Goal: Task Accomplishment & Management: Use online tool/utility

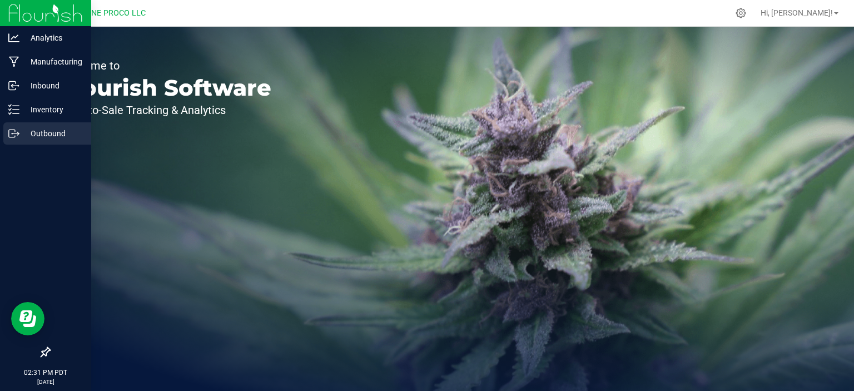
click at [24, 127] on p "Outbound" at bounding box center [52, 133] width 67 height 13
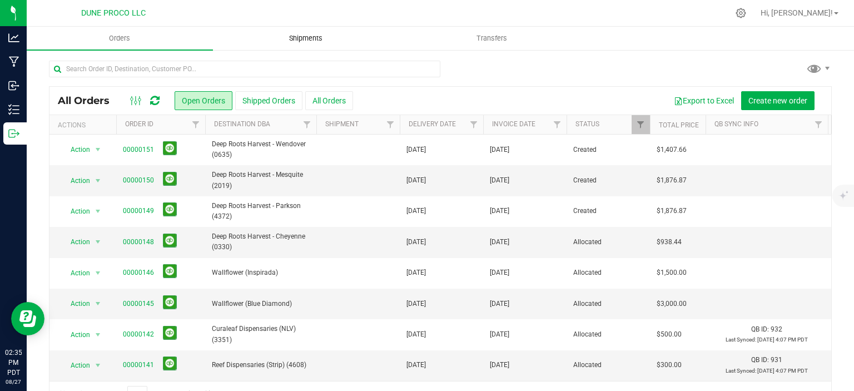
click at [292, 45] on uib-tab-heading "Shipments" at bounding box center [306, 38] width 185 height 22
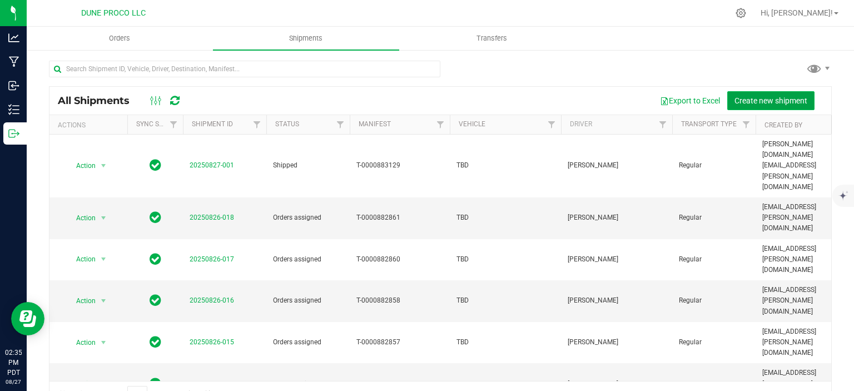
click at [763, 98] on span "Create new shipment" at bounding box center [771, 100] width 73 height 9
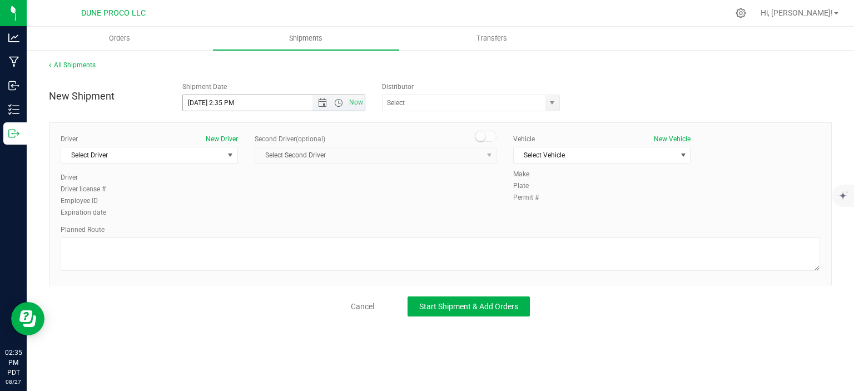
click at [204, 103] on input "8/27/2025 2:35 PM" at bounding box center [257, 103] width 149 height 16
drag, startPoint x: 260, startPoint y: 105, endPoint x: 219, endPoint y: 102, distance: 41.3
click at [219, 102] on input "8/28/2025 2:35 PM" at bounding box center [257, 103] width 149 height 16
click at [552, 102] on span "select" at bounding box center [552, 102] width 9 height 9
type input "[DATE] 10:00 AM"
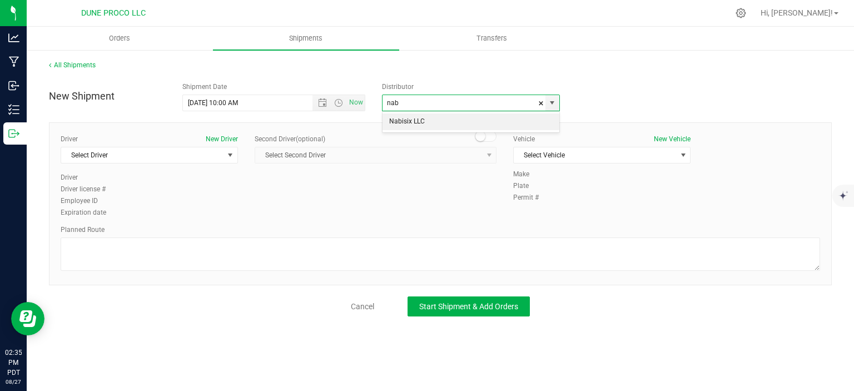
click at [446, 126] on li "Nabisix LLC" at bounding box center [471, 121] width 177 height 17
type input "Nabisix LLC"
click at [232, 151] on span "select" at bounding box center [230, 155] width 9 height 9
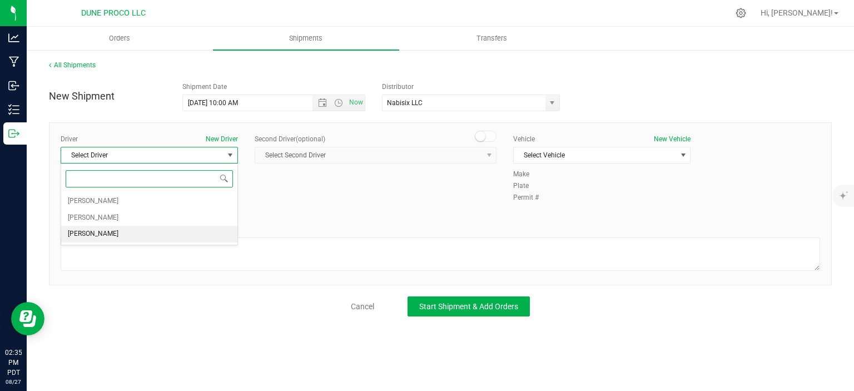
click at [161, 234] on li "[PERSON_NAME]" at bounding box center [149, 234] width 176 height 17
click at [552, 157] on span "Select Vehicle" at bounding box center [595, 155] width 162 height 16
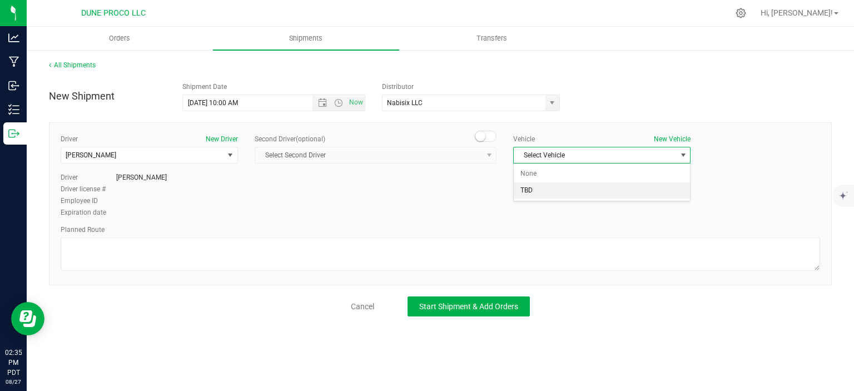
click at [547, 192] on li "TBD" at bounding box center [602, 190] width 176 height 17
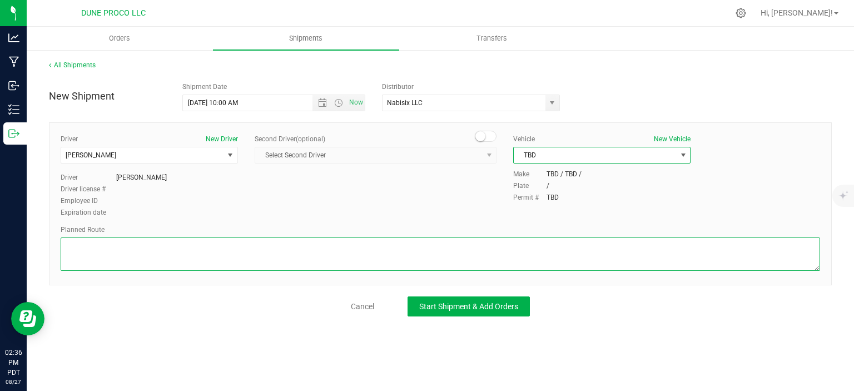
click at [178, 254] on textarea at bounding box center [441, 253] width 760 height 33
paste textarea "Get on I-15 S/US-93 S from E Alexander Rd, N 5th St and E Cheyenne Ave 7 min (2…"
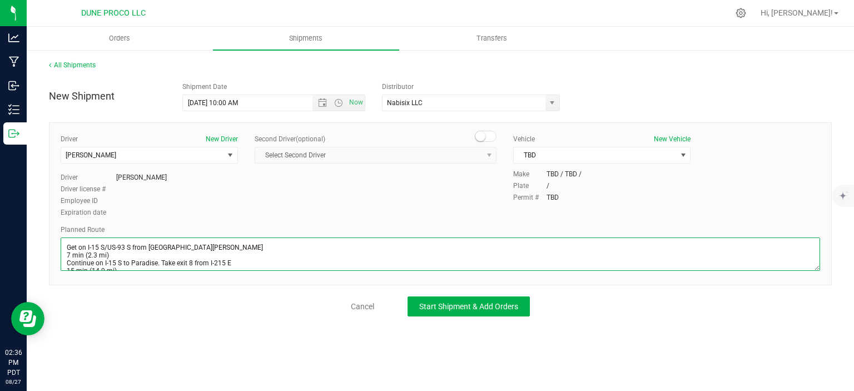
scroll to position [21, 0]
type textarea "Get on I-15 S/US-93 S from E Alexander Rd, N 5th St and E Cheyenne Ave 7 min (2…"
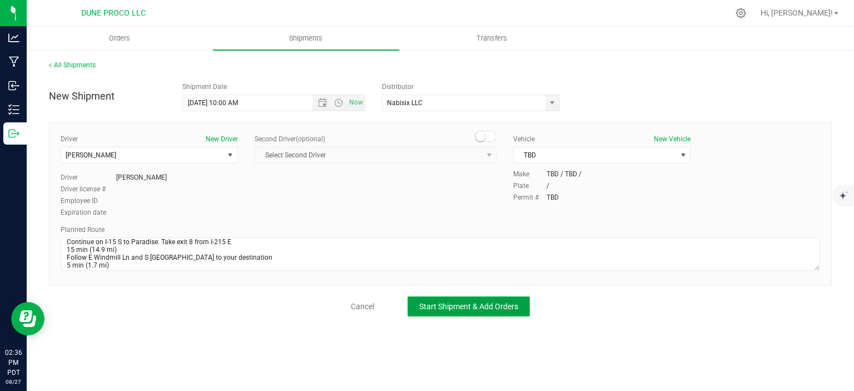
click at [445, 302] on span "Start Shipment & Add Orders" at bounding box center [468, 306] width 99 height 9
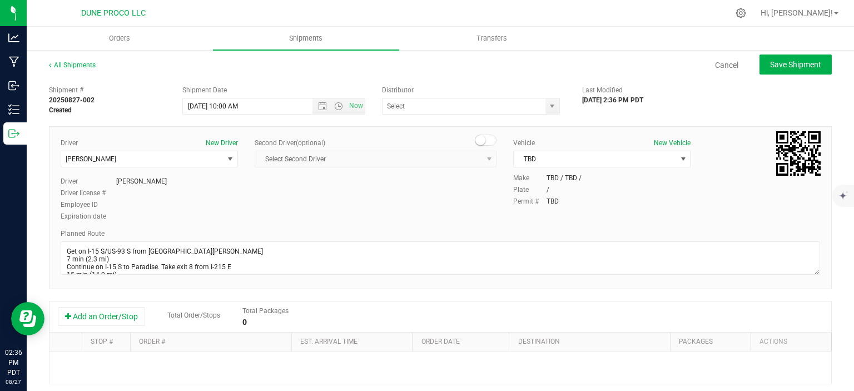
type input "Nabisix LLC"
click at [116, 317] on button "Add an Order/Stop" at bounding box center [101, 316] width 87 height 19
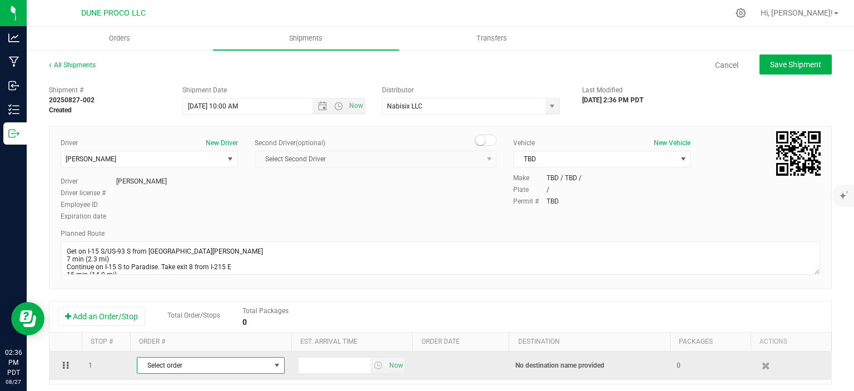
click at [207, 361] on span "Select order" at bounding box center [203, 366] width 133 height 16
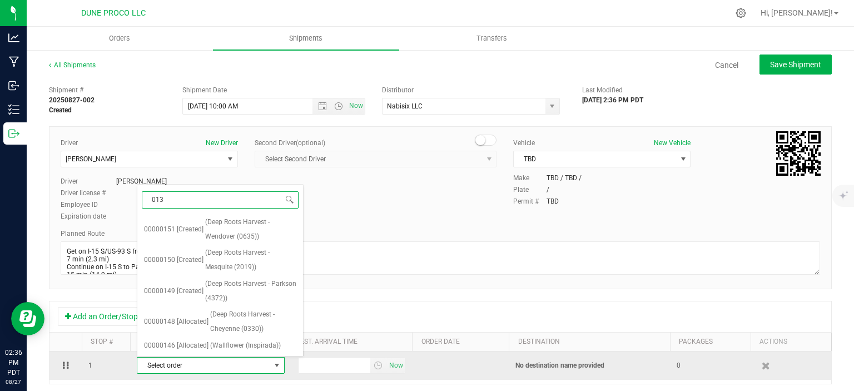
type input "0138"
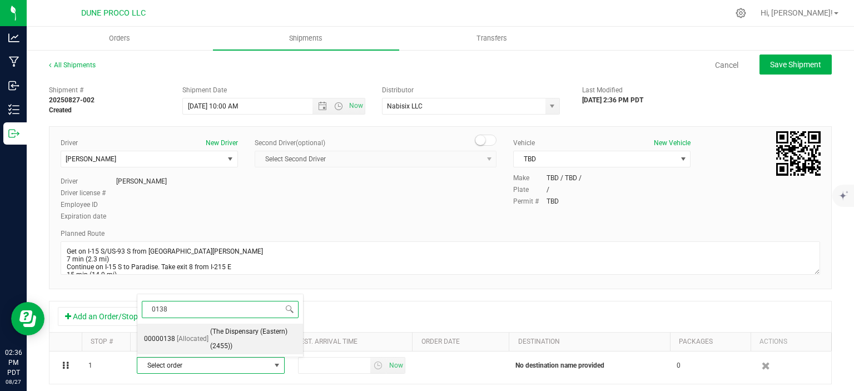
click at [245, 341] on span "(The Dispensary (Eastern)(2455))" at bounding box center [253, 339] width 86 height 28
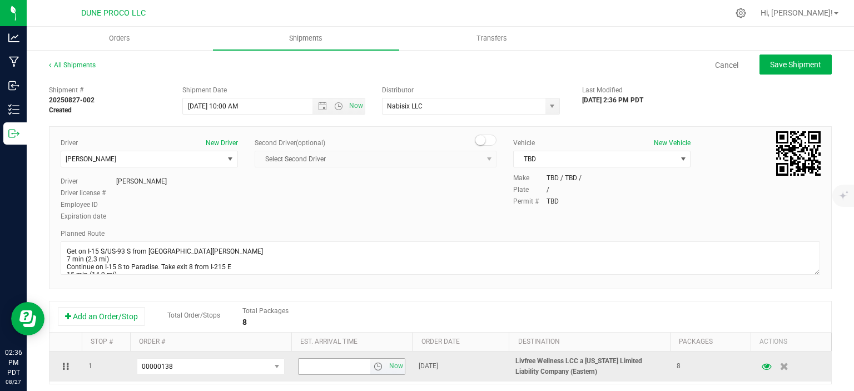
click at [312, 366] on input "text" at bounding box center [335, 367] width 72 height 16
type input "3:00 PM"
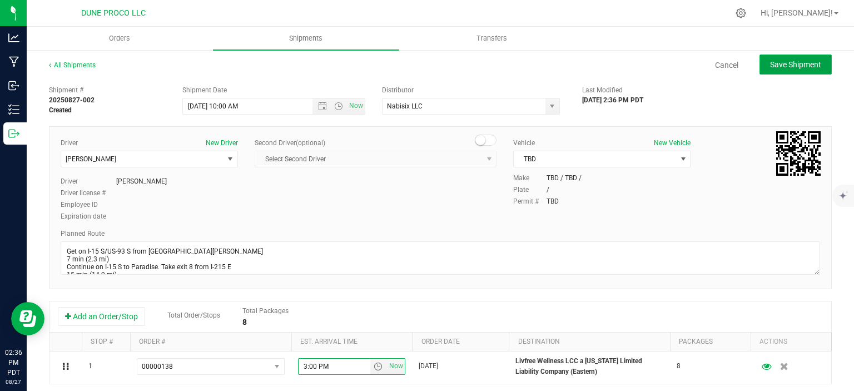
click at [788, 72] on button "Save Shipment" at bounding box center [796, 64] width 72 height 20
type input "[DATE] 5:00 PM"
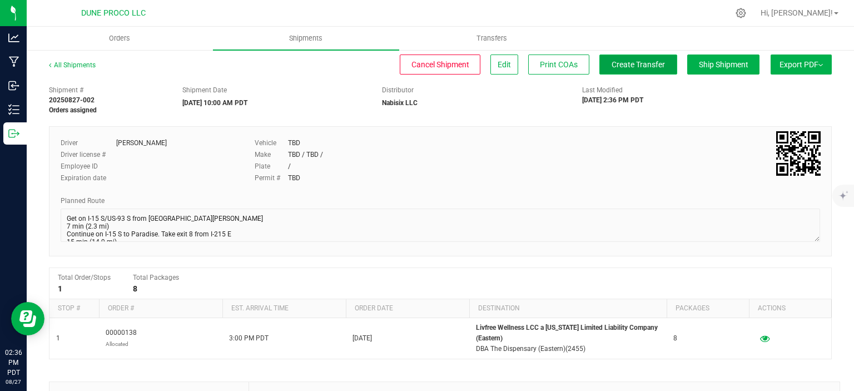
click at [635, 67] on span "Create Transfer" at bounding box center [638, 64] width 53 height 9
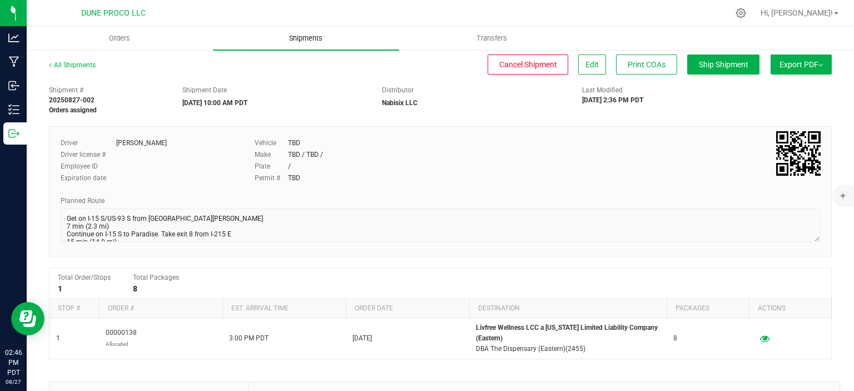
click at [297, 34] on span "Shipments" at bounding box center [305, 38] width 63 height 10
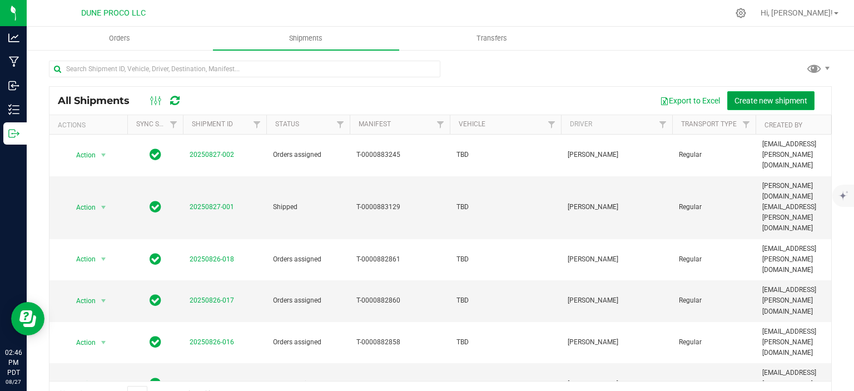
click at [756, 100] on span "Create new shipment" at bounding box center [771, 100] width 73 height 9
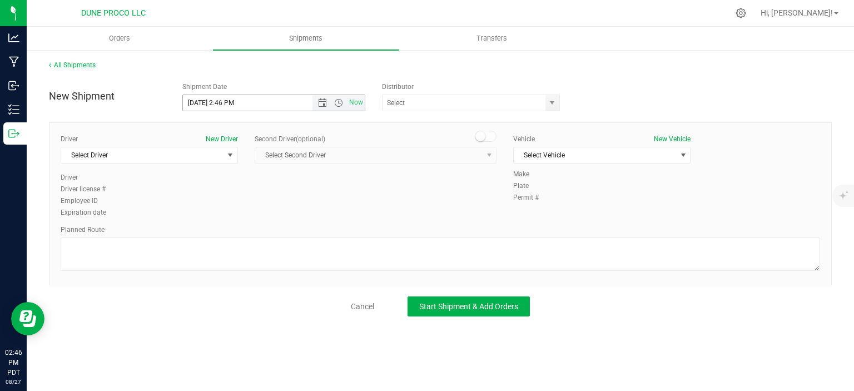
click at [202, 97] on input "8/27/2025 2:46 PM" at bounding box center [257, 103] width 149 height 16
drag, startPoint x: 250, startPoint y: 100, endPoint x: 221, endPoint y: 95, distance: 29.3
click at [221, 95] on input "8/28/2025 2:46 PM" at bounding box center [257, 103] width 149 height 16
click at [552, 106] on span "select" at bounding box center [552, 102] width 9 height 9
type input "8/28/2025 10:00 AM"
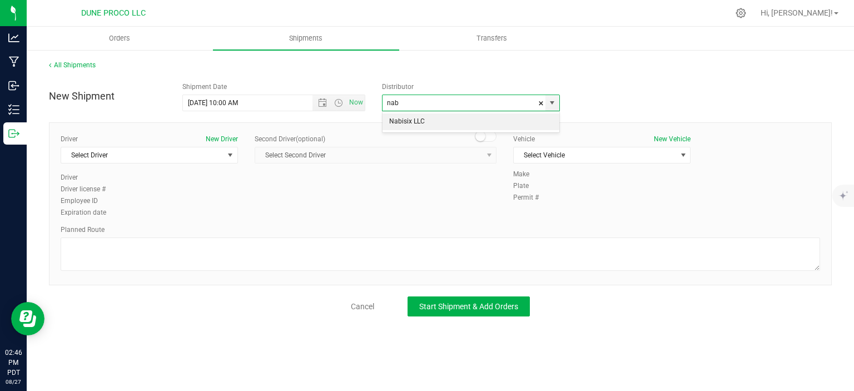
click at [457, 121] on li "Nabisix LLC" at bounding box center [471, 121] width 177 height 17
type input "Nabisix LLC"
click at [233, 152] on span "select" at bounding box center [230, 155] width 9 height 9
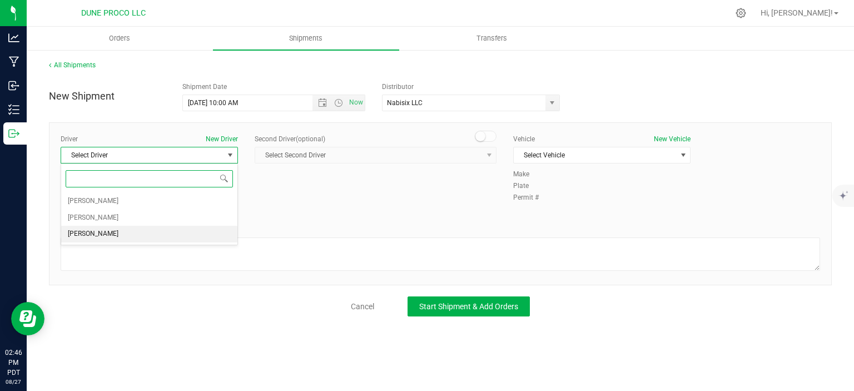
click at [151, 238] on li "TBD TBD" at bounding box center [149, 234] width 176 height 17
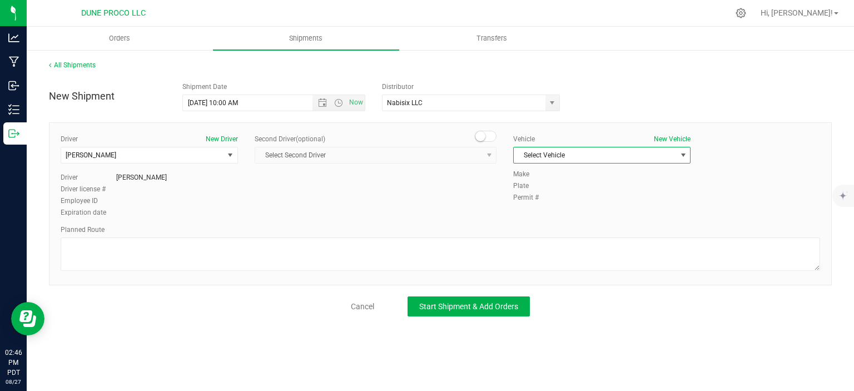
click at [547, 155] on span "Select Vehicle" at bounding box center [595, 155] width 162 height 16
click at [545, 189] on li "TBD" at bounding box center [602, 190] width 176 height 17
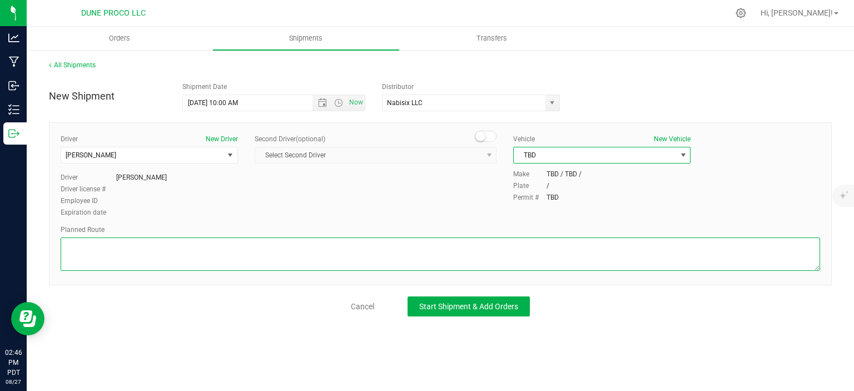
click at [98, 255] on textarea at bounding box center [441, 253] width 760 height 33
paste textarea "Get on I-15 S/US-93 S from E Alexander Rd, N 5th St and E Cheyenne Ave 7 min (2…"
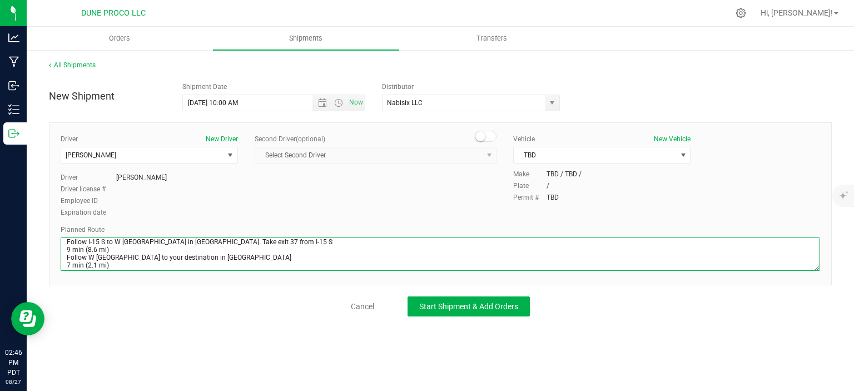
scroll to position [29, 0]
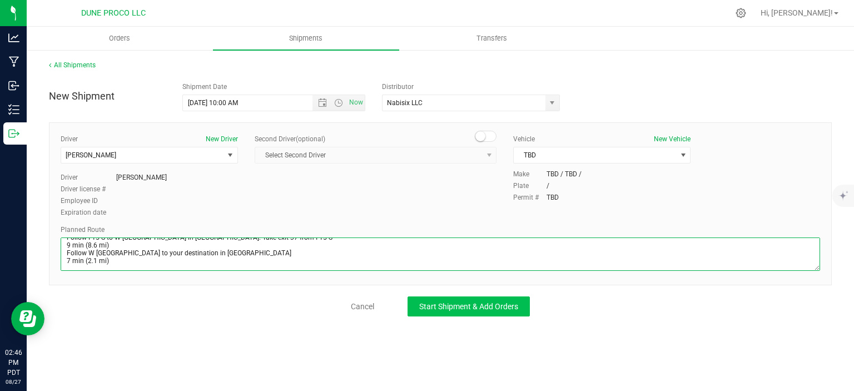
type textarea "Get on I-15 S/US-93 S from E Alexander Rd, N 5th St and E Cheyenne Ave 7 min (2…"
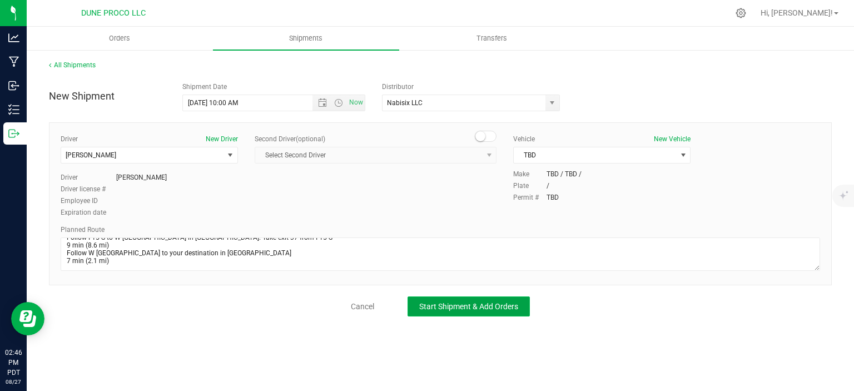
click at [453, 299] on button "Start Shipment & Add Orders" at bounding box center [469, 306] width 122 height 20
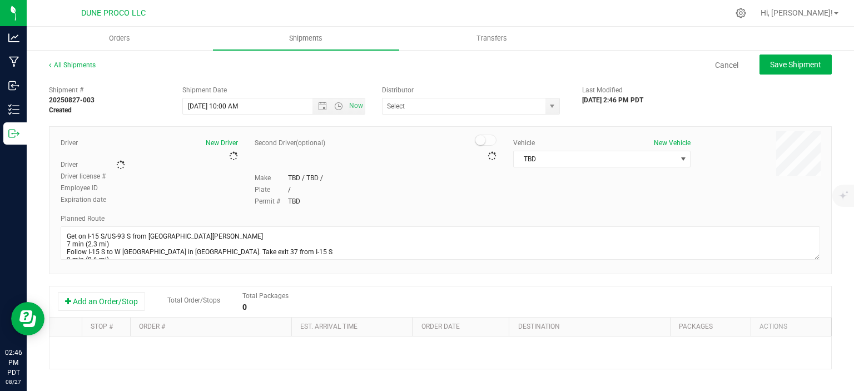
type input "Nabisix LLC"
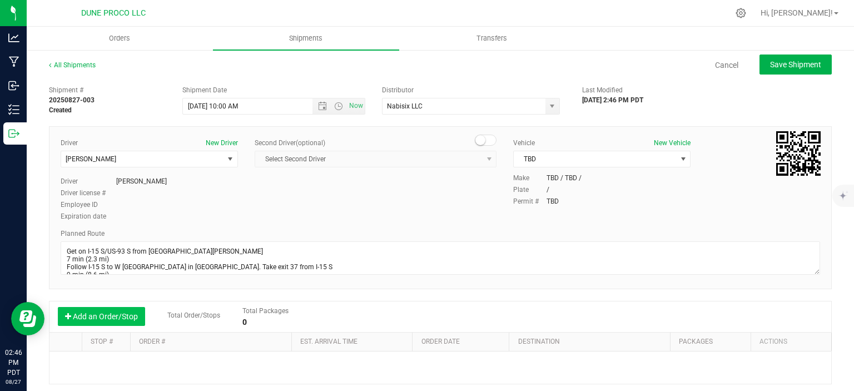
click at [105, 315] on button "Add an Order/Stop" at bounding box center [101, 316] width 87 height 19
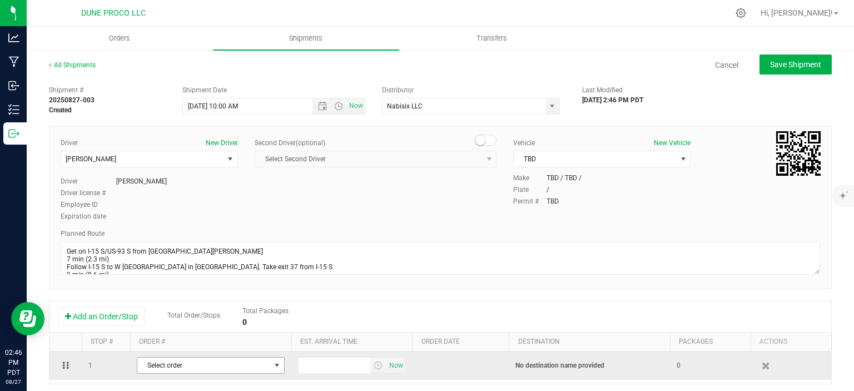
click at [182, 362] on span "Select order" at bounding box center [203, 366] width 133 height 16
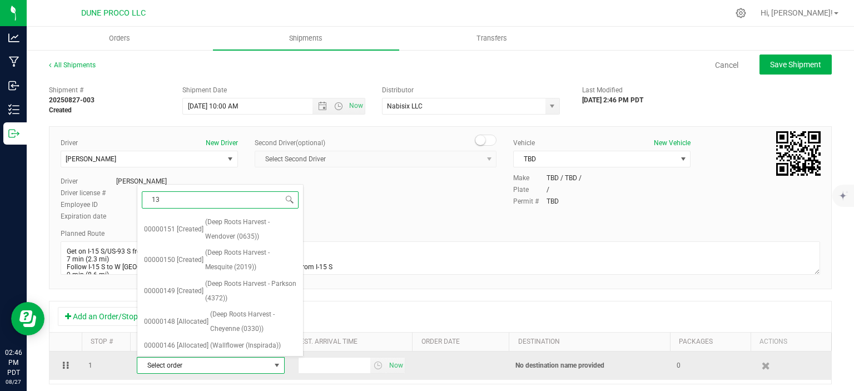
type input "139"
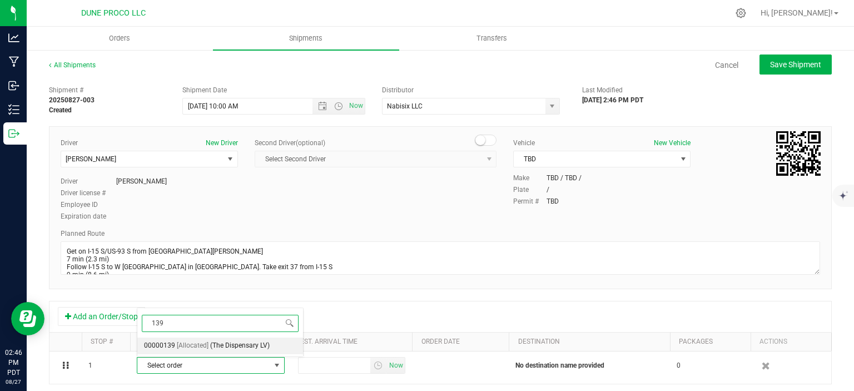
click at [215, 347] on span "(The Dispensary LV)" at bounding box center [239, 346] width 59 height 14
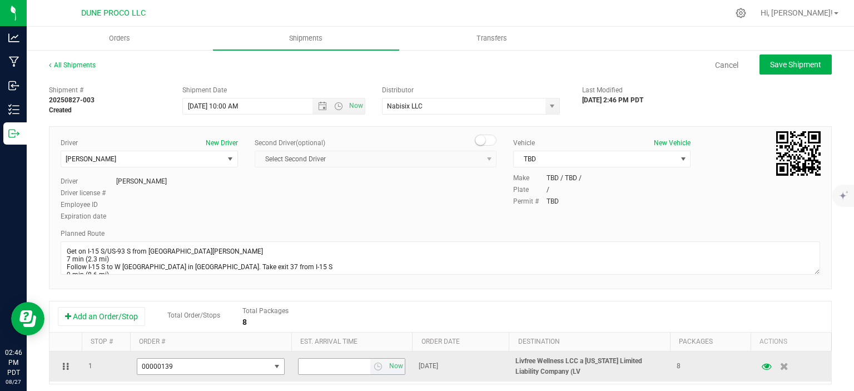
click at [301, 364] on input "text" at bounding box center [335, 367] width 72 height 16
type input "3:00 PM"
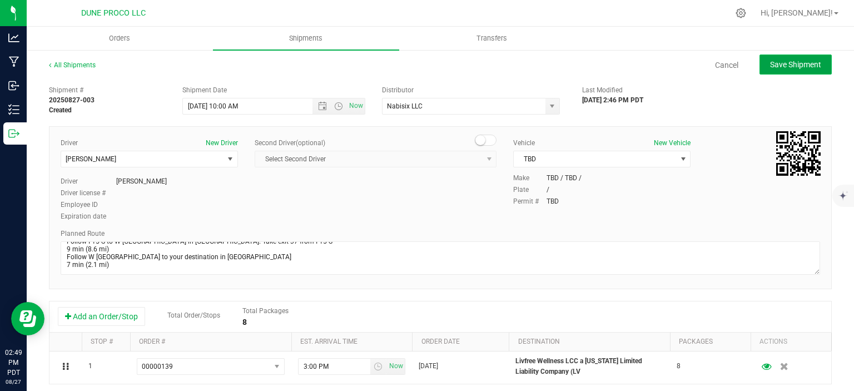
click at [780, 67] on span "Save Shipment" at bounding box center [795, 64] width 51 height 9
type input "8/28/2025 5:00 PM"
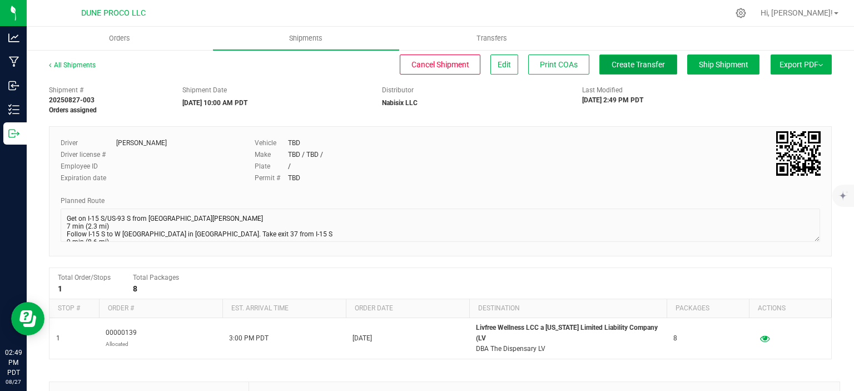
click at [612, 61] on span "Create Transfer" at bounding box center [638, 64] width 53 height 9
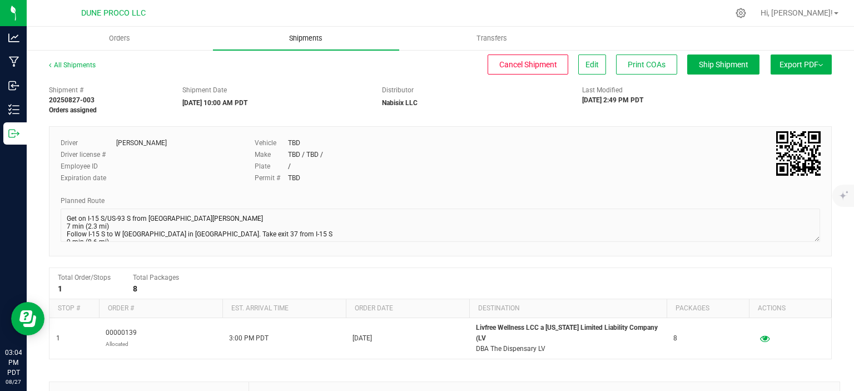
click at [316, 41] on span "Shipments" at bounding box center [305, 38] width 63 height 10
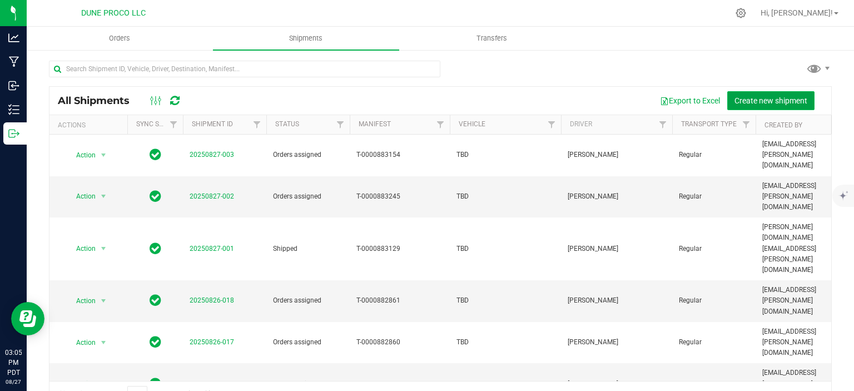
click at [761, 96] on span "Create new shipment" at bounding box center [771, 100] width 73 height 9
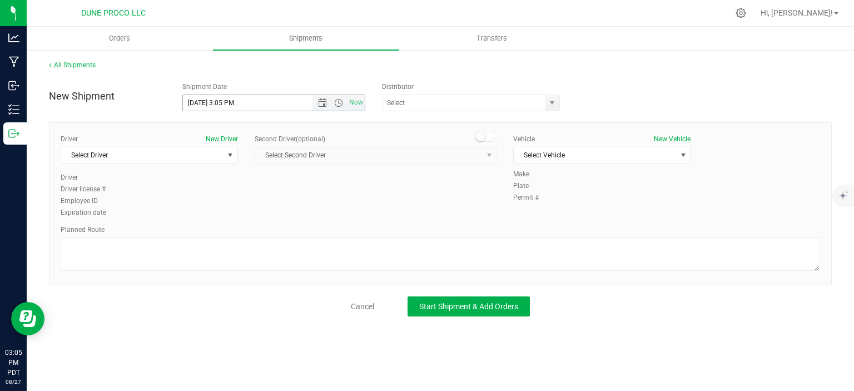
click at [201, 103] on input "8/27/2025 3:05 PM" at bounding box center [257, 103] width 149 height 16
drag, startPoint x: 269, startPoint y: 105, endPoint x: 220, endPoint y: 103, distance: 48.4
click at [220, 103] on input "8/28/2025 3:05 PM" at bounding box center [257, 103] width 149 height 16
click at [554, 106] on span "select" at bounding box center [552, 102] width 9 height 9
type input "8/28/2025 10:00 AM"
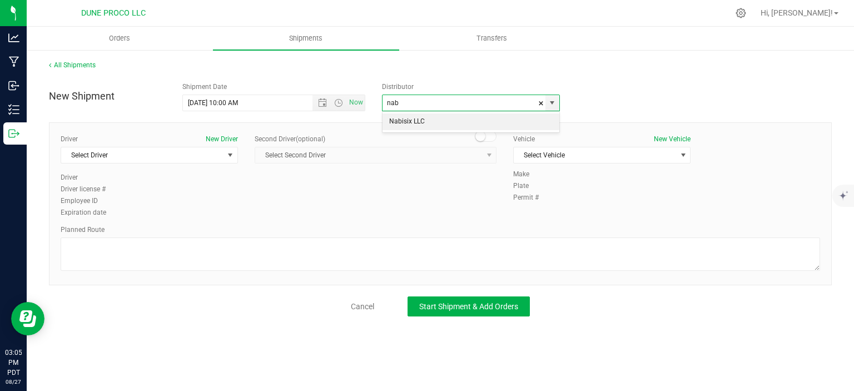
click at [484, 115] on li "Nabisix LLC" at bounding box center [471, 121] width 177 height 17
type input "Nabisix LLC"
click at [195, 158] on span "Select Driver" at bounding box center [142, 155] width 162 height 16
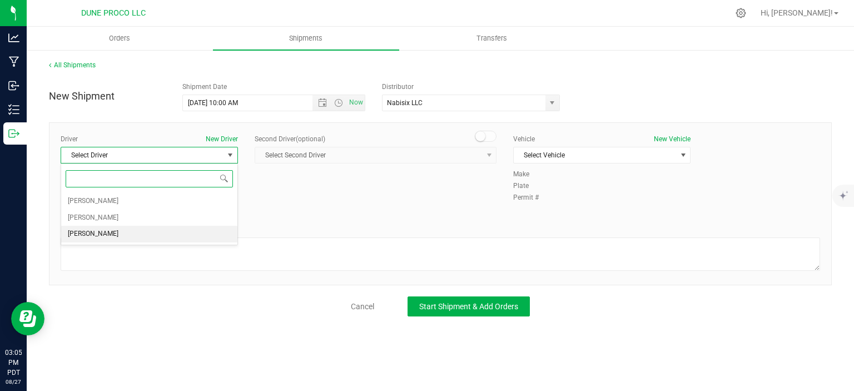
click at [153, 231] on li "TBD TBD" at bounding box center [149, 234] width 176 height 17
click at [557, 155] on span "Select Vehicle" at bounding box center [595, 155] width 162 height 16
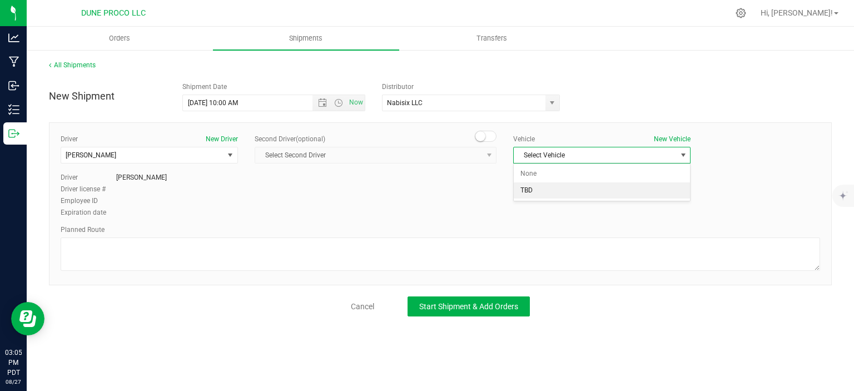
click at [548, 192] on li "TBD" at bounding box center [602, 190] width 176 height 17
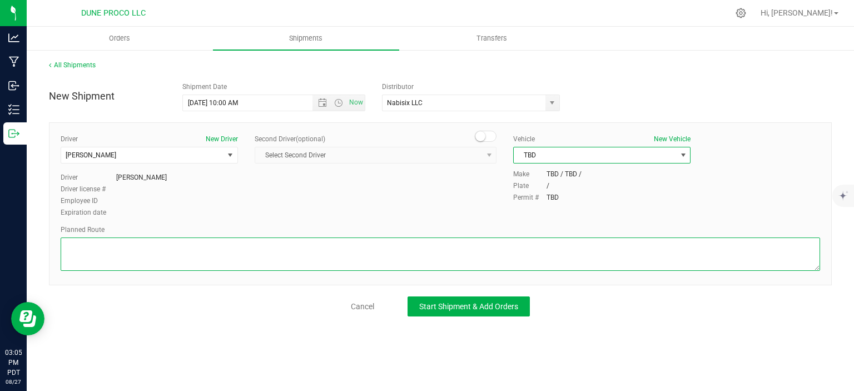
click at [113, 264] on textarea at bounding box center [441, 253] width 760 height 33
paste textarea "Get on I-15 S/US-93 S from E Alexander Rd and Losee Rd 6 min (2.4 mi) Continue …"
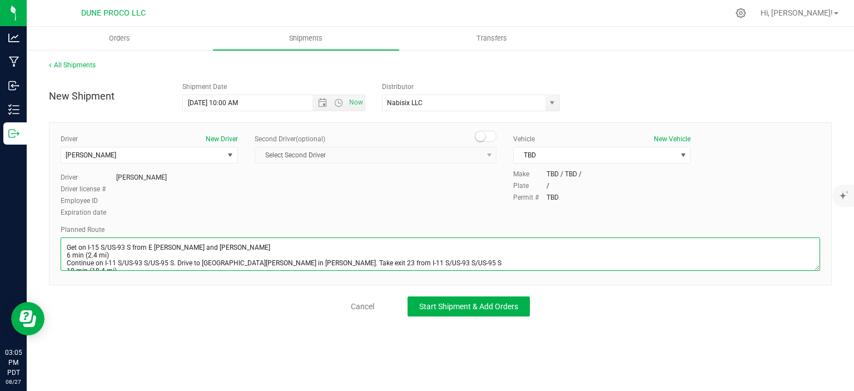
scroll to position [29, 0]
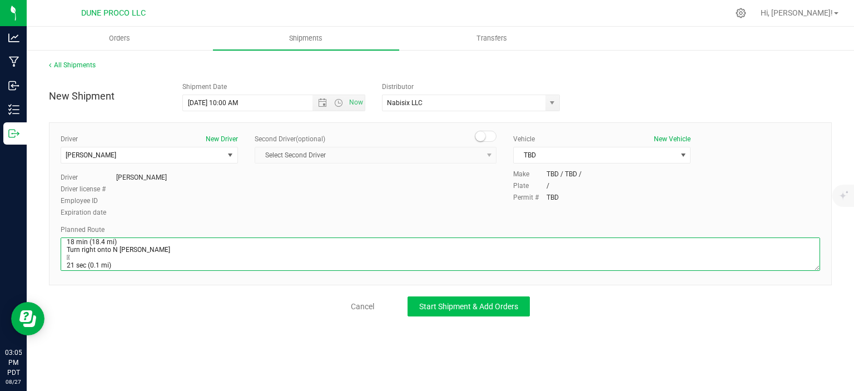
type textarea "Get on I-15 S/US-93 S from E Alexander Rd and Losee Rd 6 min (2.4 mi) Continue …"
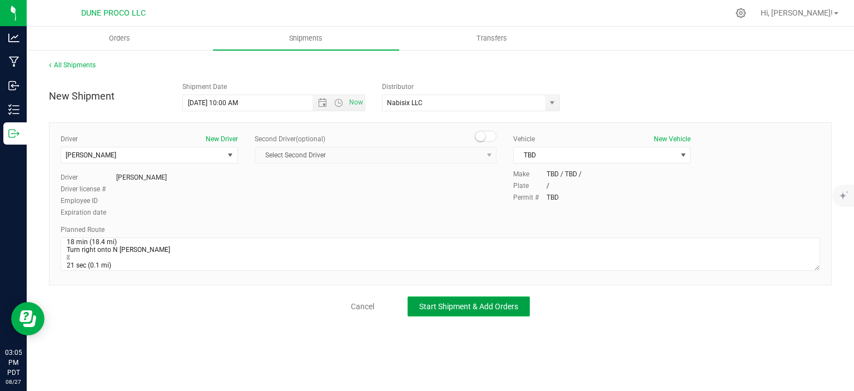
click at [439, 296] on button "Start Shipment & Add Orders" at bounding box center [469, 306] width 122 height 20
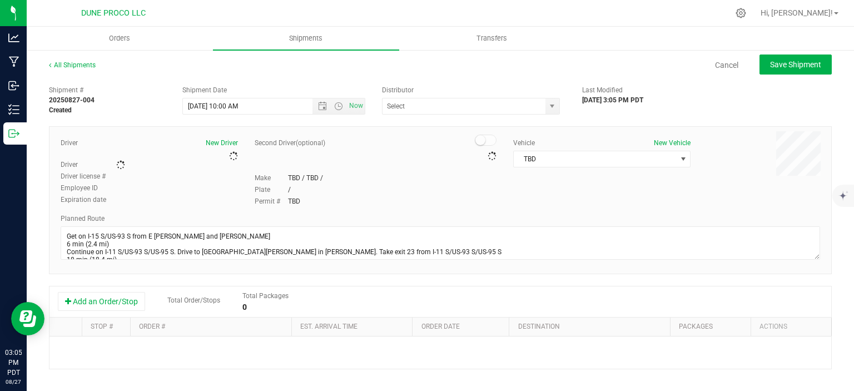
type input "Nabisix LLC"
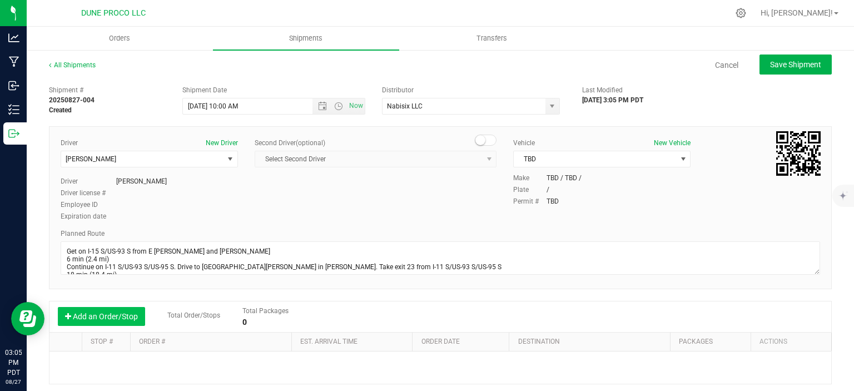
click at [106, 307] on button "Add an Order/Stop" at bounding box center [101, 316] width 87 height 19
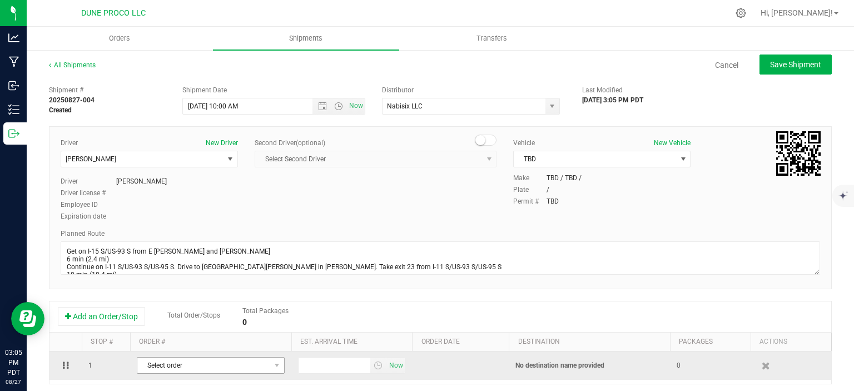
click at [186, 370] on span "Select order" at bounding box center [203, 366] width 133 height 16
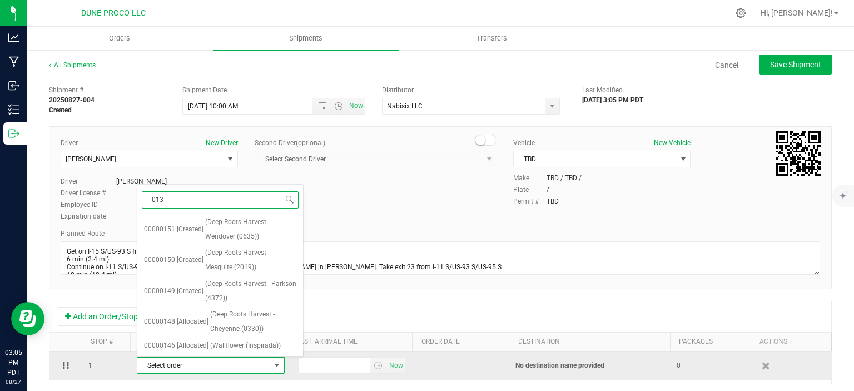
type input "0137"
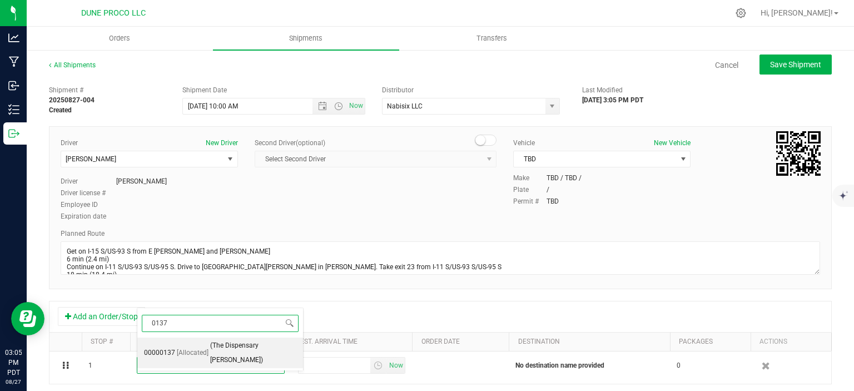
click at [219, 346] on span "(The Dispensary Henderson)" at bounding box center [253, 353] width 86 height 28
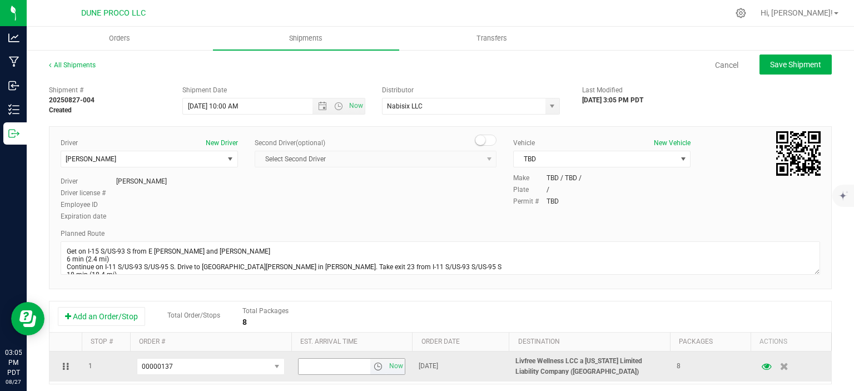
click at [303, 362] on input "text" at bounding box center [335, 367] width 72 height 16
type input "3:00 PM"
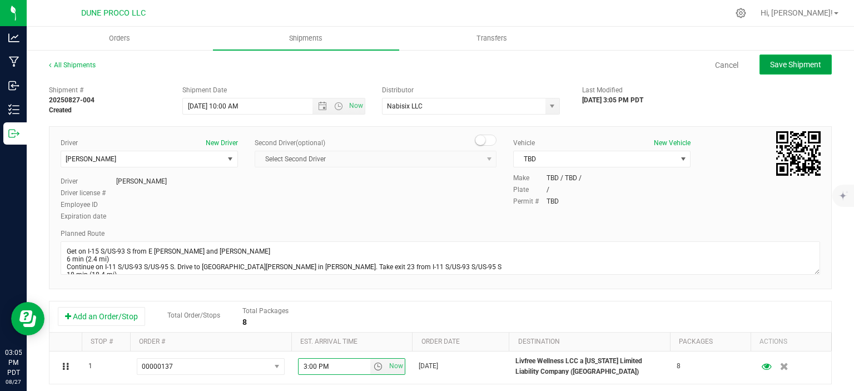
click at [805, 66] on span "Save Shipment" at bounding box center [795, 64] width 51 height 9
type input "8/28/2025 5:00 PM"
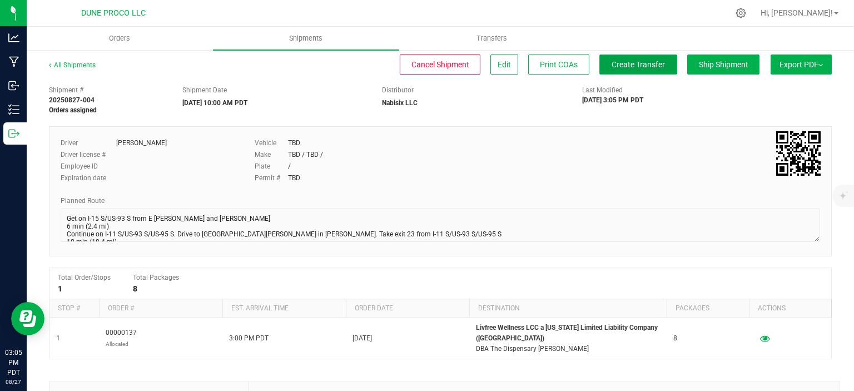
click at [652, 57] on button "Create Transfer" at bounding box center [638, 64] width 78 height 20
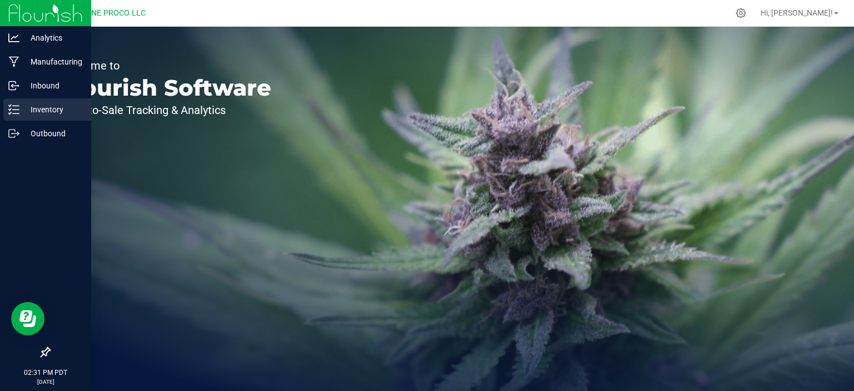
click at [19, 108] on p "Inventory" at bounding box center [52, 109] width 67 height 13
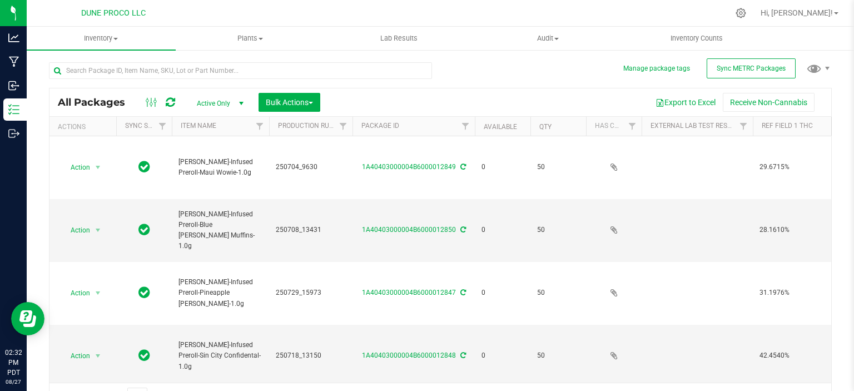
type input "2025-07-04"
type input "2025-07-08"
type input "2025-07-29"
type input "2025-07-18"
type input "2025-08-07"
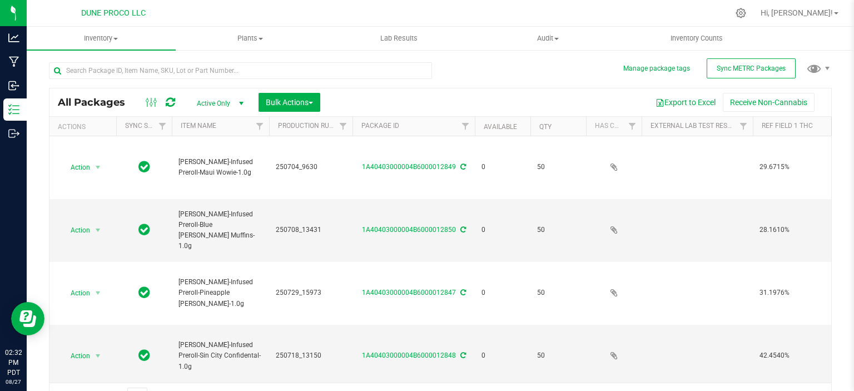
type input "2025-08-07"
type input "2025-07-30"
type input "2025-07-08"
type input "2025-07-04"
type input "2025-08-07"
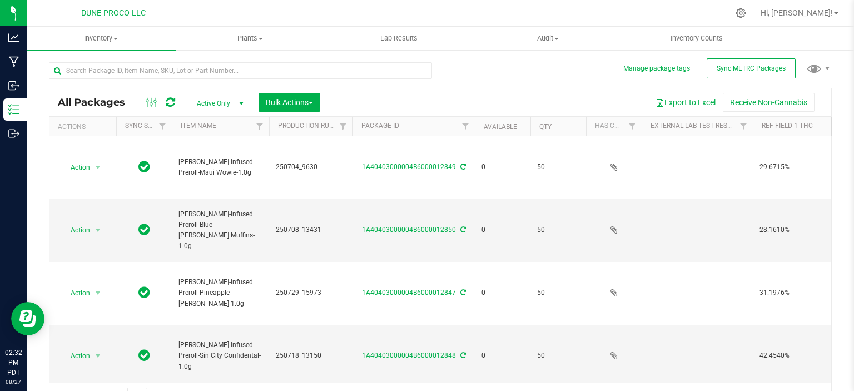
type input "2025-07-29"
type input "2025-07-30"
type input "2025-08-07"
type input "2025-07-08"
type input "2025-07-04"
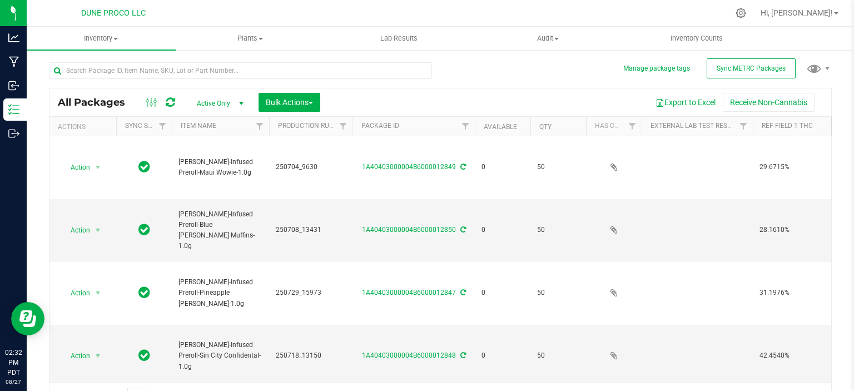
type input "2025-08-07"
type input "2025-07-29"
type input "2025-07-30"
type input "2025-08-07"
type input "2025-07-18"
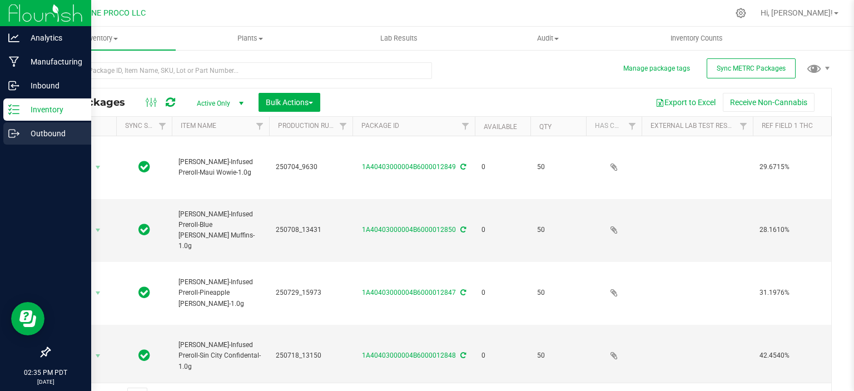
click at [9, 145] on link "Outbound" at bounding box center [45, 134] width 91 height 24
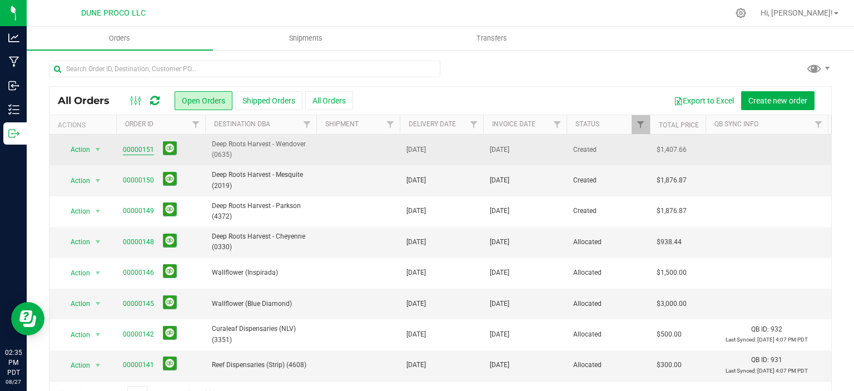
click at [143, 146] on link "00000151" at bounding box center [138, 150] width 31 height 11
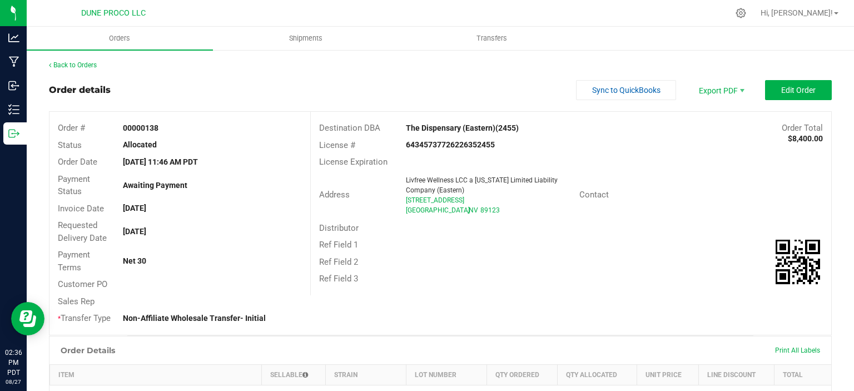
drag, startPoint x: 469, startPoint y: 212, endPoint x: 399, endPoint y: 200, distance: 70.6
click at [399, 200] on div "Address Livfree Wellness LCC a Nevada Limited Liability Company (Eastern) 8605 …" at bounding box center [445, 195] width 269 height 44
click at [442, 226] on div "Distributor" at bounding box center [571, 228] width 520 height 17
drag, startPoint x: 475, startPoint y: 212, endPoint x: 406, endPoint y: 204, distance: 70.1
click at [406, 204] on ngx-name-and-address "Livfree Wellness LCC a Nevada Limited Liability Company (Eastern) 8605 S Easter…" at bounding box center [488, 195] width 165 height 40
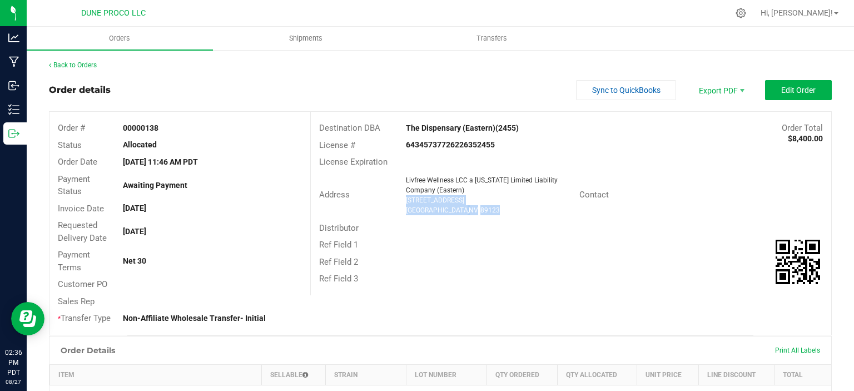
copy ngx-name-and-address "8605 S Eastern Ave Las Vegas , NV 89123"
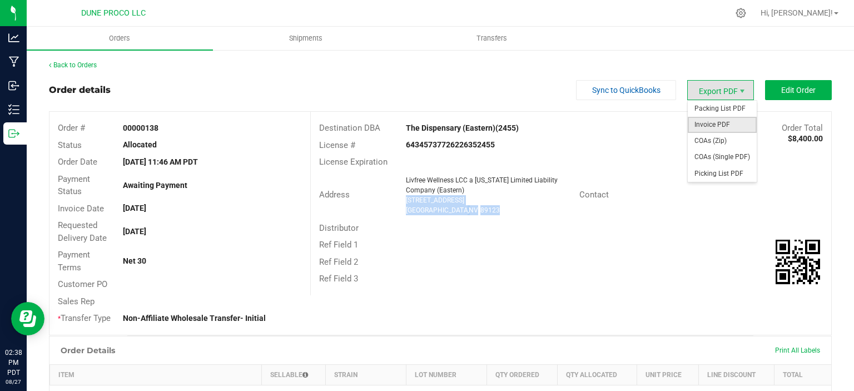
click at [723, 123] on span "Invoice PDF" at bounding box center [722, 125] width 69 height 16
click at [720, 154] on span "COAs (Single PDF)" at bounding box center [722, 157] width 69 height 16
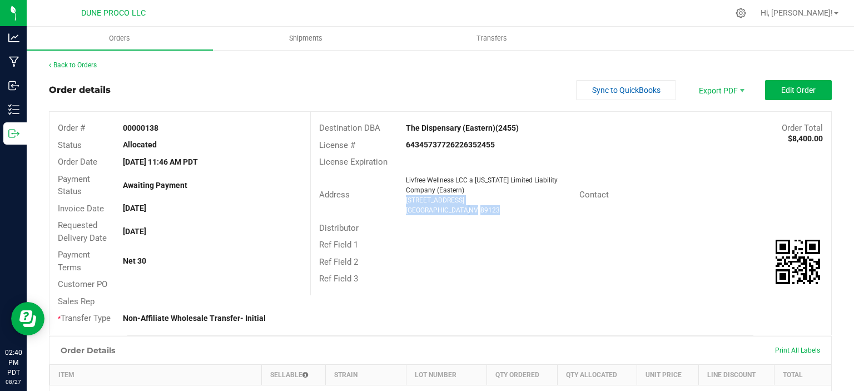
scroll to position [374, 0]
drag, startPoint x: 473, startPoint y: 212, endPoint x: 404, endPoint y: 201, distance: 69.3
click at [404, 201] on div "Livfree Wellness LCC a [US_STATE] Limited Liability Company (LV [STREET_ADDRESS]" at bounding box center [489, 195] width 179 height 40
copy ngx-name-and-address "[STREET_ADDRESS]"
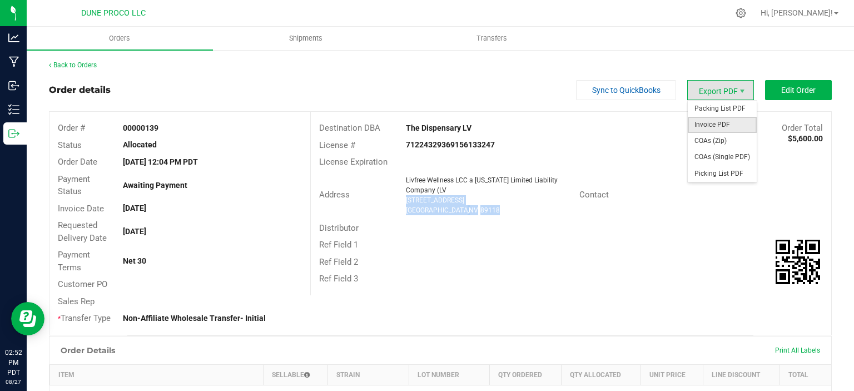
click at [717, 125] on span "Invoice PDF" at bounding box center [722, 125] width 69 height 16
click at [717, 158] on span "COAs (Single PDF)" at bounding box center [722, 157] width 69 height 16
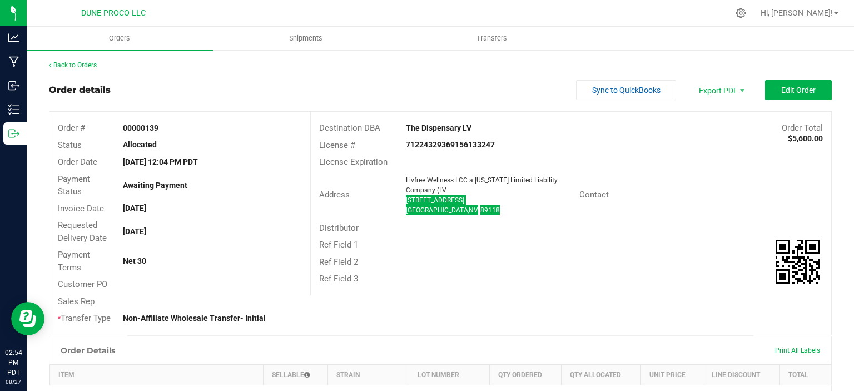
scroll to position [374, 0]
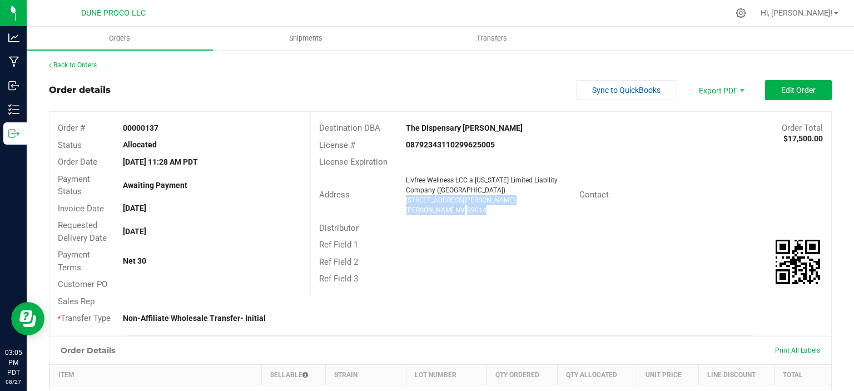
drag, startPoint x: 475, startPoint y: 208, endPoint x: 404, endPoint y: 199, distance: 71.7
click at [404, 199] on div "Livfree Wellness LCC a [US_STATE] Limited Liability Company ([GEOGRAPHIC_DATA])…" at bounding box center [489, 195] width 179 height 40
copy ngx-name-and-address "[STREET_ADDRESS][PERSON_NAME][PERSON_NAME]"
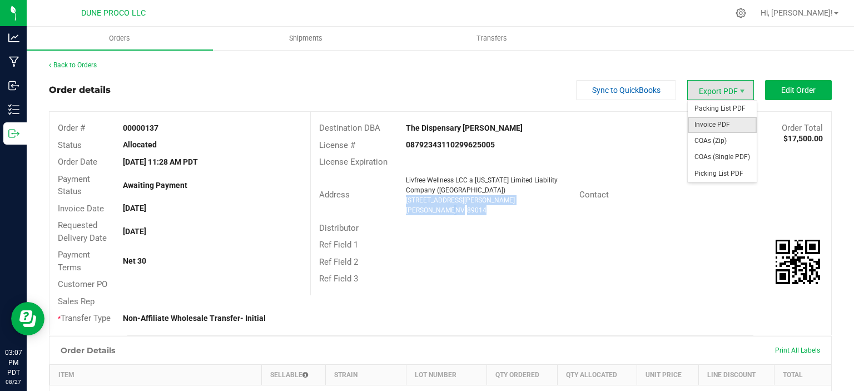
click at [726, 122] on span "Invoice PDF" at bounding box center [722, 125] width 69 height 16
click at [708, 154] on span "COAs (Single PDF)" at bounding box center [722, 157] width 69 height 16
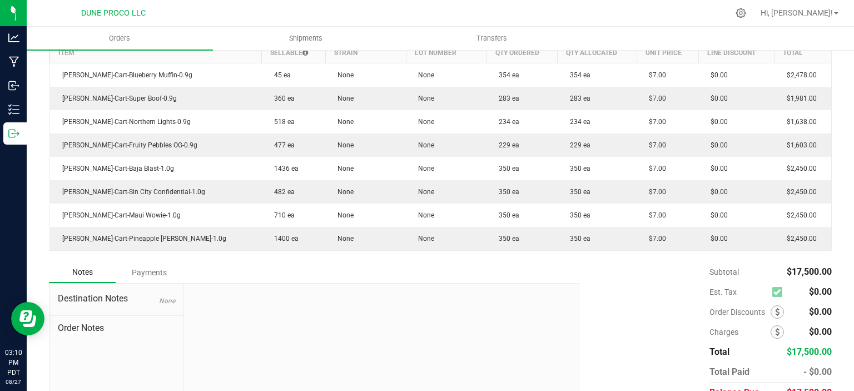
scroll to position [374, 0]
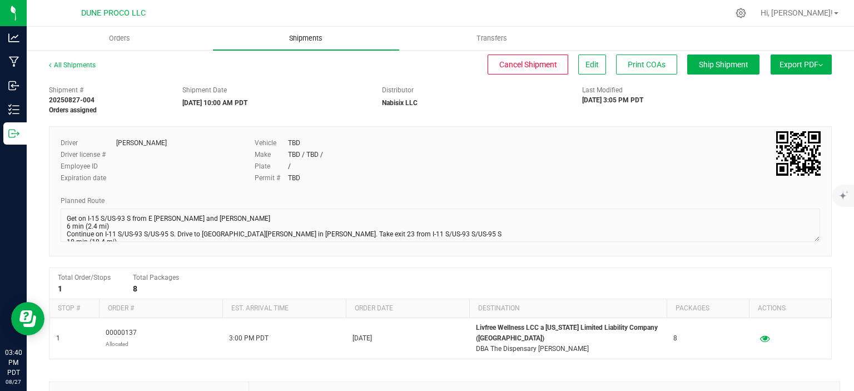
click at [297, 43] on span "Shipments" at bounding box center [305, 38] width 63 height 10
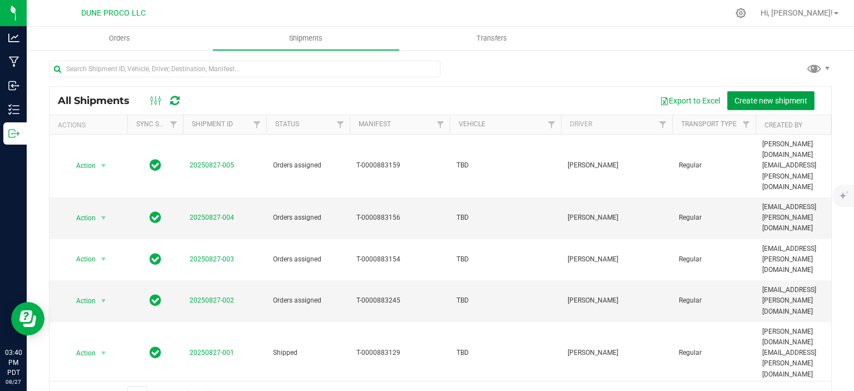
click at [760, 102] on span "Create new shipment" at bounding box center [771, 100] width 73 height 9
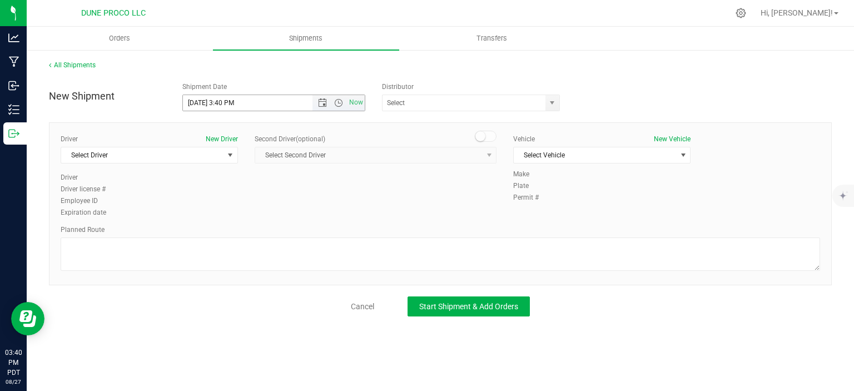
click at [199, 98] on input "[DATE] 3:40 PM" at bounding box center [257, 103] width 149 height 16
drag, startPoint x: 259, startPoint y: 101, endPoint x: 222, endPoint y: 100, distance: 37.3
click at [222, 100] on input "[DATE] 3:40 PM" at bounding box center [257, 103] width 149 height 16
click at [555, 108] on span "select" at bounding box center [552, 103] width 14 height 16
type input "[DATE] 10:00 AM"
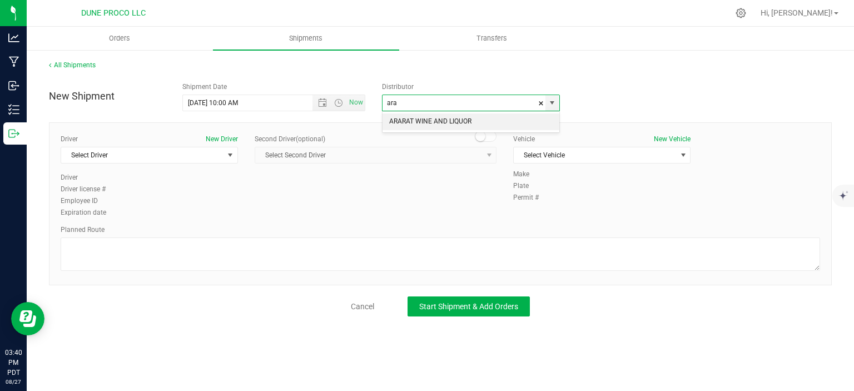
click at [449, 117] on li "ARARAT WINE AND LIQUOR" at bounding box center [471, 121] width 177 height 17
type input "ARARAT WINE AND LIQUOR"
click at [219, 157] on span "Select Driver" at bounding box center [142, 155] width 162 height 16
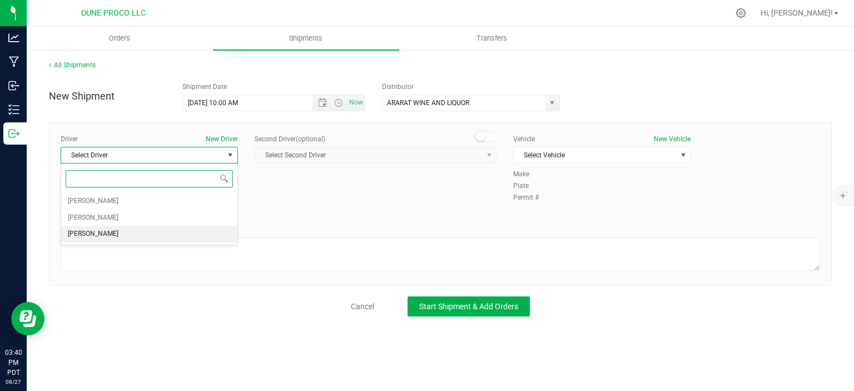
click at [136, 234] on li "[PERSON_NAME]" at bounding box center [149, 234] width 176 height 17
click at [543, 166] on div "Vehicle New Vehicle Select Vehicle Select Vehicle None TBD" at bounding box center [602, 151] width 194 height 35
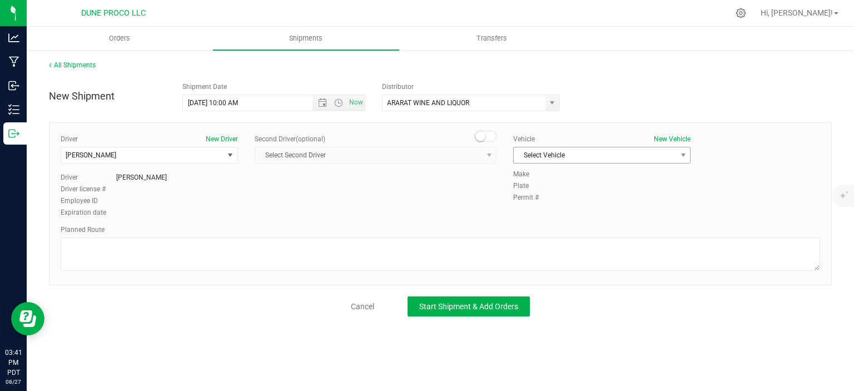
click at [544, 161] on span "Select Vehicle" at bounding box center [595, 155] width 162 height 16
click at [538, 192] on li "TBD" at bounding box center [602, 190] width 176 height 17
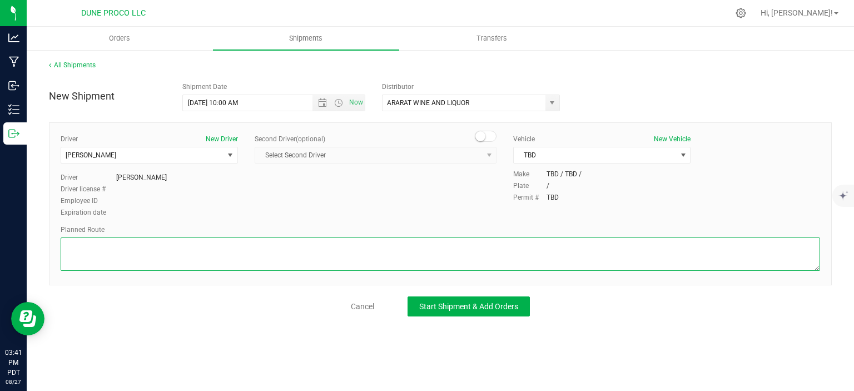
click at [161, 250] on textarea at bounding box center [441, 253] width 760 height 33
paste textarea "Get on I-15 S/US-93 S from [GEOGRAPHIC_DATA][PERSON_NAME][PERSON_NAME] 7 min (2…"
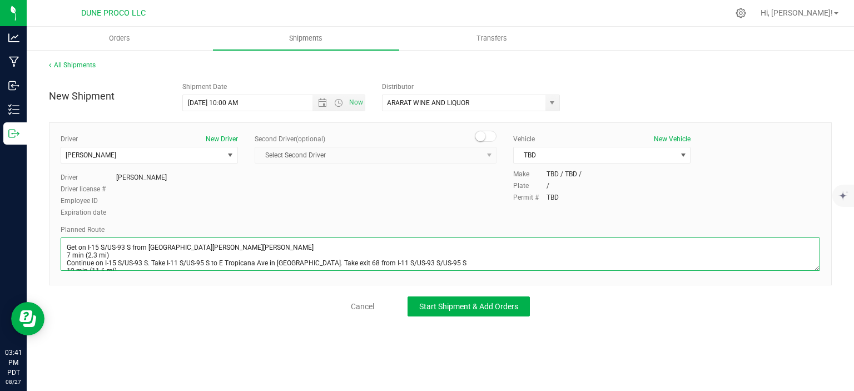
scroll to position [29, 0]
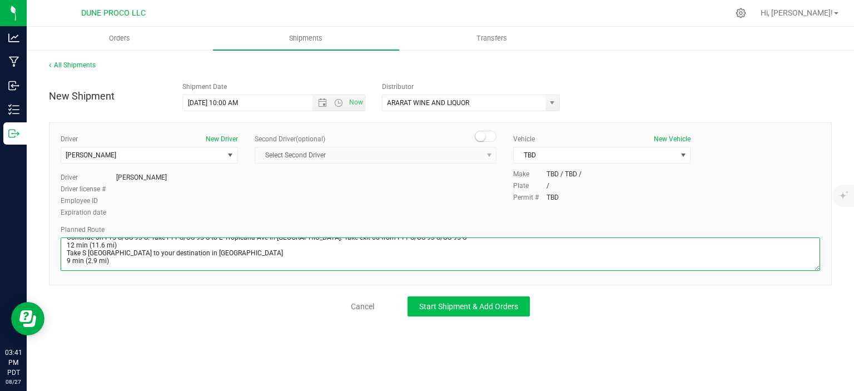
type textarea "Get on I-15 S/US-93 S from [GEOGRAPHIC_DATA][PERSON_NAME][PERSON_NAME] 7 min (2…"
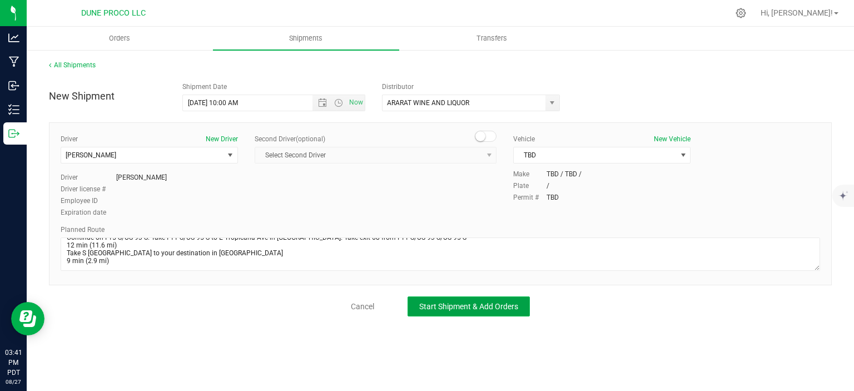
click at [452, 302] on span "Start Shipment & Add Orders" at bounding box center [468, 306] width 99 height 9
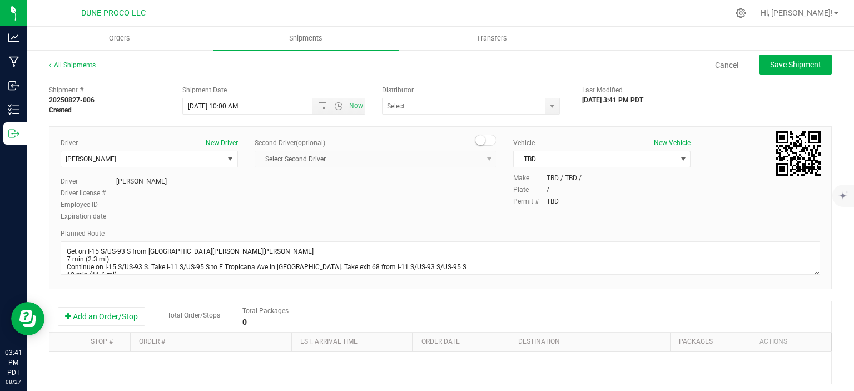
type input "ARARAT WINE AND LIQUOR"
click at [130, 315] on button "Add an Order/Stop" at bounding box center [101, 316] width 87 height 19
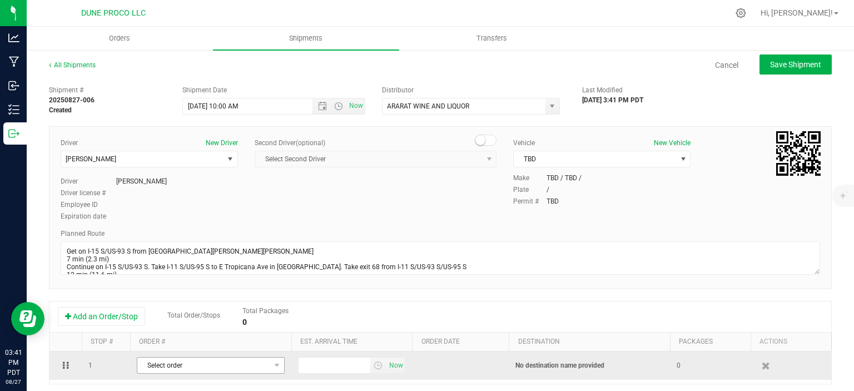
click at [216, 358] on span "Select order" at bounding box center [203, 366] width 133 height 16
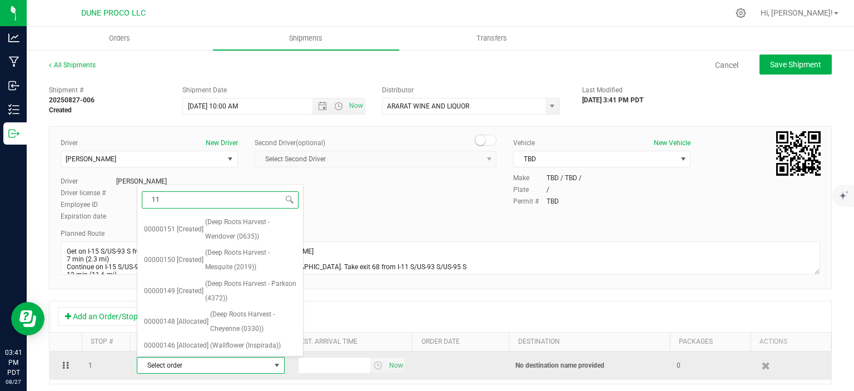
type input "114"
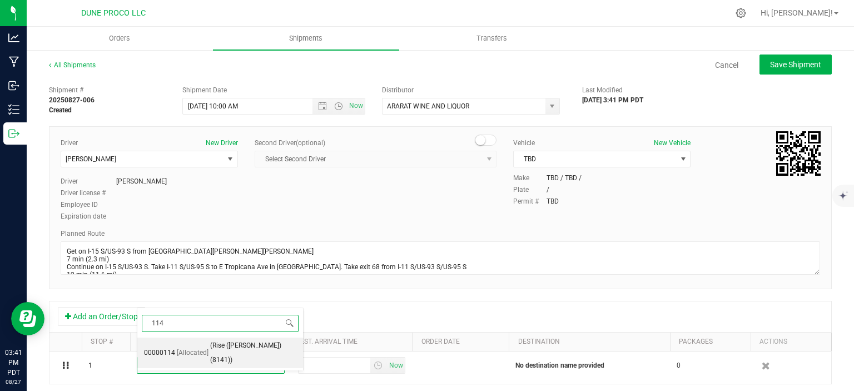
click at [255, 347] on span "(Rise ([PERSON_NAME]) (8141))" at bounding box center [253, 353] width 86 height 28
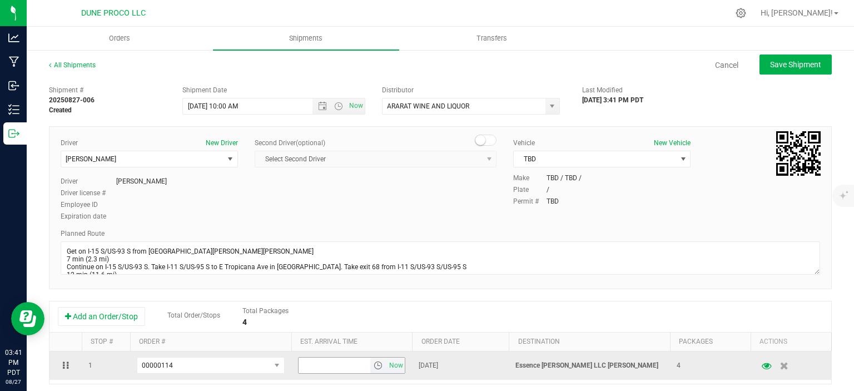
click at [313, 363] on input "text" at bounding box center [335, 366] width 72 height 16
type input "3:00 PM"
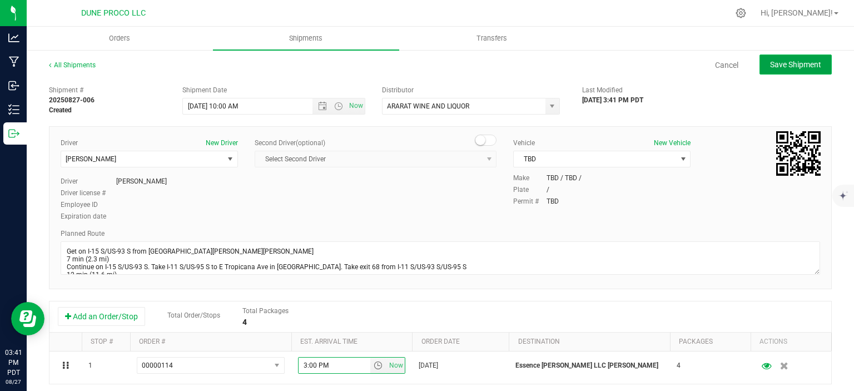
click at [784, 66] on span "Save Shipment" at bounding box center [795, 64] width 51 height 9
type input "[DATE] 5:00 PM"
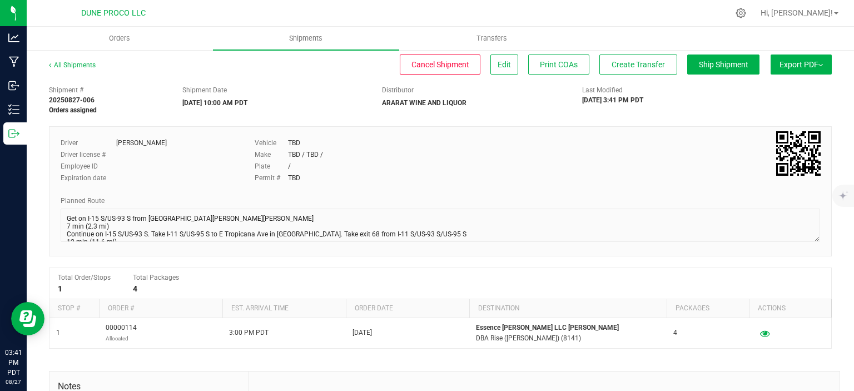
click at [637, 75] on div "All Shipments Cancel Shipment Edit Print COAs Create Transfer Ship Shipment Exp…" at bounding box center [440, 70] width 783 height 20
click at [637, 66] on span "Create Transfer" at bounding box center [638, 64] width 53 height 9
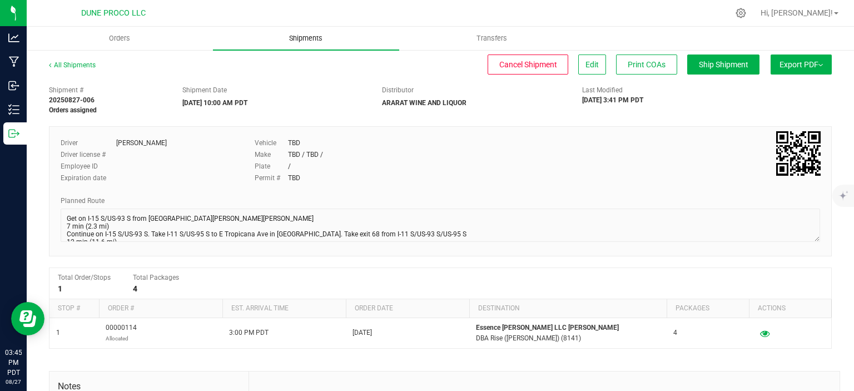
click at [297, 41] on span "Shipments" at bounding box center [305, 38] width 63 height 10
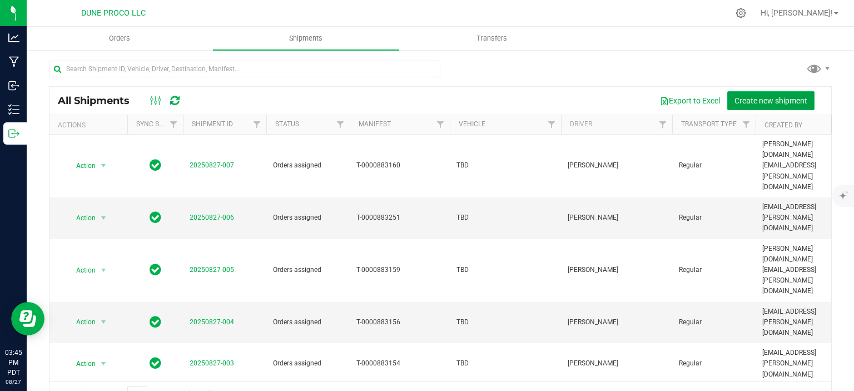
click at [753, 101] on span "Create new shipment" at bounding box center [771, 100] width 73 height 9
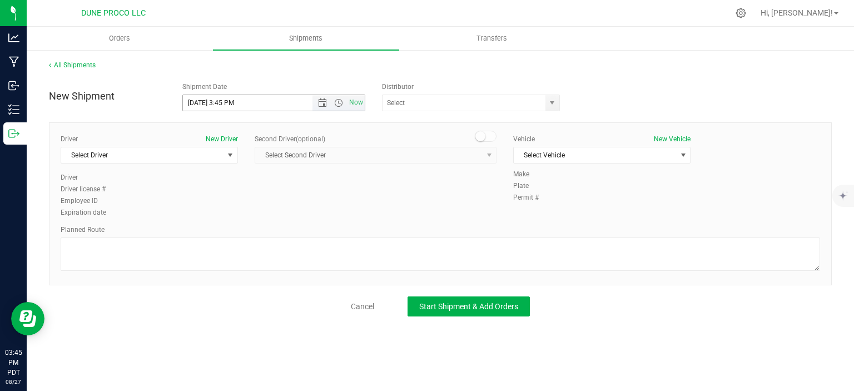
click at [202, 105] on input "[DATE] 3:45 PM" at bounding box center [257, 103] width 149 height 16
click at [258, 107] on input "[DATE] 3:45 PM" at bounding box center [257, 103] width 149 height 16
click at [554, 100] on span "select" at bounding box center [552, 102] width 9 height 9
type input "[DATE] 10:00 AM"
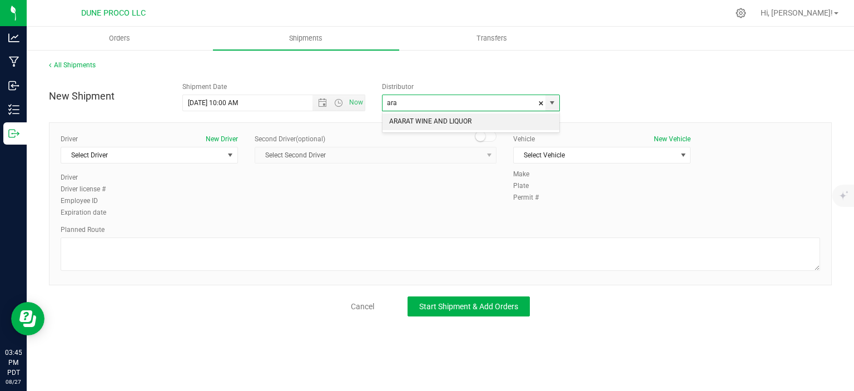
click at [462, 121] on li "ARARAT WINE AND LIQUOR" at bounding box center [471, 121] width 177 height 17
type input "ARARAT WINE AND LIQUOR"
click at [226, 157] on span "select" at bounding box center [231, 155] width 14 height 16
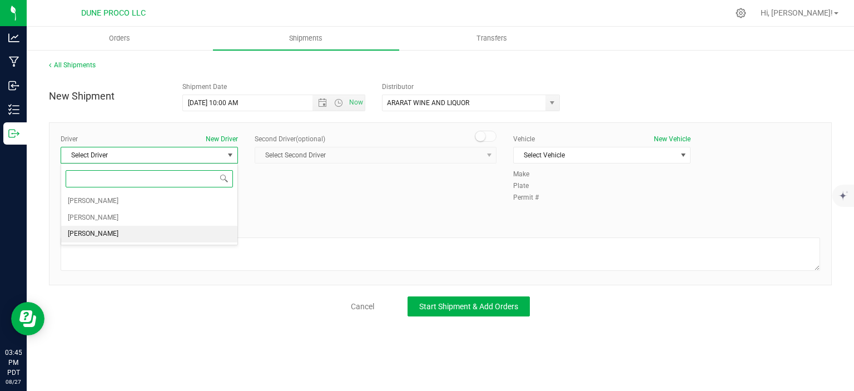
click at [115, 234] on li "[PERSON_NAME]" at bounding box center [149, 234] width 176 height 17
click at [588, 157] on span "Select Vehicle" at bounding box center [595, 155] width 162 height 16
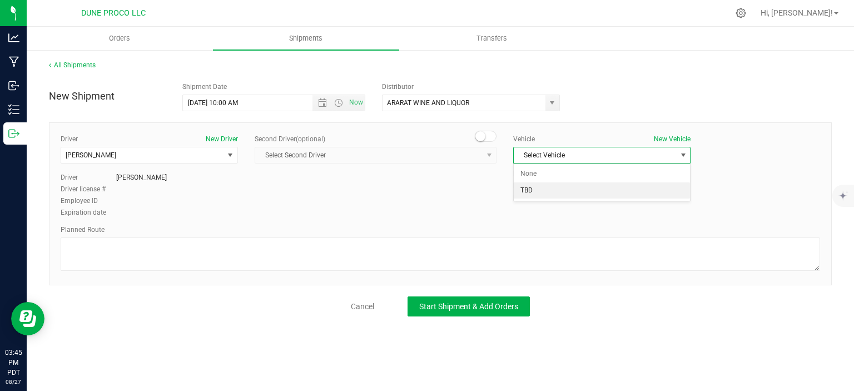
click at [553, 189] on li "TBD" at bounding box center [602, 190] width 176 height 17
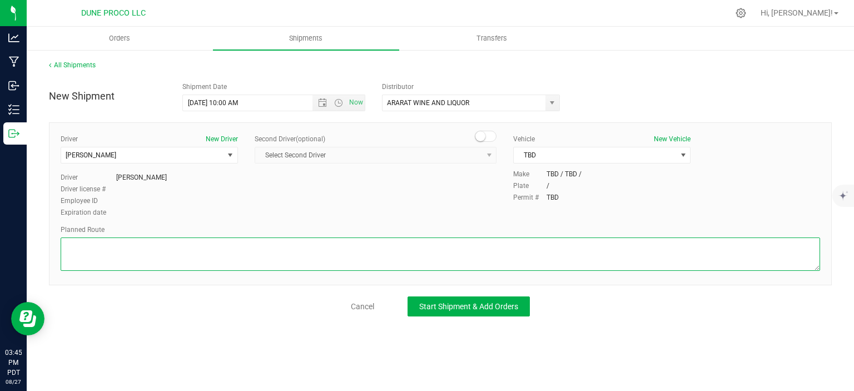
click at [304, 262] on textarea at bounding box center [441, 253] width 760 height 33
click at [108, 252] on textarea at bounding box center [441, 253] width 760 height 33
paste textarea "Get on I-15 S/US-93 S from [GEOGRAPHIC_DATA][PERSON_NAME][PERSON_NAME] 7 min (2…"
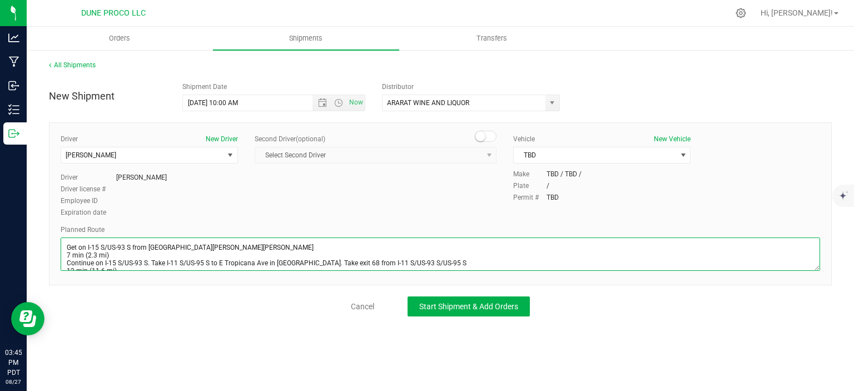
scroll to position [21, 0]
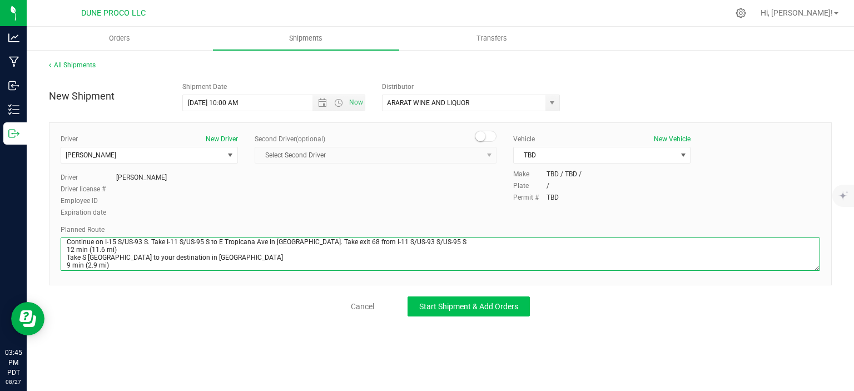
type textarea "Get on I-15 S/US-93 S from [GEOGRAPHIC_DATA][PERSON_NAME][PERSON_NAME] 7 min (2…"
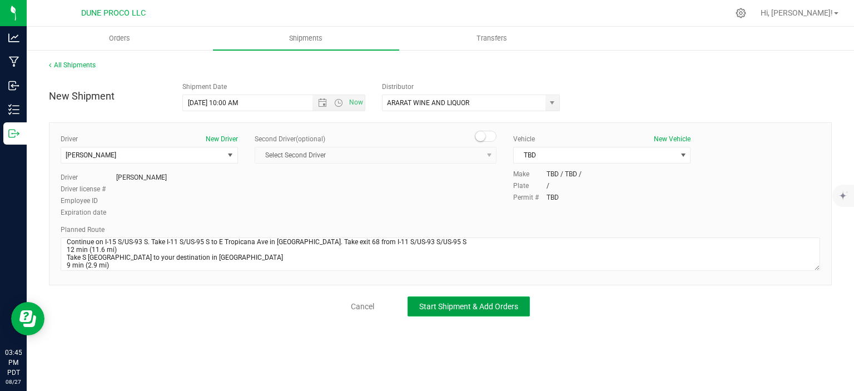
click at [465, 302] on span "Start Shipment & Add Orders" at bounding box center [468, 306] width 99 height 9
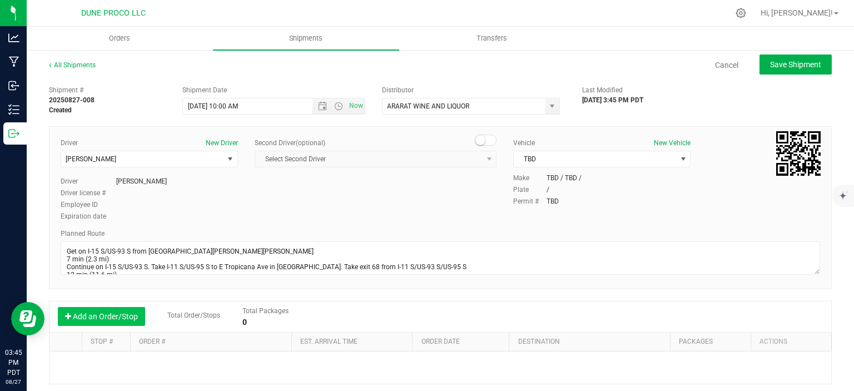
click at [113, 311] on button "Add an Order/Stop" at bounding box center [101, 316] width 87 height 19
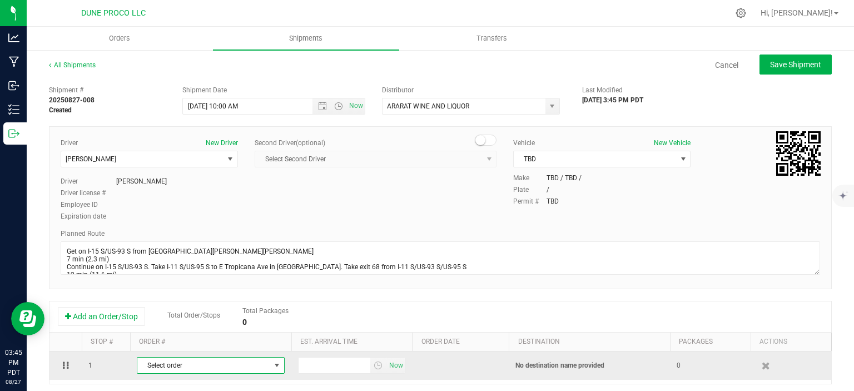
click at [178, 361] on span "Select order" at bounding box center [203, 366] width 133 height 16
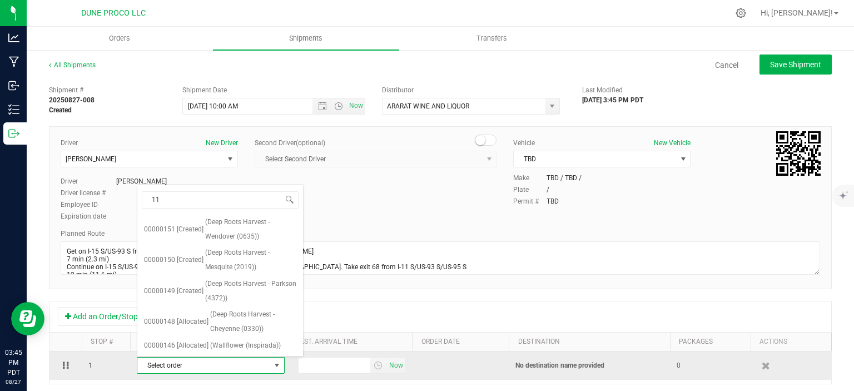
type input "115"
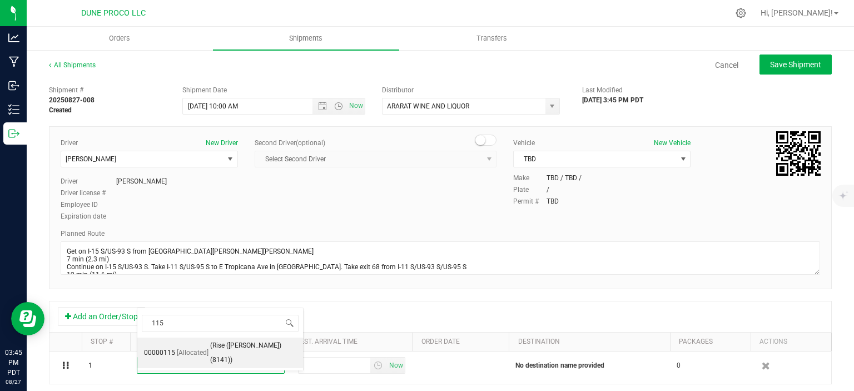
click at [192, 346] on span "[Allocated]" at bounding box center [193, 353] width 32 height 14
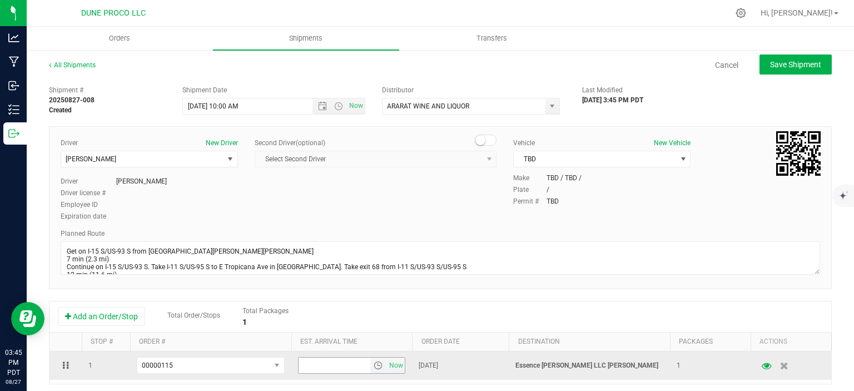
click at [330, 364] on input "text" at bounding box center [335, 366] width 72 height 16
type input "3:00 PM"
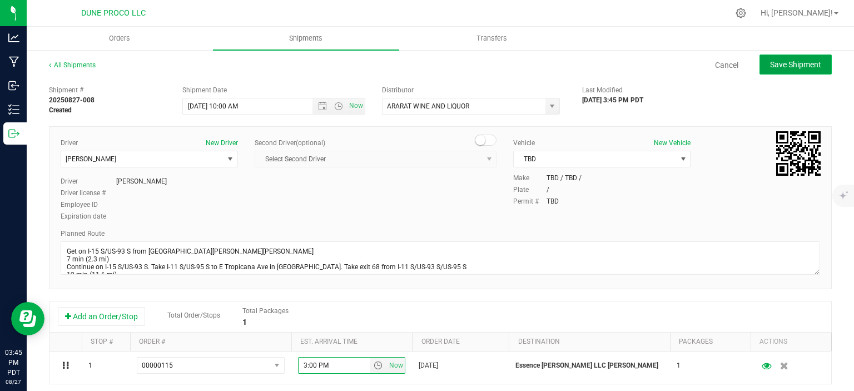
click at [784, 61] on span "Save Shipment" at bounding box center [795, 64] width 51 height 9
type input "[DATE] 5:00 PM"
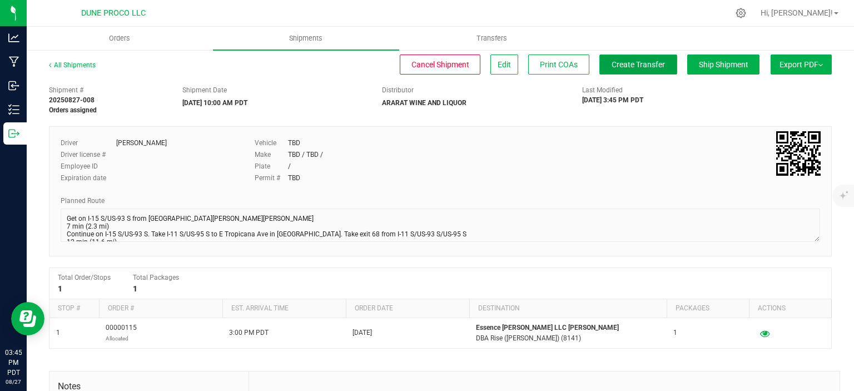
click at [651, 68] on span "Create Transfer" at bounding box center [638, 64] width 53 height 9
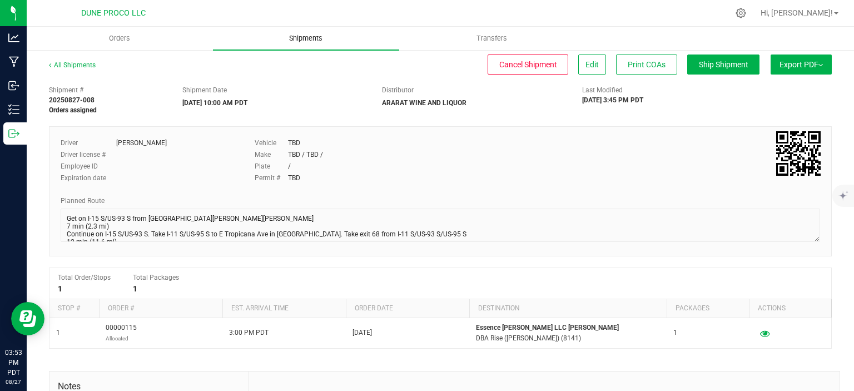
click at [309, 41] on span "Shipments" at bounding box center [305, 38] width 63 height 10
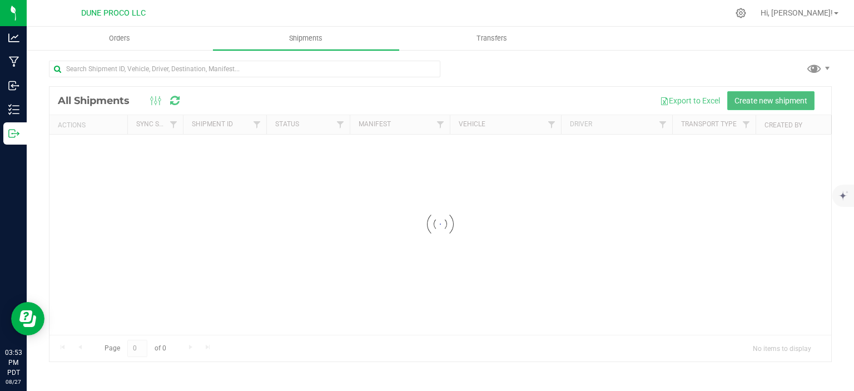
click at [800, 99] on span "Create new shipment" at bounding box center [771, 100] width 73 height 9
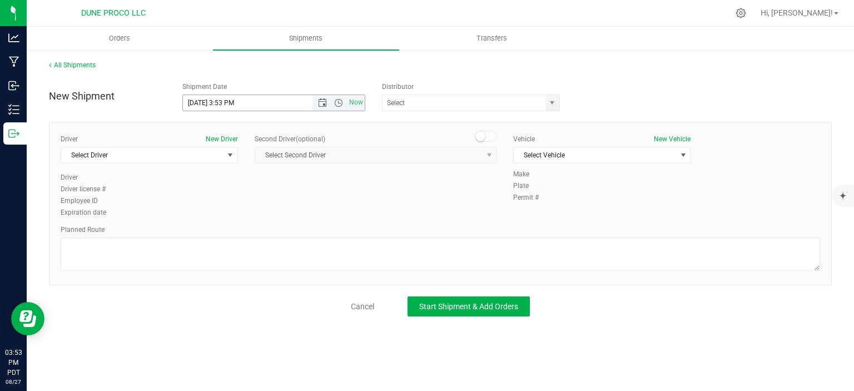
click at [204, 106] on input "[DATE] 3:53 PM" at bounding box center [257, 103] width 149 height 16
drag, startPoint x: 259, startPoint y: 107, endPoint x: 232, endPoint y: 108, distance: 26.2
click at [232, 108] on input "[DATE] 3:53 PM" at bounding box center [257, 103] width 149 height 16
click at [552, 105] on span "select" at bounding box center [552, 102] width 9 height 9
type input "[DATE] 10:00 AM"
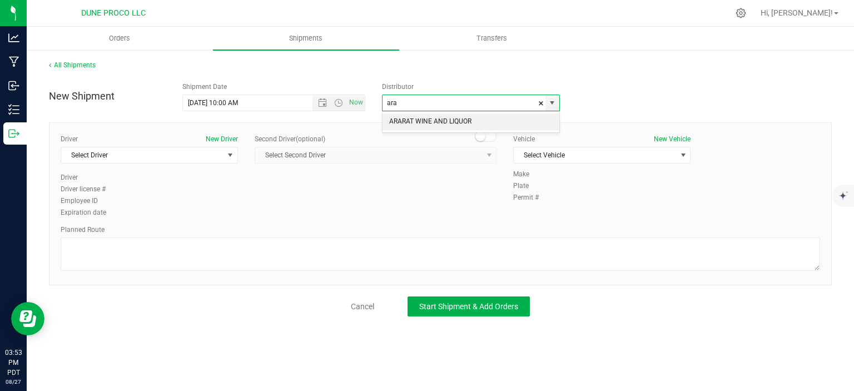
click at [471, 121] on li "ARARAT WINE AND LIQUOR" at bounding box center [471, 121] width 177 height 17
type input "ARARAT WINE AND LIQUOR"
click at [229, 159] on span "select" at bounding box center [231, 155] width 14 height 16
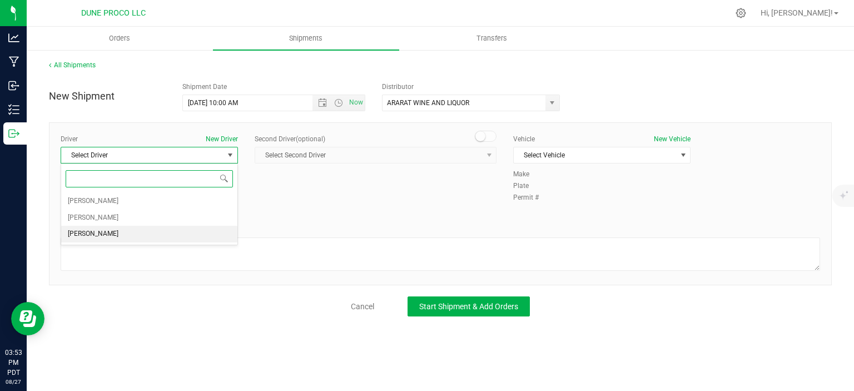
click at [141, 234] on li "[PERSON_NAME]" at bounding box center [149, 234] width 176 height 17
click at [568, 158] on span "Select Vehicle" at bounding box center [595, 155] width 162 height 16
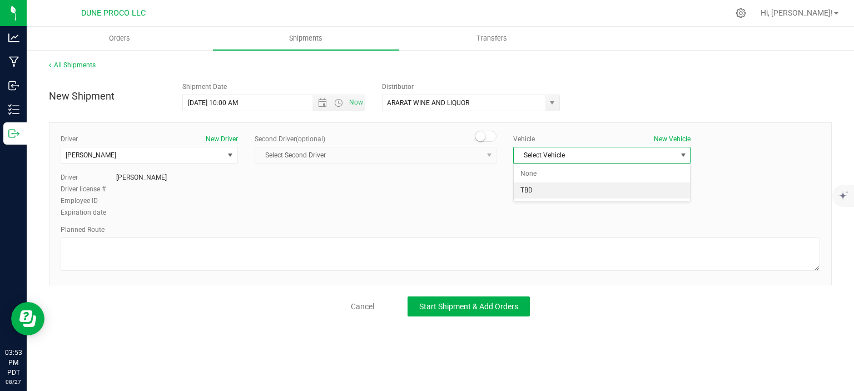
click at [555, 189] on li "TBD" at bounding box center [602, 190] width 176 height 17
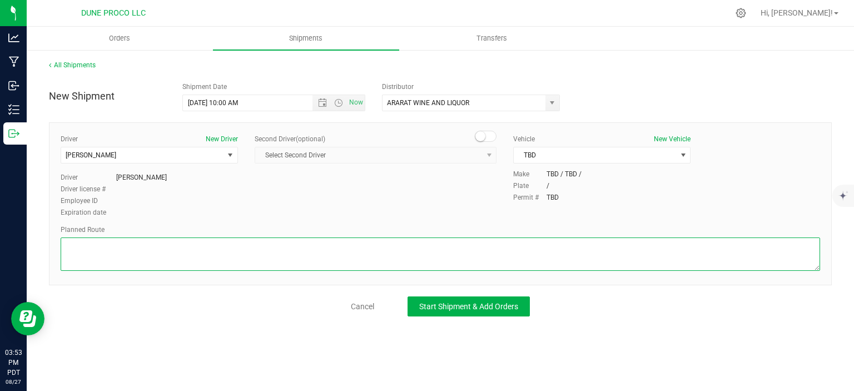
click at [122, 241] on textarea at bounding box center [441, 253] width 760 height 33
paste textarea "Get on I-15 S/US-93 S from N [PERSON_NAME] St, [GEOGRAPHIC_DATA][PERSON_NAME] 7…"
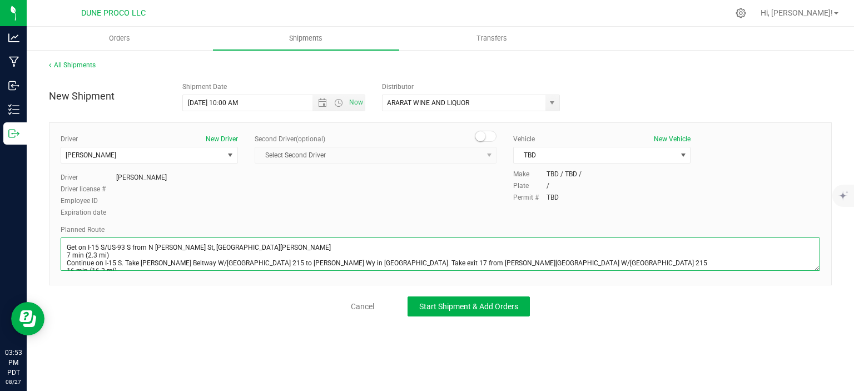
scroll to position [21, 0]
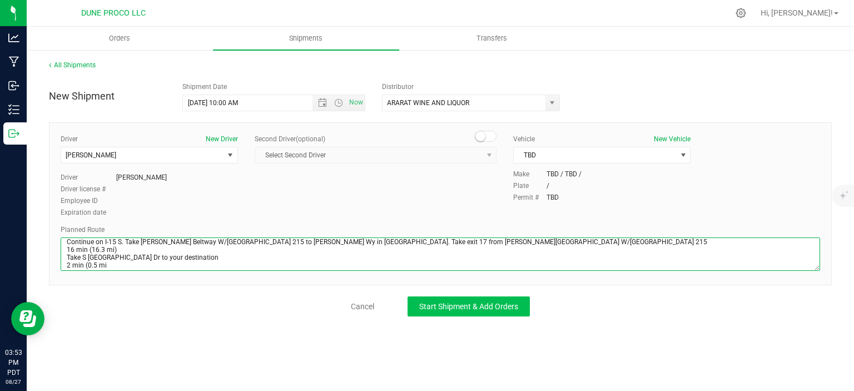
type textarea "Get on I-15 S/US-93 S from N [PERSON_NAME] St, [GEOGRAPHIC_DATA][PERSON_NAME] 7…"
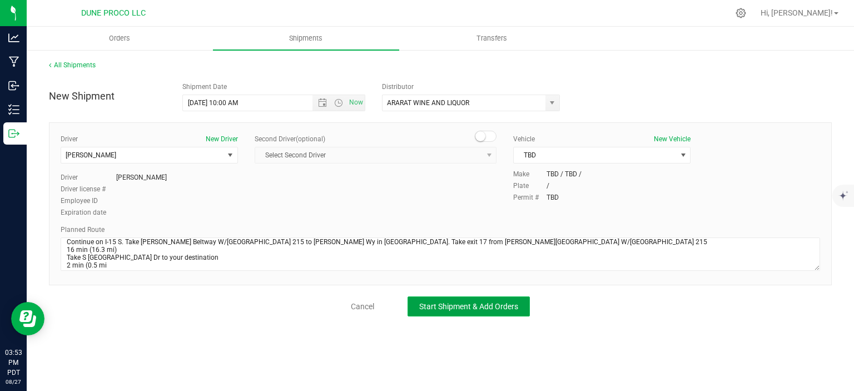
click at [418, 297] on button "Start Shipment & Add Orders" at bounding box center [469, 306] width 122 height 20
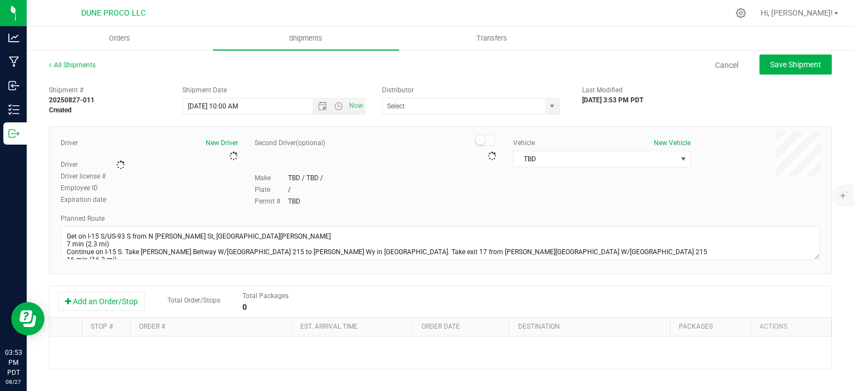
type input "ARARAT WINE AND LIQUOR"
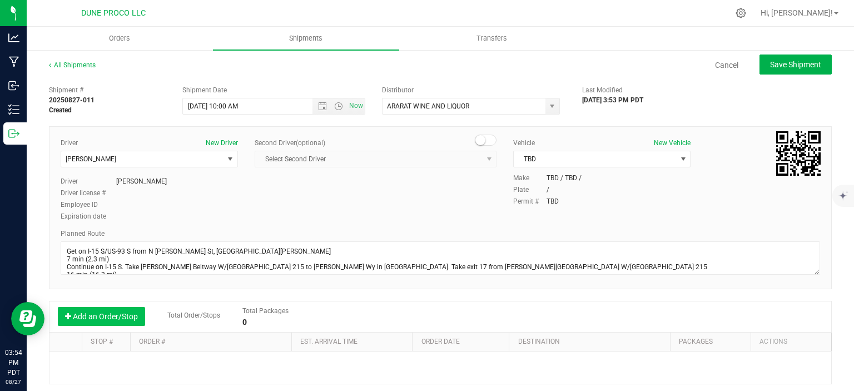
click at [110, 320] on button "Add an Order/Stop" at bounding box center [101, 316] width 87 height 19
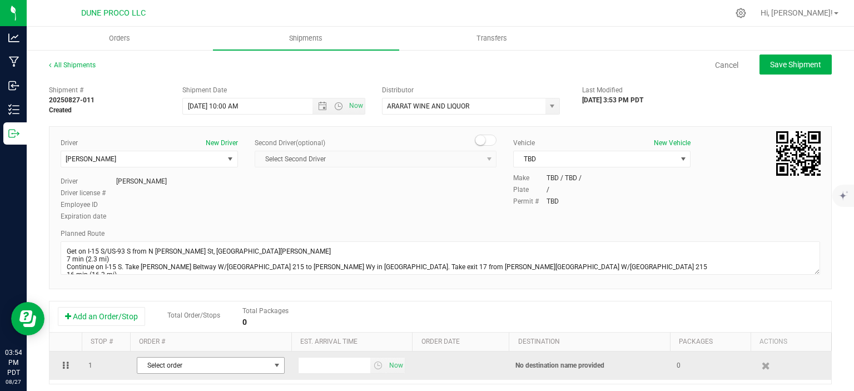
click at [160, 363] on span "Select order" at bounding box center [203, 366] width 133 height 16
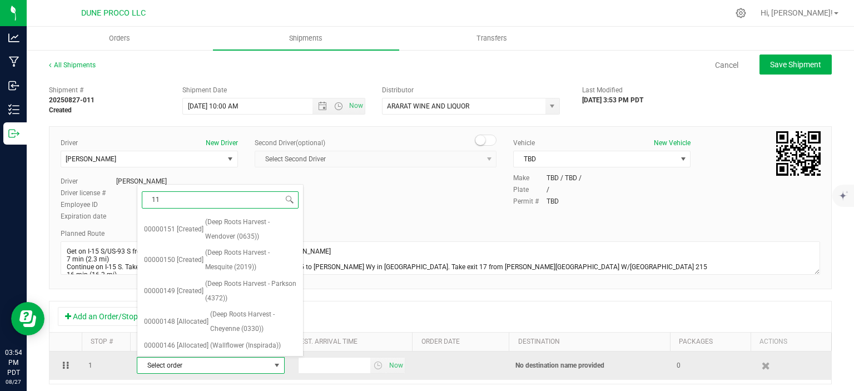
type input "116"
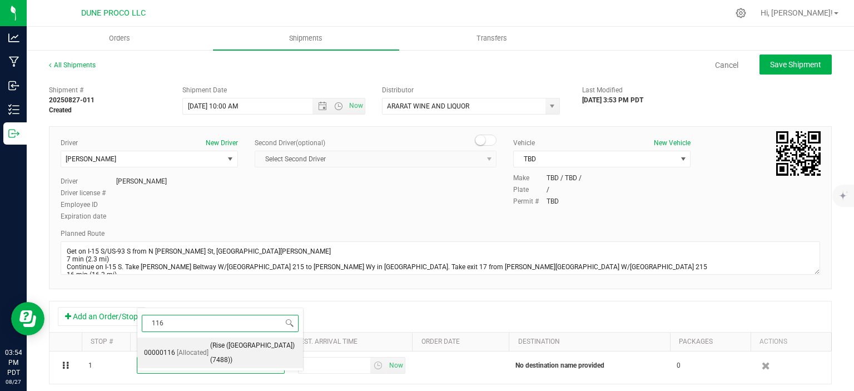
click at [203, 346] on span "[Allocated]" at bounding box center [193, 353] width 32 height 14
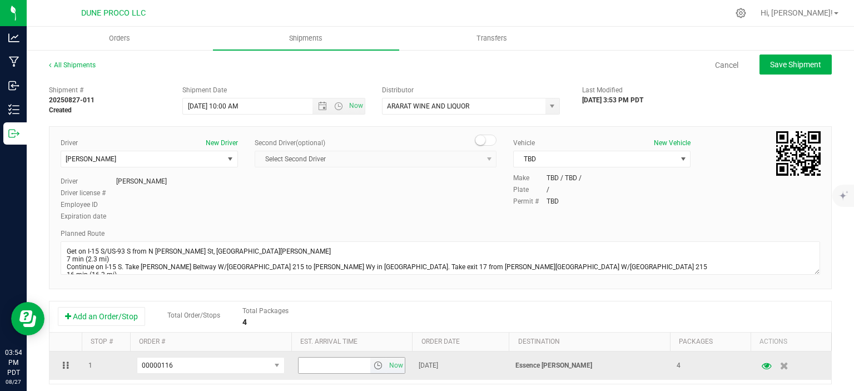
click at [330, 366] on input "text" at bounding box center [335, 366] width 72 height 16
type input "3:00 PM"
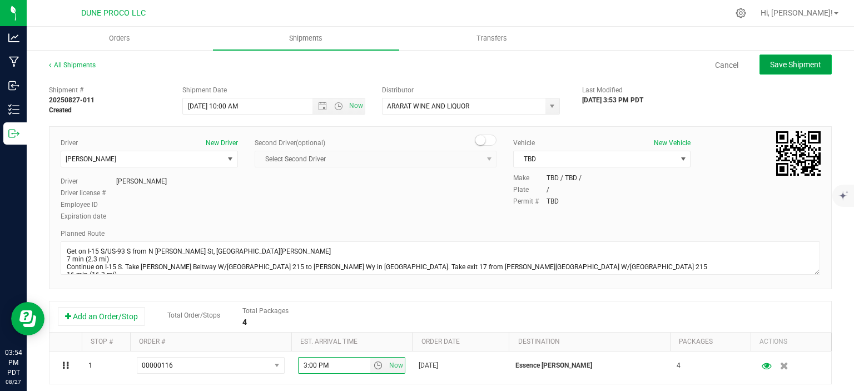
click at [802, 66] on span "Save Shipment" at bounding box center [795, 64] width 51 height 9
type input "[DATE] 5:00 PM"
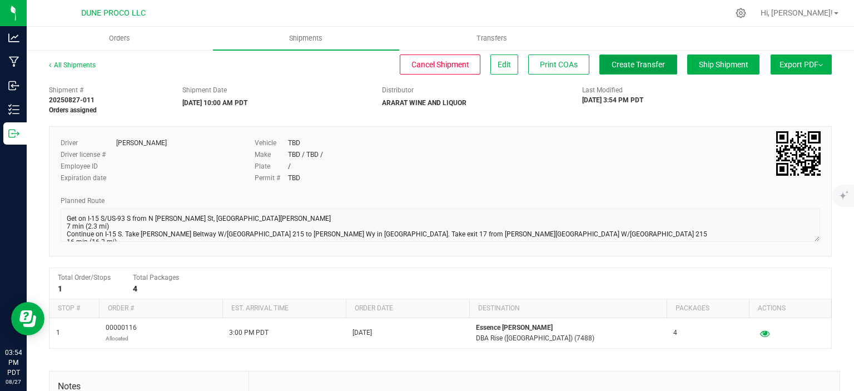
click at [626, 63] on span "Create Transfer" at bounding box center [638, 64] width 53 height 9
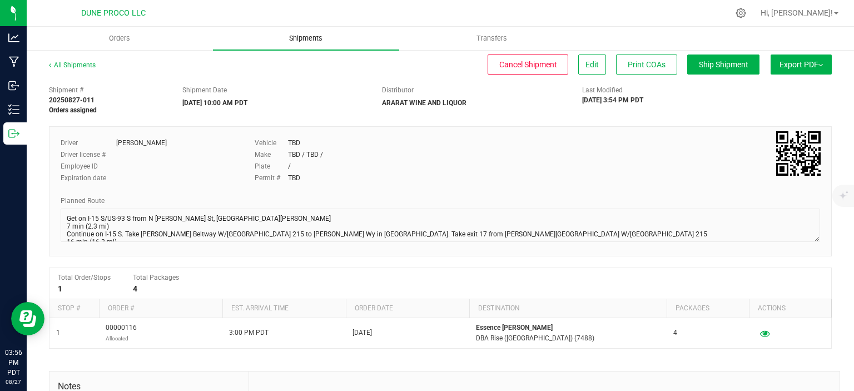
click at [312, 36] on span "Shipments" at bounding box center [305, 38] width 63 height 10
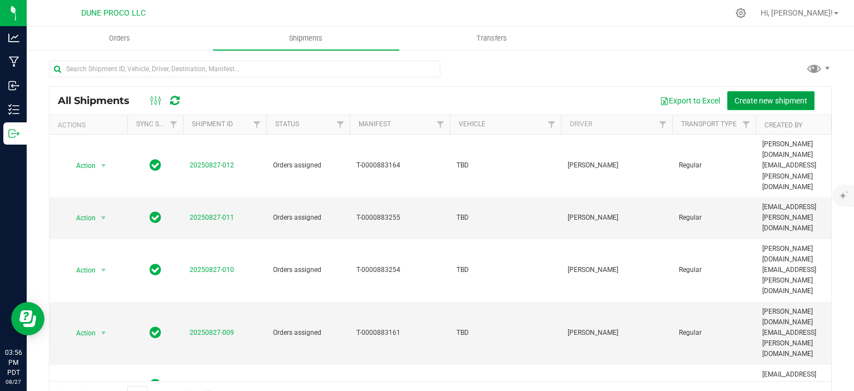
click at [782, 105] on span "Create new shipment" at bounding box center [771, 100] width 73 height 9
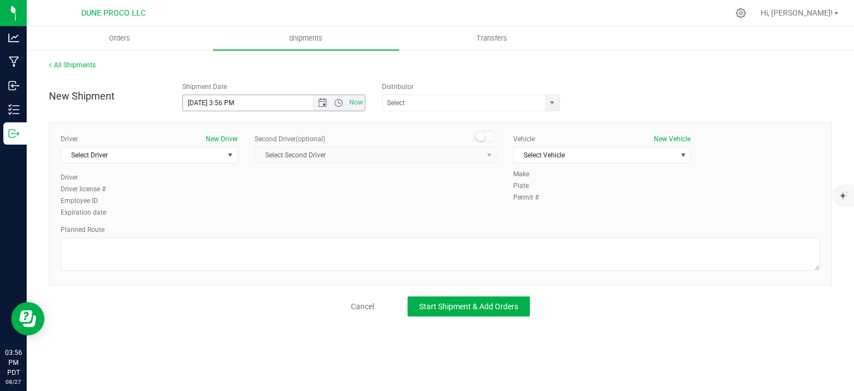
click at [201, 102] on input "8/27/2025 3:56 PM" at bounding box center [257, 103] width 149 height 16
drag, startPoint x: 256, startPoint y: 103, endPoint x: 217, endPoint y: 103, distance: 38.4
click at [217, 103] on input "8/28/2025 3:56 PM" at bounding box center [257, 103] width 149 height 16
type input "8/28/2025 10:00 AM"
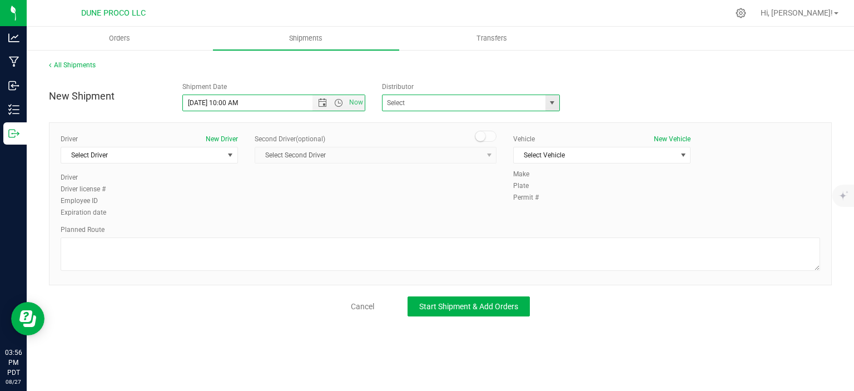
click at [545, 103] on span at bounding box center [471, 103] width 178 height 17
click at [550, 105] on span "select" at bounding box center [552, 102] width 9 height 9
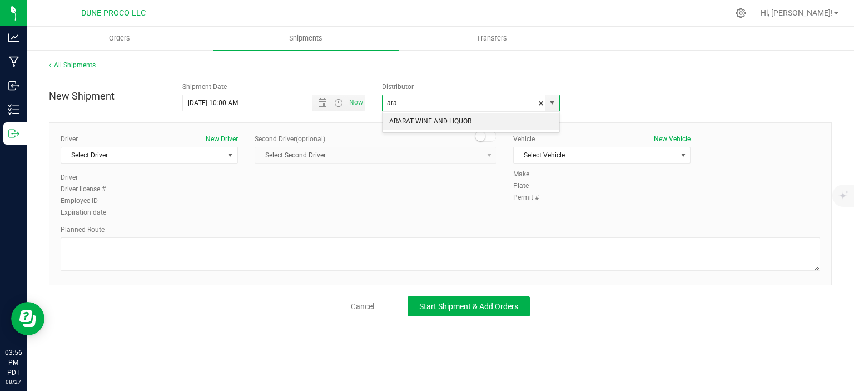
click at [524, 115] on li "ARARAT WINE AND LIQUOR" at bounding box center [471, 121] width 177 height 17
type input "ARARAT WINE AND LIQUOR"
click at [229, 157] on span "select" at bounding box center [230, 155] width 9 height 9
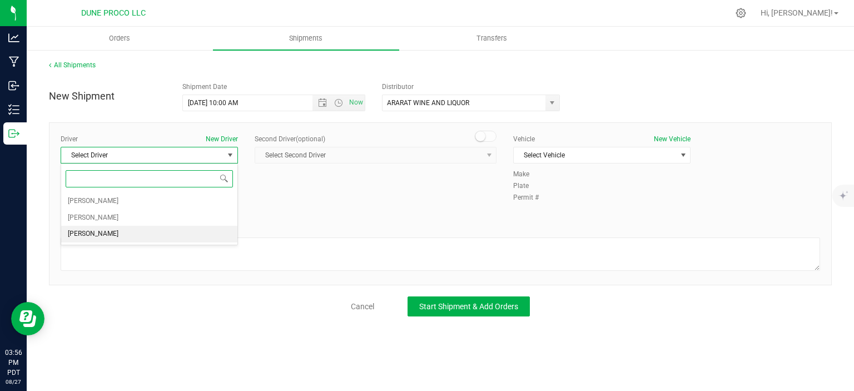
click at [163, 239] on li "TBD TBD" at bounding box center [149, 234] width 176 height 17
click at [544, 154] on span "Select Vehicle" at bounding box center [595, 155] width 162 height 16
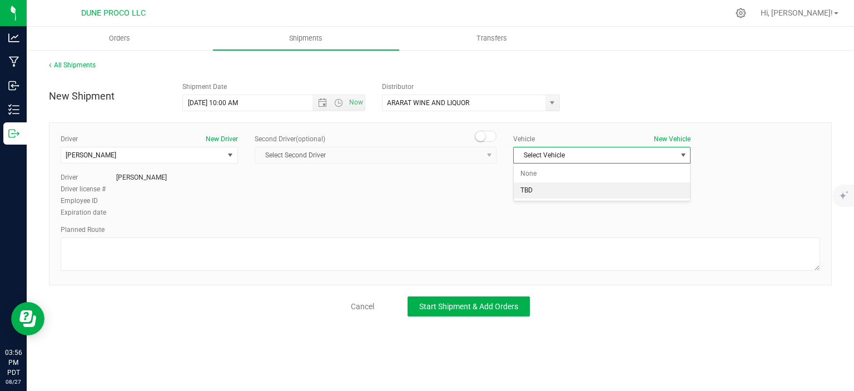
click at [545, 192] on li "TBD" at bounding box center [602, 190] width 176 height 17
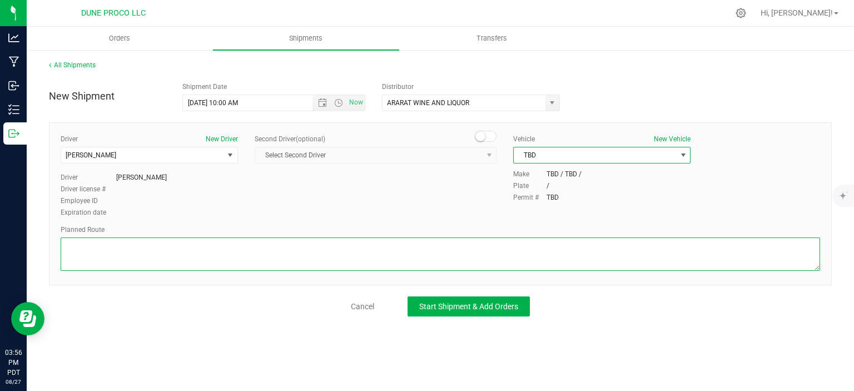
click at [152, 259] on textarea at bounding box center [441, 253] width 760 height 33
paste textarea "Get on I-15 S/US-93 S from N Bruce St, E Colton Ave and E Cheyenne Ave 7 min (2…"
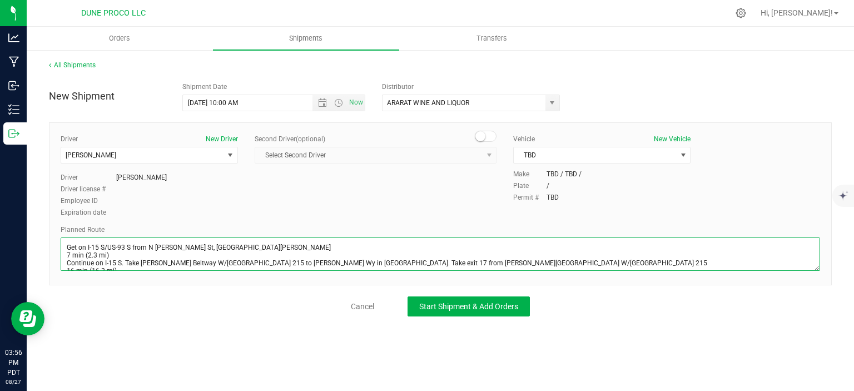
scroll to position [13, 0]
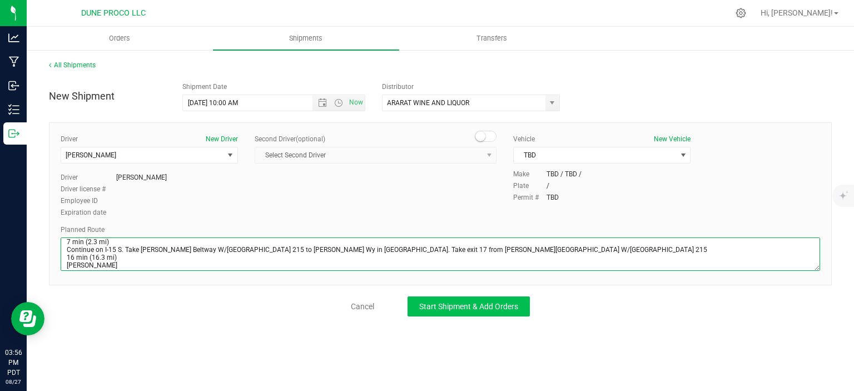
type textarea "Get on I-15 S/US-93 S from N Bruce St, E Colton Ave and E Cheyenne Ave 7 min (2…"
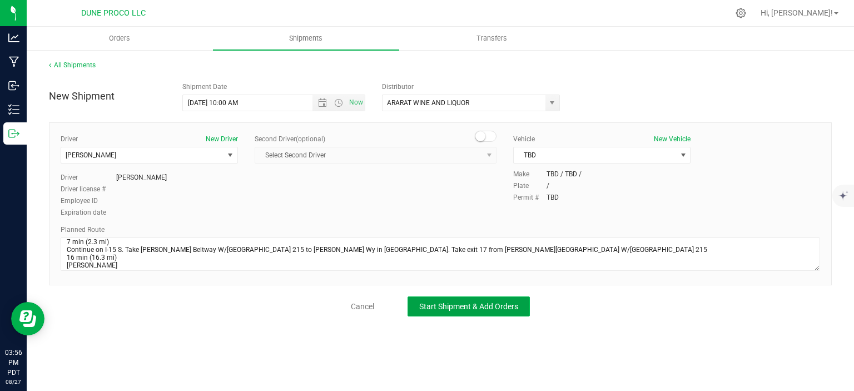
click at [434, 310] on button "Start Shipment & Add Orders" at bounding box center [469, 306] width 122 height 20
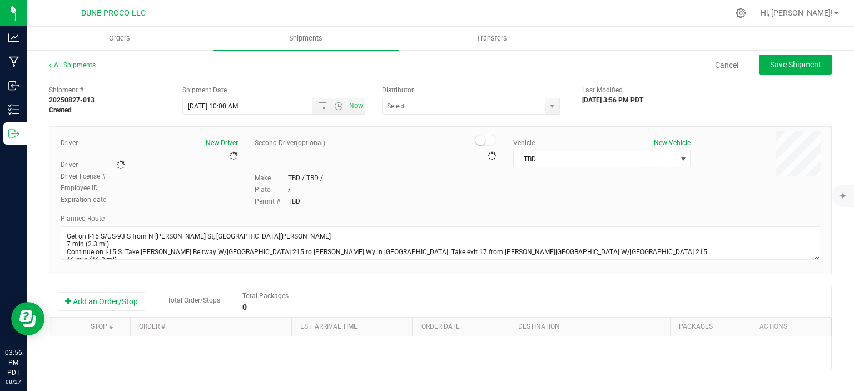
type input "ARARAT WINE AND LIQUOR"
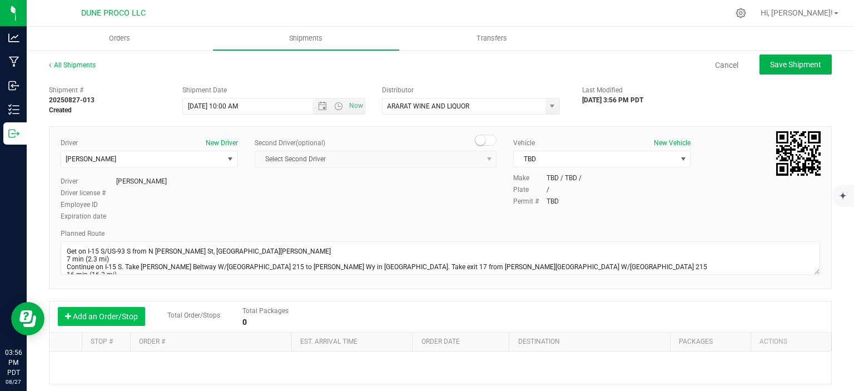
click at [113, 314] on button "Add an Order/Stop" at bounding box center [101, 316] width 87 height 19
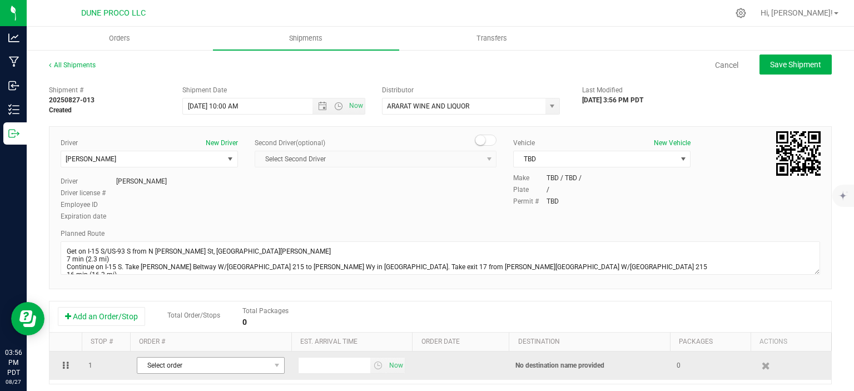
click at [201, 361] on span "Select order" at bounding box center [203, 366] width 133 height 16
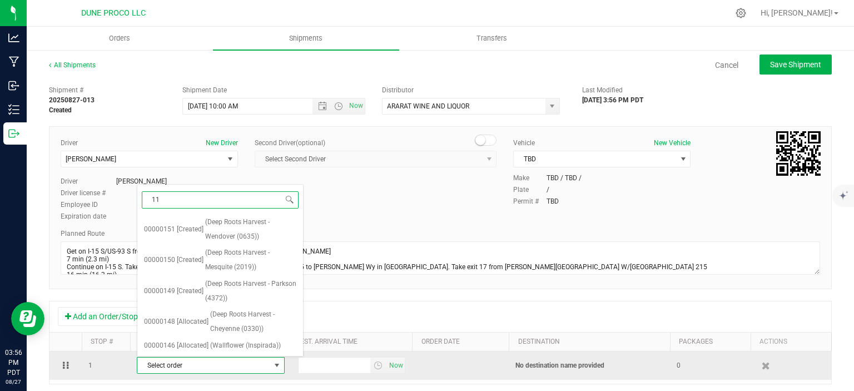
type input "117"
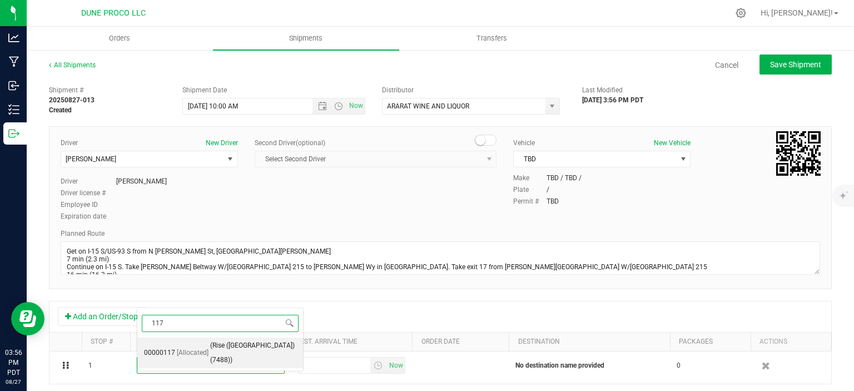
click at [224, 344] on span "(Rise (Durango) (7488))" at bounding box center [253, 353] width 86 height 28
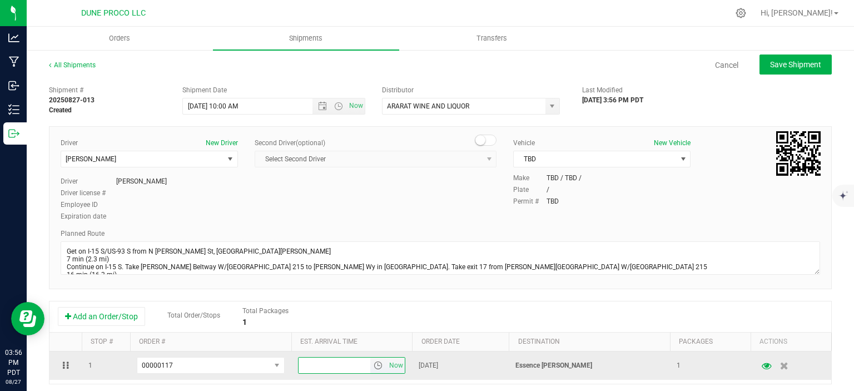
click at [306, 358] on input "text" at bounding box center [335, 366] width 72 height 16
type input "3:00 PM"
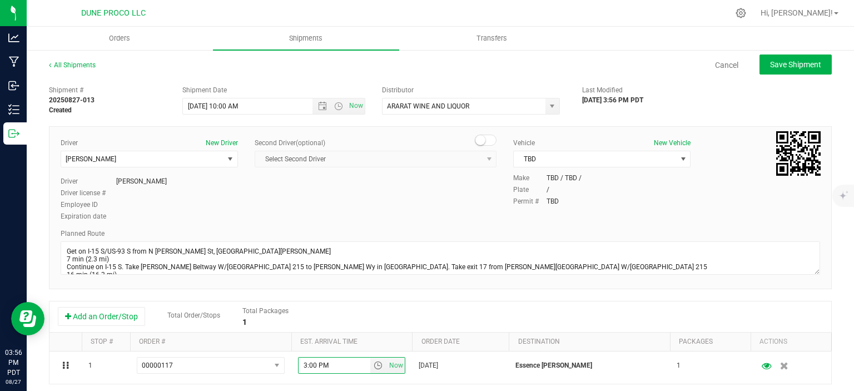
click at [802, 52] on div "All Shipments Cancel Save Shipment Shipment # 20250827-013 Created Shipment Dat…" at bounding box center [440, 308] width 827 height 519
click at [795, 64] on span "Save Shipment" at bounding box center [795, 64] width 51 height 9
type input "8/28/2025 5:00 PM"
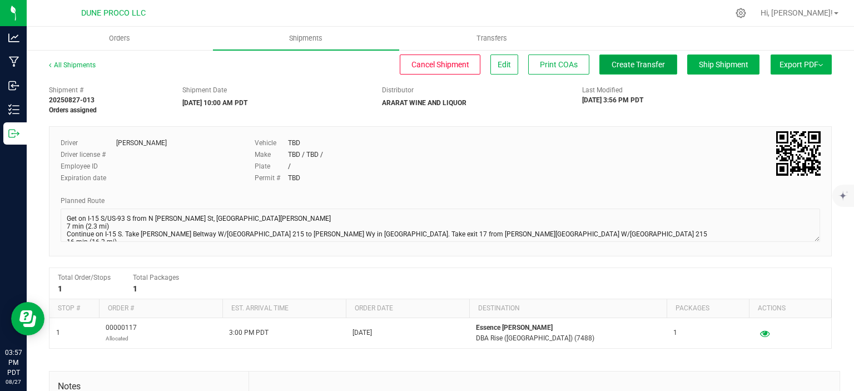
click at [621, 63] on span "Create Transfer" at bounding box center [638, 64] width 53 height 9
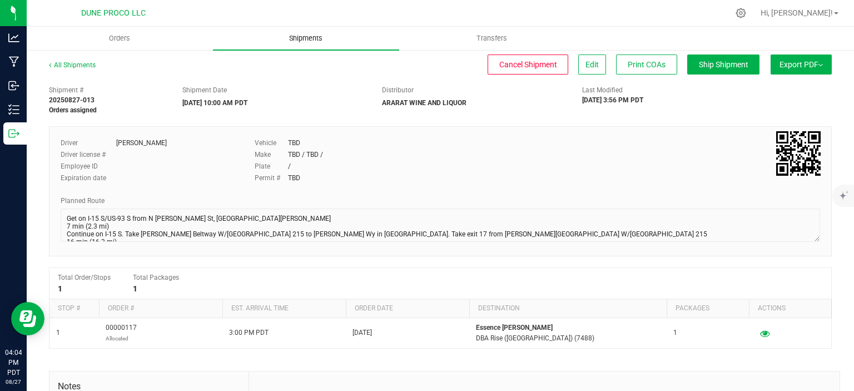
click at [305, 42] on span "Shipments" at bounding box center [305, 38] width 63 height 10
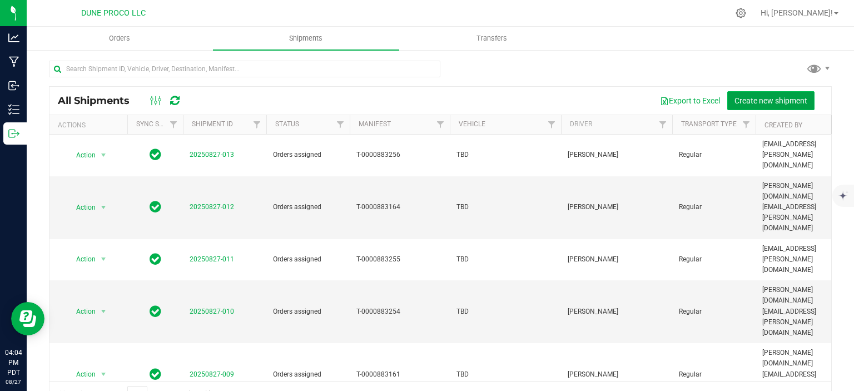
click at [785, 99] on span "Create new shipment" at bounding box center [771, 100] width 73 height 9
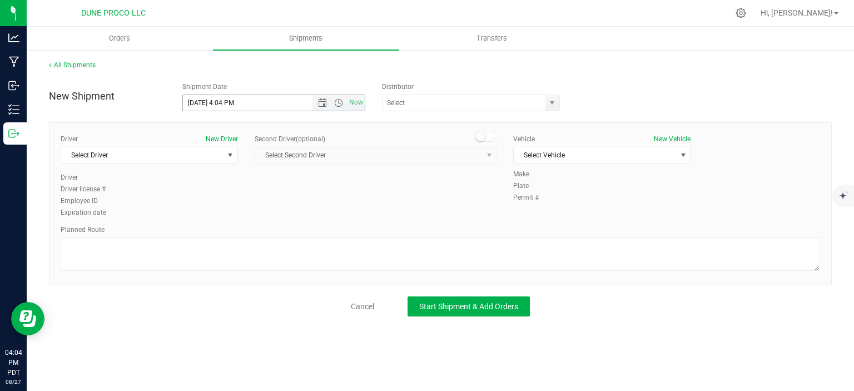
click at [202, 101] on input "8/27/2025 4:04 PM" at bounding box center [257, 103] width 149 height 16
drag, startPoint x: 270, startPoint y: 101, endPoint x: 231, endPoint y: 97, distance: 39.1
click at [231, 97] on input "8/28/2025 4:04 PM" at bounding box center [257, 103] width 149 height 16
click at [557, 103] on span "select" at bounding box center [552, 103] width 14 height 16
type input "8/28/2025 10:00 AM"
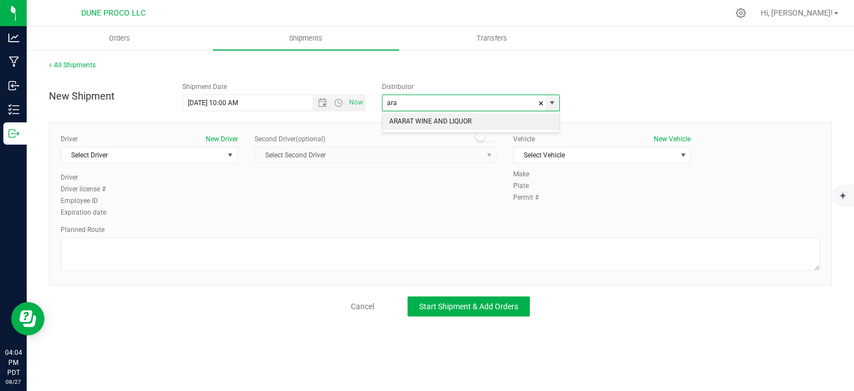
click at [464, 126] on li "ARARAT WINE AND LIQUOR" at bounding box center [471, 121] width 177 height 17
type input "ARARAT WINE AND LIQUOR"
click at [233, 157] on span "select" at bounding box center [230, 155] width 9 height 9
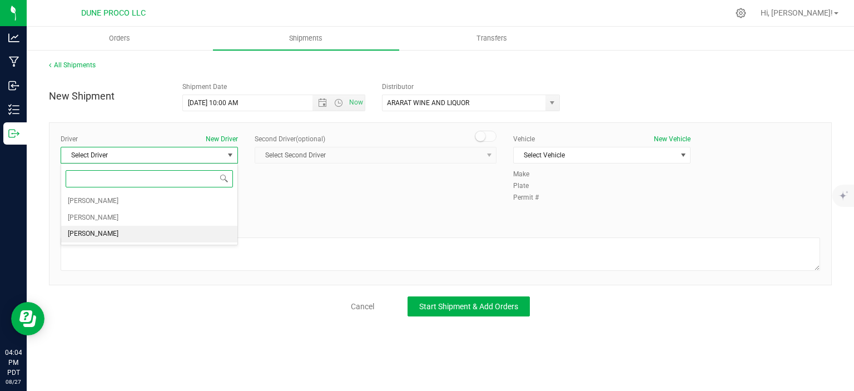
click at [155, 233] on li "TBD TBD" at bounding box center [149, 234] width 176 height 17
click at [611, 146] on div "Vehicle New Vehicle Select Vehicle Select Vehicle None TBD" at bounding box center [602, 151] width 194 height 35
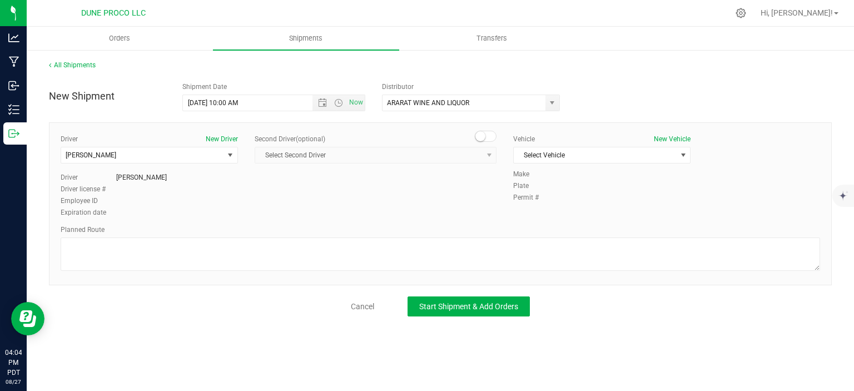
click at [582, 163] on div "Vehicle New Vehicle Select Vehicle Select Vehicle None TBD" at bounding box center [602, 151] width 194 height 35
click at [579, 156] on span "Select Vehicle" at bounding box center [595, 155] width 162 height 16
click at [559, 191] on li "TBD" at bounding box center [602, 190] width 176 height 17
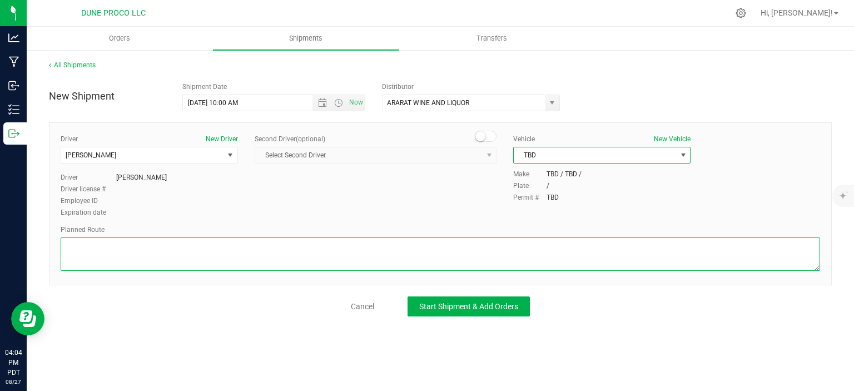
click at [143, 251] on textarea at bounding box center [441, 253] width 760 height 33
paste textarea "Follow E Alexander Rd and Losee Rd to E Cheyenne Ave 5 min (1.8 mi) Follow E Ch…"
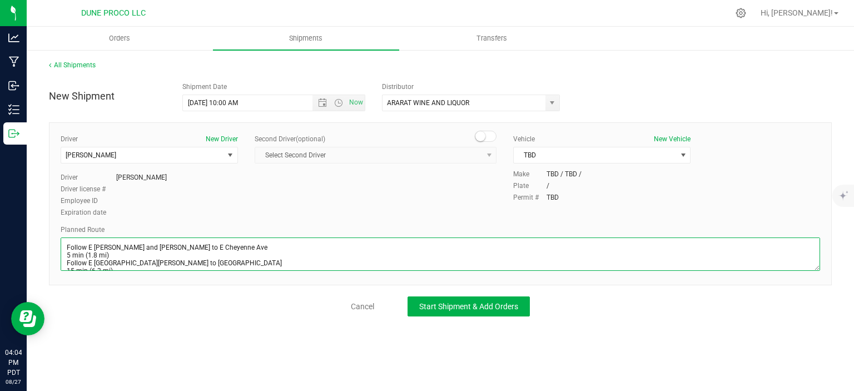
scroll to position [13, 0]
type textarea "Follow E Alexander Rd and Losee Rd to E Cheyenne Ave 5 min (1.8 mi) Follow E Ch…"
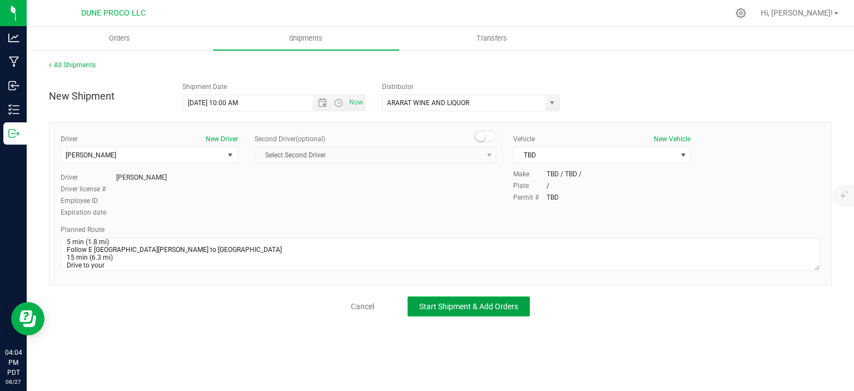
click at [437, 306] on span "Start Shipment & Add Orders" at bounding box center [468, 306] width 99 height 9
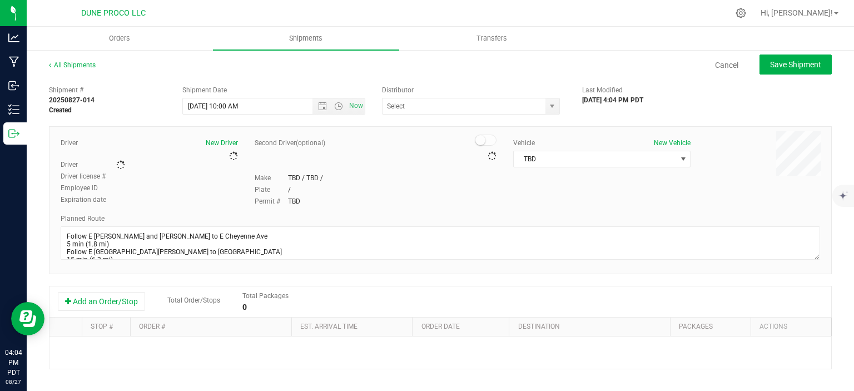
type input "ARARAT WINE AND LIQUOR"
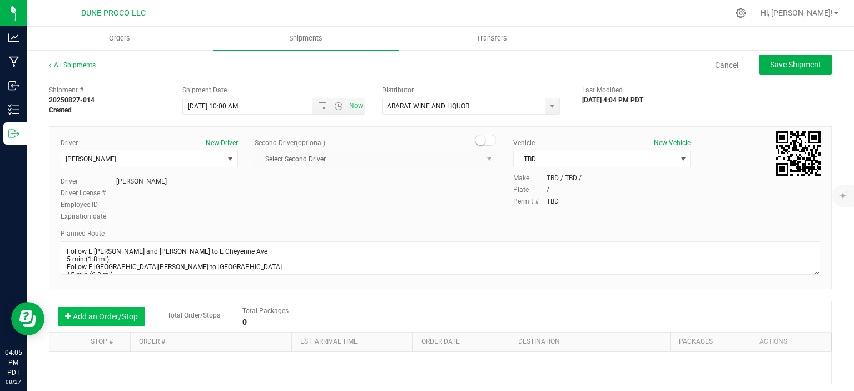
click at [102, 310] on button "Add an Order/Stop" at bounding box center [101, 316] width 87 height 19
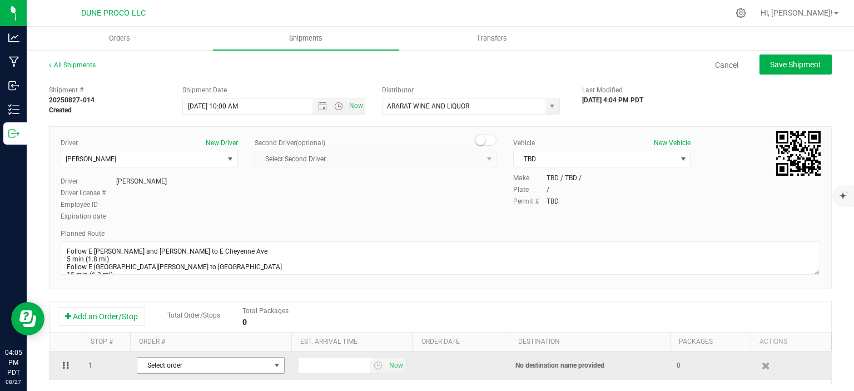
click at [175, 361] on span "Select order" at bounding box center [203, 366] width 133 height 16
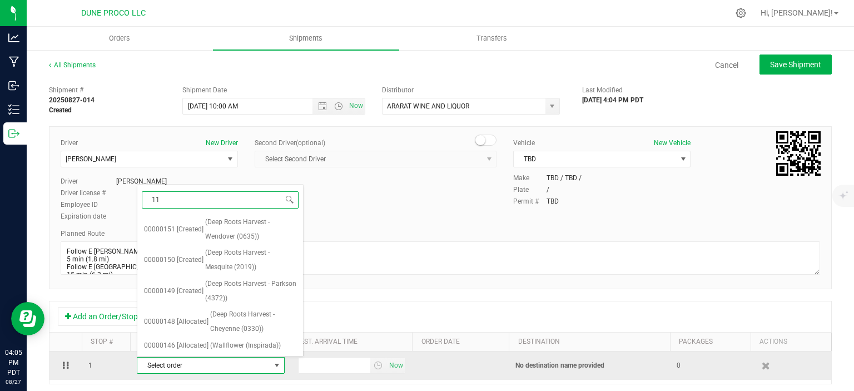
type input "118"
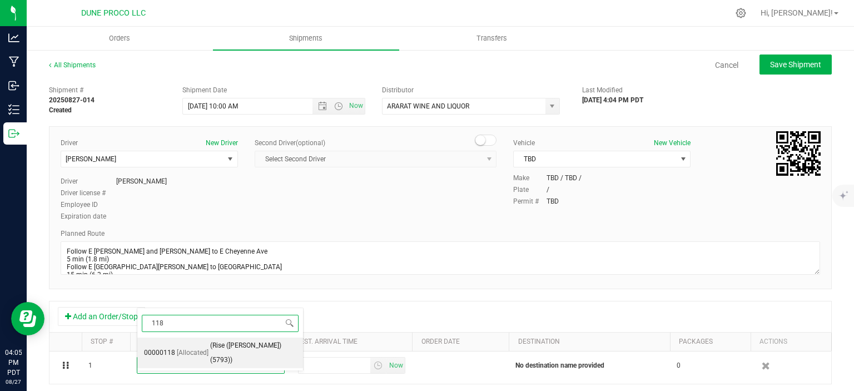
click at [210, 348] on span "(Rise (Nellis) (5793))" at bounding box center [253, 353] width 86 height 28
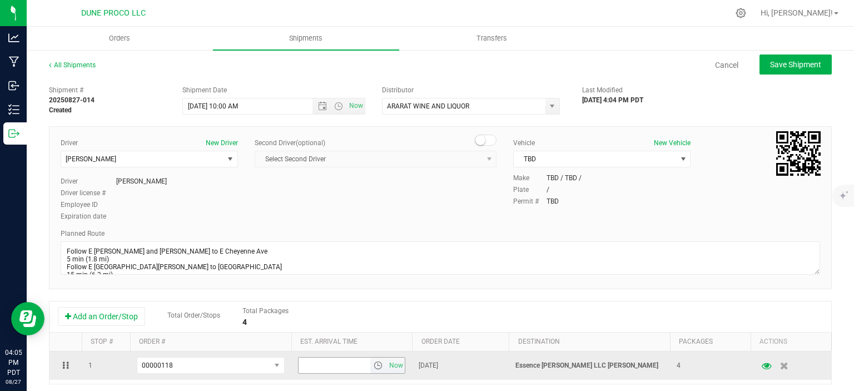
click at [317, 369] on input "text" at bounding box center [335, 366] width 72 height 16
type input "3:00 PM"
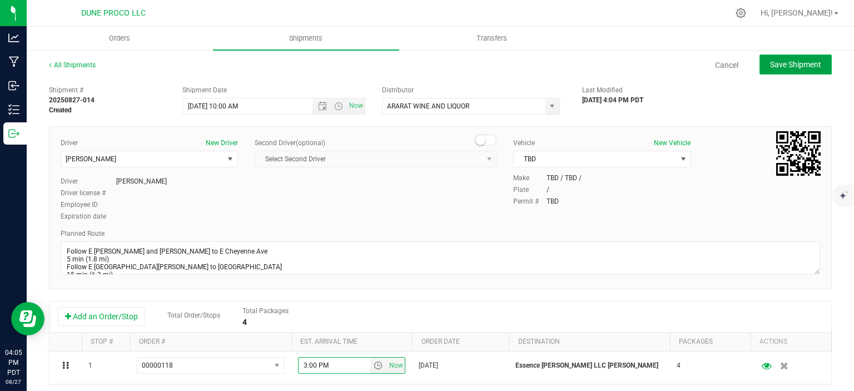
click at [808, 61] on span "Save Shipment" at bounding box center [795, 64] width 51 height 9
type input "8/28/2025 5:00 PM"
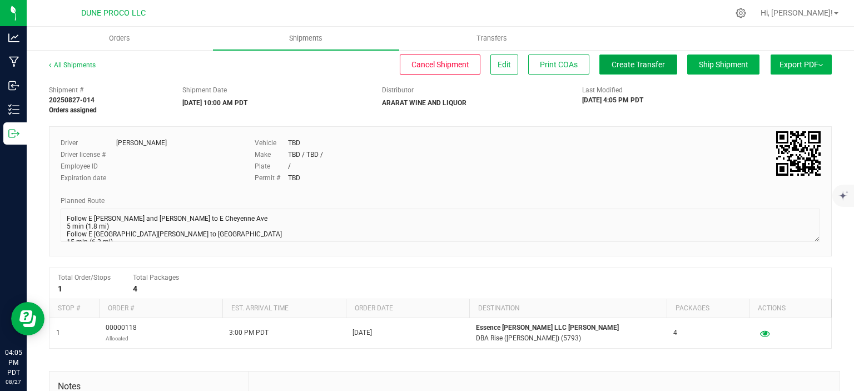
click at [619, 67] on span "Create Transfer" at bounding box center [638, 64] width 53 height 9
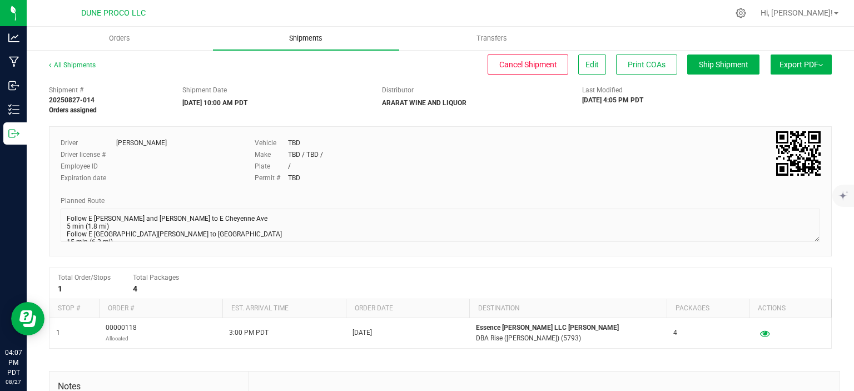
click at [314, 32] on uib-tab-heading "Shipments" at bounding box center [306, 38] width 186 height 23
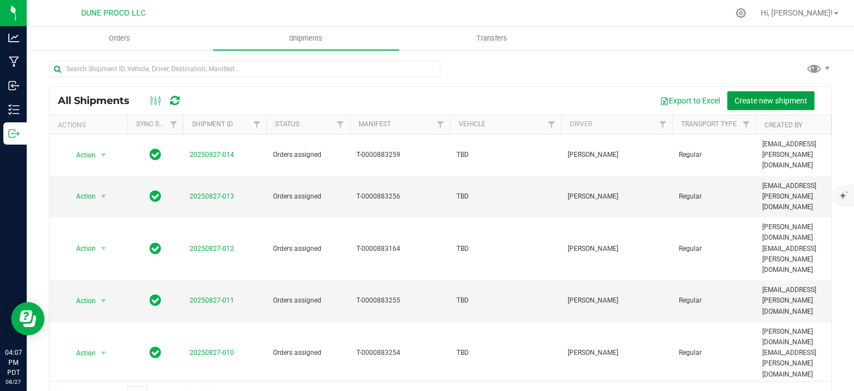
click at [802, 103] on span "Create new shipment" at bounding box center [771, 100] width 73 height 9
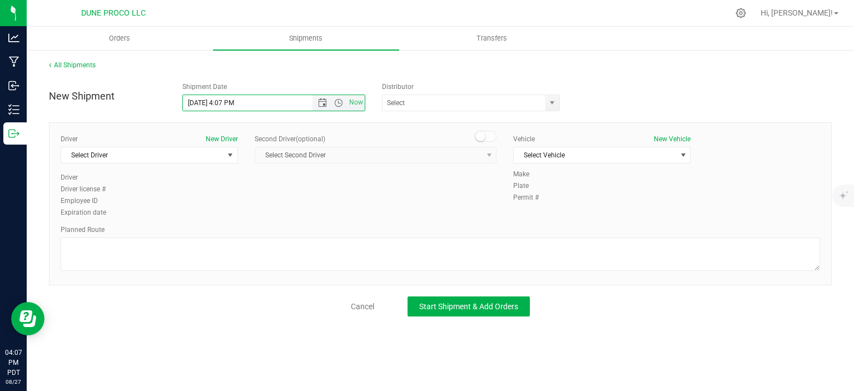
click at [204, 102] on input "8/27/2025 4:07 PM" at bounding box center [257, 103] width 149 height 16
drag, startPoint x: 257, startPoint y: 104, endPoint x: 230, endPoint y: 98, distance: 27.3
click at [230, 98] on input "8/28/2025 4:07 PM" at bounding box center [257, 103] width 149 height 16
click at [547, 100] on span "select" at bounding box center [552, 103] width 14 height 16
type input "8/28/2025 10:00 AM"
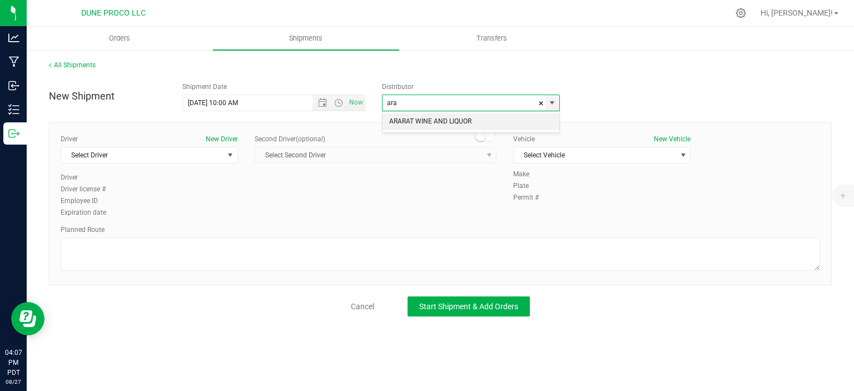
click at [476, 126] on li "ARARAT WINE AND LIQUOR" at bounding box center [471, 121] width 177 height 17
type input "ARARAT WINE AND LIQUOR"
click at [231, 159] on span "select" at bounding box center [230, 155] width 9 height 9
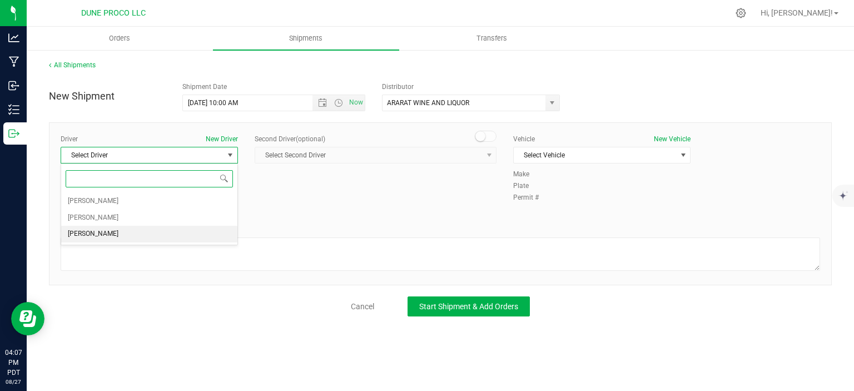
drag, startPoint x: 158, startPoint y: 223, endPoint x: 161, endPoint y: 233, distance: 10.4
click at [161, 233] on ul "Max O'Donnell Carla Simoni TBD TBD" at bounding box center [149, 217] width 176 height 49
click at [161, 233] on li "TBD TBD" at bounding box center [149, 234] width 176 height 17
click at [604, 161] on span "Select Vehicle" at bounding box center [595, 155] width 162 height 16
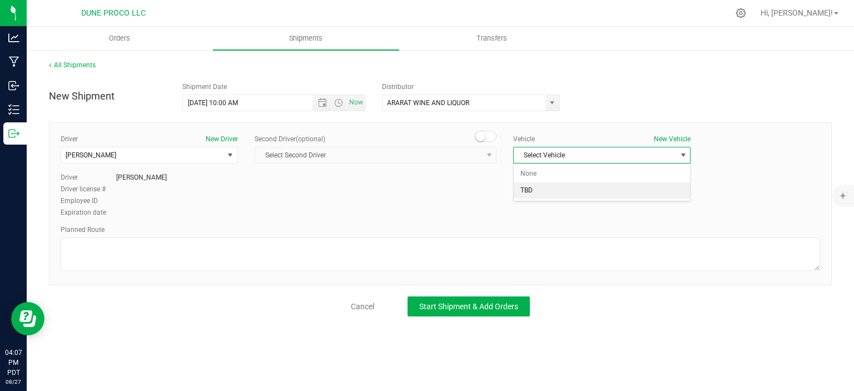
click at [546, 192] on li "TBD" at bounding box center [602, 190] width 176 height 17
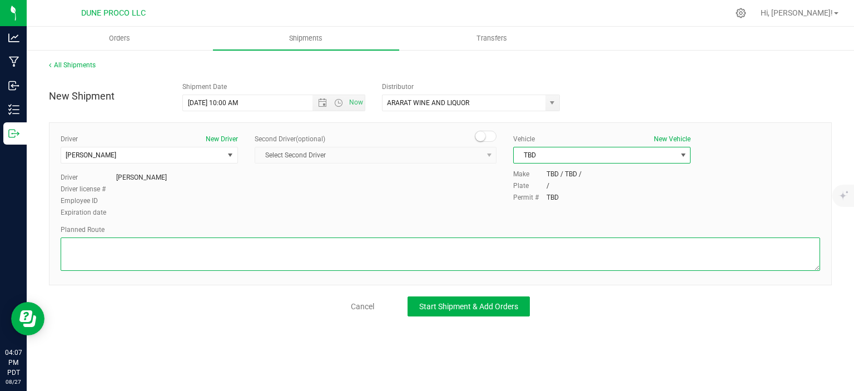
click at [98, 251] on textarea at bounding box center [441, 253] width 760 height 33
paste textarea "Follow E Alexander Rd and Losee Rd to E Cheyenne Ave 5 min (1.8 mi) Follow E Ch…"
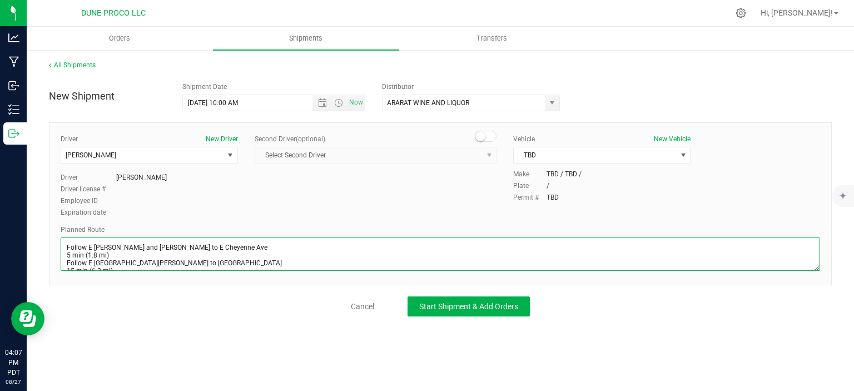
scroll to position [13, 0]
type textarea "Follow E Alexander Rd and Losee Rd to E Cheyenne Ave 5 min (1.8 mi) Follow E Ch…"
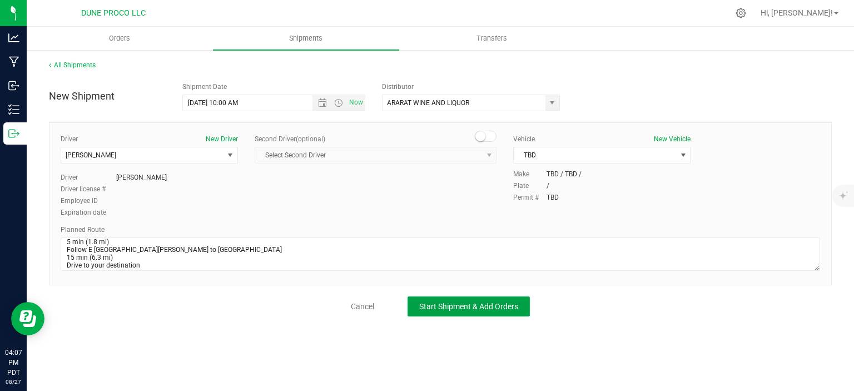
click at [439, 302] on span "Start Shipment & Add Orders" at bounding box center [468, 306] width 99 height 9
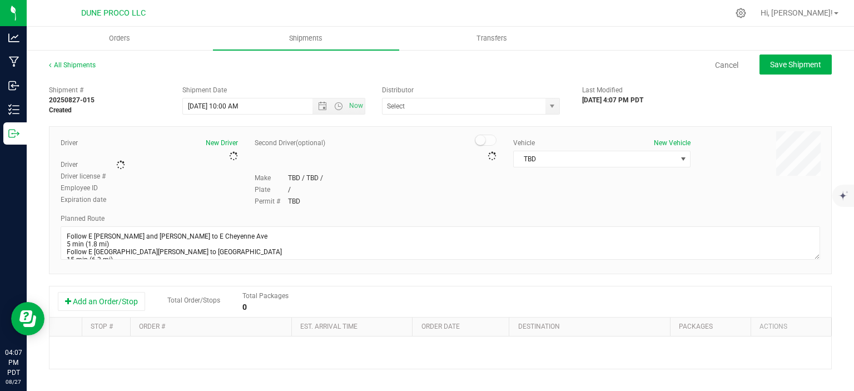
type input "ARARAT WINE AND LIQUOR"
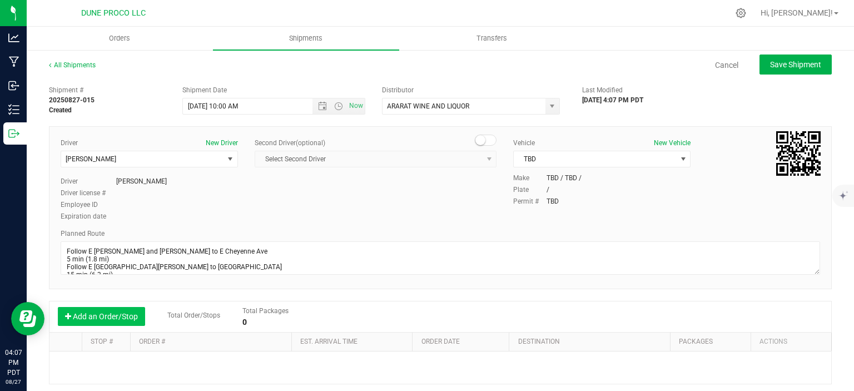
click at [109, 314] on button "Add an Order/Stop" at bounding box center [101, 316] width 87 height 19
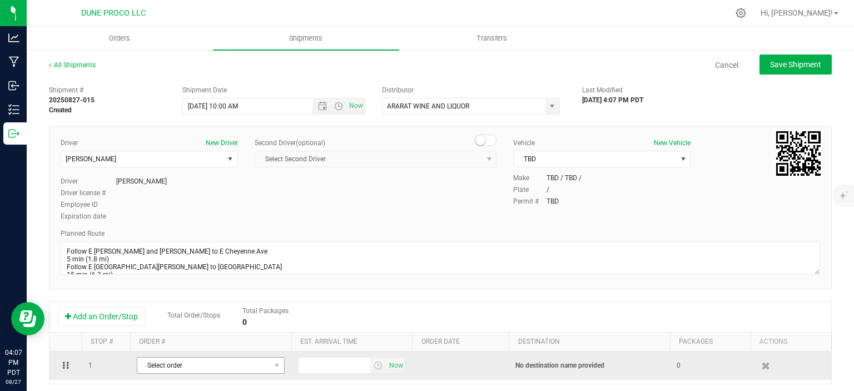
click at [180, 367] on span "Select order" at bounding box center [203, 366] width 133 height 16
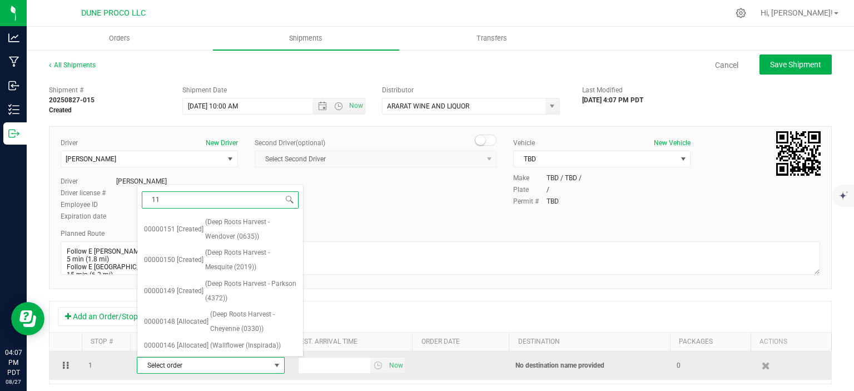
type input "119"
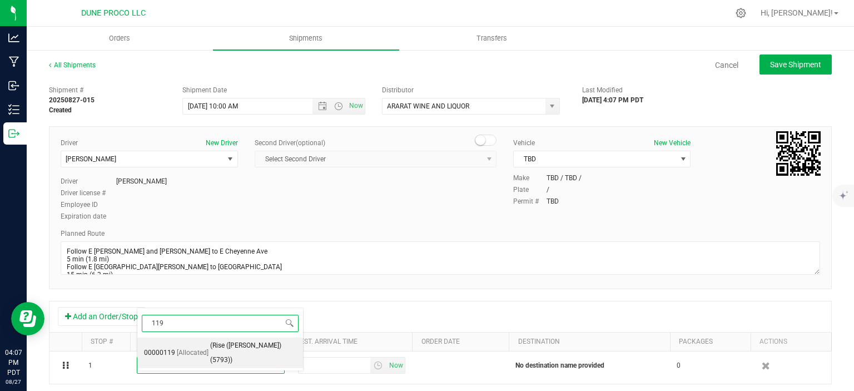
click at [212, 346] on span "(Rise (Nellis) (5793))" at bounding box center [253, 353] width 86 height 28
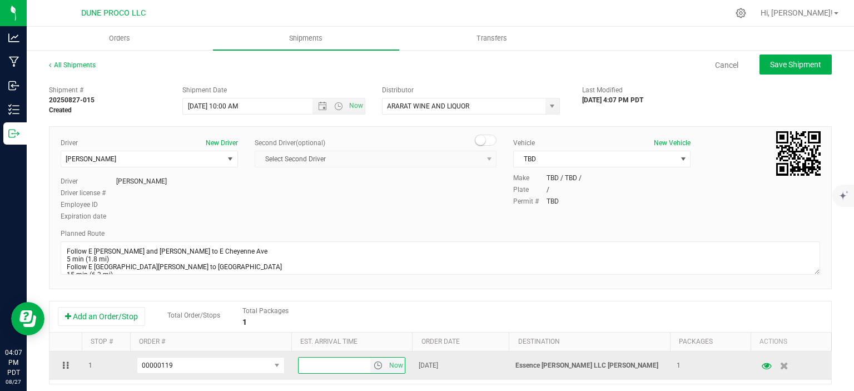
click at [307, 361] on input "text" at bounding box center [335, 366] width 72 height 16
type input "3:00 PM"
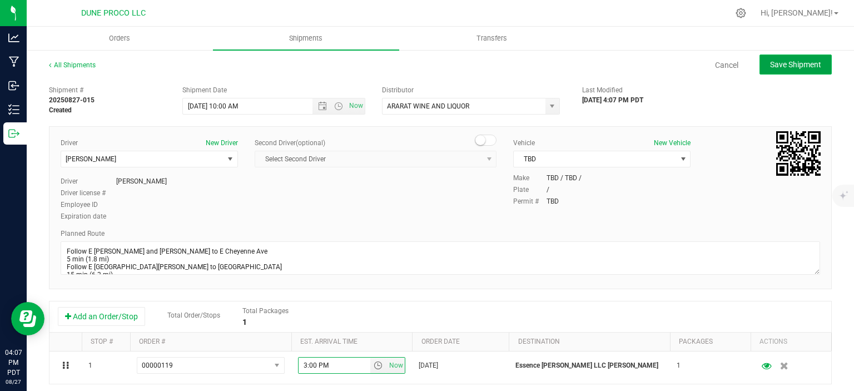
click at [786, 65] on span "Save Shipment" at bounding box center [795, 64] width 51 height 9
type input "8/28/2025 5:00 PM"
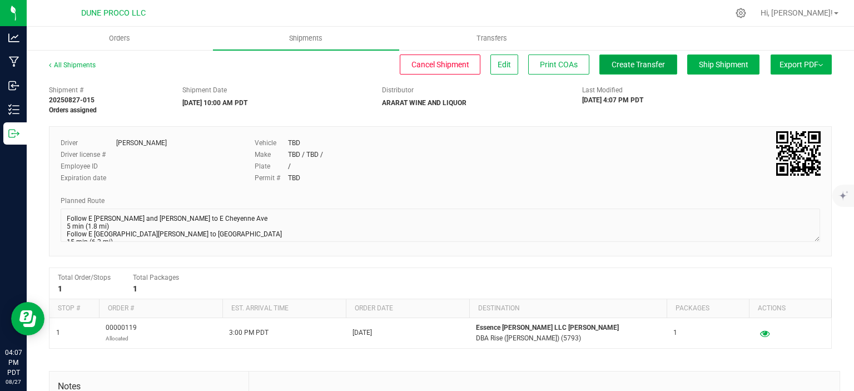
click at [646, 71] on button "Create Transfer" at bounding box center [638, 64] width 78 height 20
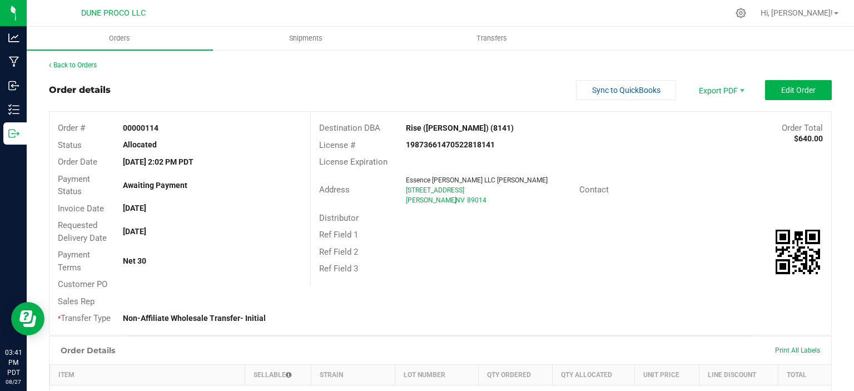
drag, startPoint x: 473, startPoint y: 202, endPoint x: 399, endPoint y: 188, distance: 75.4
click at [399, 188] on div "Address Essence [PERSON_NAME] LLC [PERSON_NAME] [STREET_ADDRESS][PERSON_NAME]" at bounding box center [445, 190] width 269 height 34
click at [450, 217] on div "Distributor" at bounding box center [571, 218] width 520 height 17
drag, startPoint x: 470, startPoint y: 201, endPoint x: 405, endPoint y: 192, distance: 66.3
click at [405, 192] on div "Essence [PERSON_NAME] LLC [PERSON_NAME] [STREET_ADDRESS][PERSON_NAME]" at bounding box center [489, 190] width 179 height 30
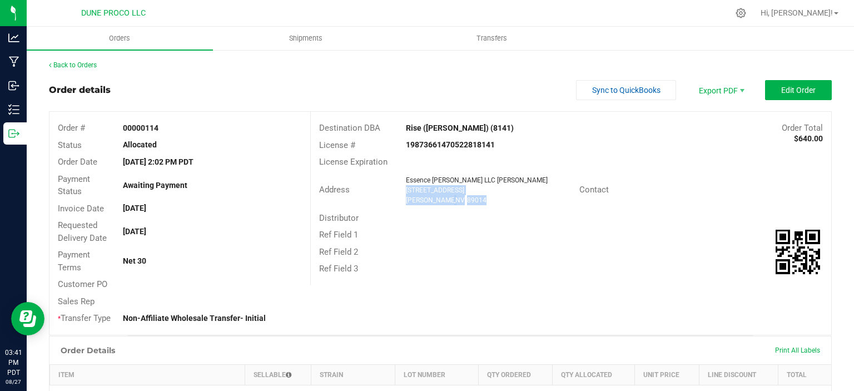
copy ngx-name-and-address "[STREET_ADDRESS][PERSON_NAME]"
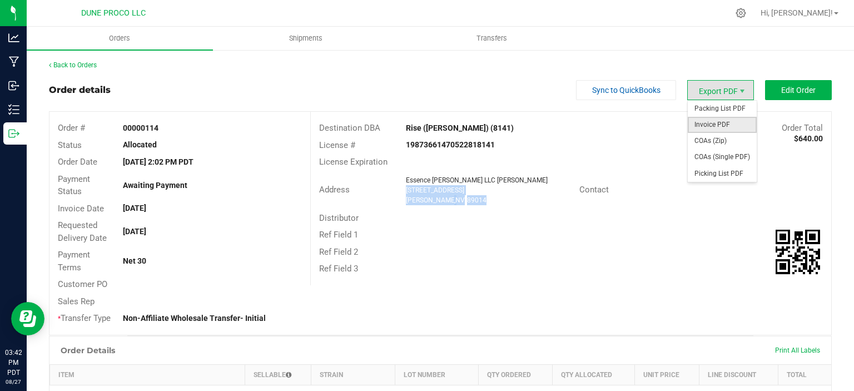
click at [717, 123] on span "Invoice PDF" at bounding box center [722, 125] width 69 height 16
click at [717, 161] on span "COAs (Single PDF)" at bounding box center [722, 157] width 69 height 16
click at [729, 122] on span "Invoice PDF" at bounding box center [722, 125] width 69 height 16
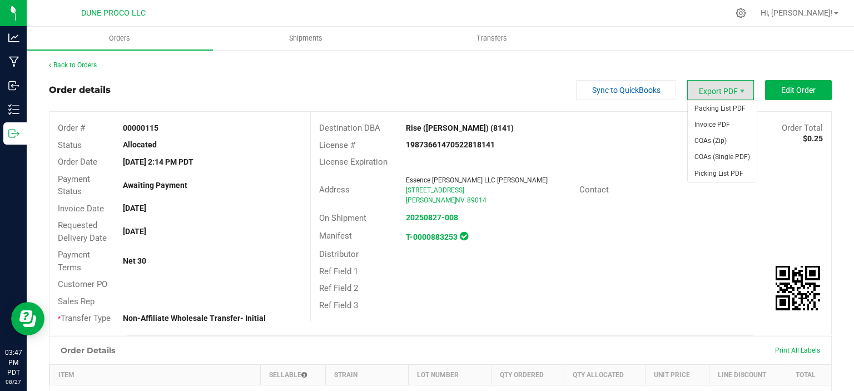
click at [713, 87] on span "Export PDF" at bounding box center [720, 90] width 67 height 20
click at [717, 121] on span "Invoice PDF" at bounding box center [722, 125] width 69 height 16
click at [721, 156] on span "COAs (Single PDF)" at bounding box center [722, 157] width 69 height 16
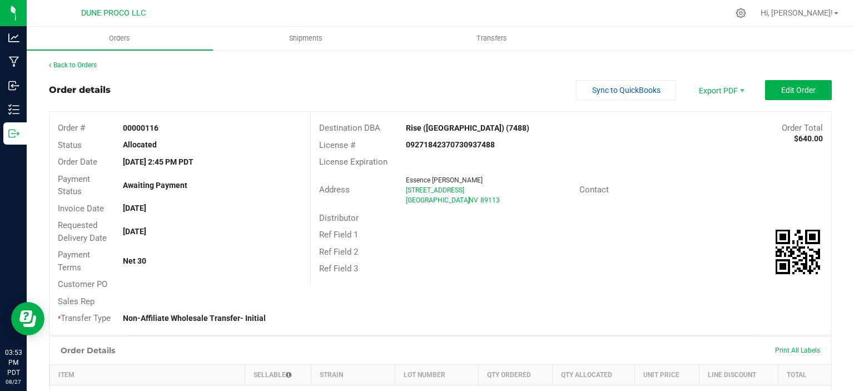
drag, startPoint x: 468, startPoint y: 202, endPoint x: 397, endPoint y: 186, distance: 73.0
click at [397, 186] on div "Address [GEOGRAPHIC_DATA][PERSON_NAME][STREET_ADDRESS]" at bounding box center [445, 190] width 269 height 34
copy div "Essence [PERSON_NAME] [STREET_ADDRESS]"
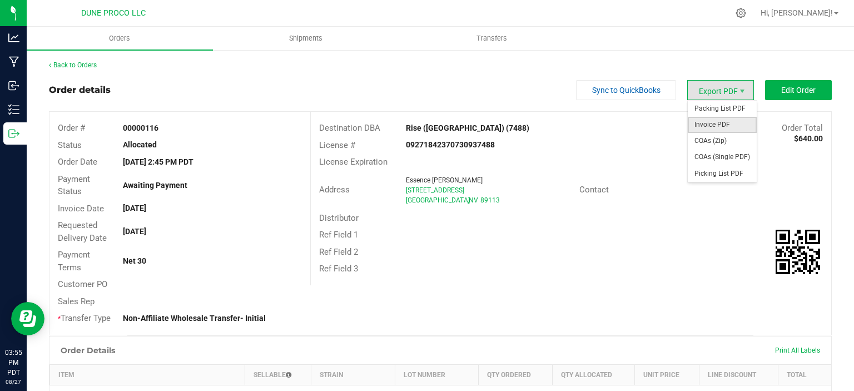
click at [718, 121] on span "Invoice PDF" at bounding box center [722, 125] width 69 height 16
click at [706, 155] on span "COAs (Single PDF)" at bounding box center [722, 157] width 69 height 16
click at [726, 123] on span "Invoice PDF" at bounding box center [722, 125] width 69 height 16
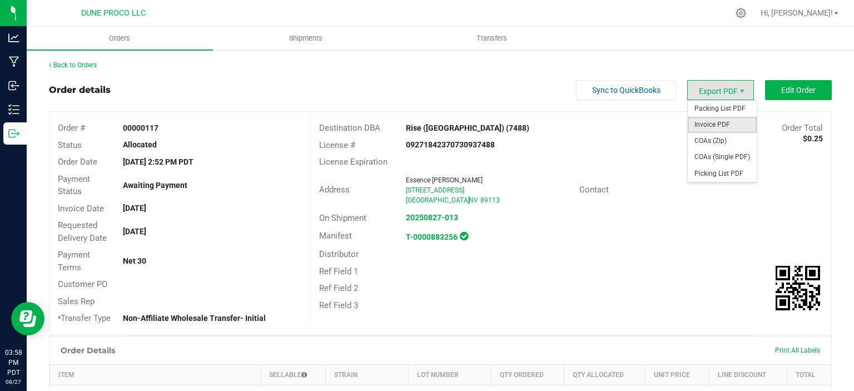
click at [707, 125] on span "Invoice PDF" at bounding box center [722, 125] width 69 height 16
click at [733, 155] on span "COAs (Single PDF)" at bounding box center [722, 157] width 69 height 16
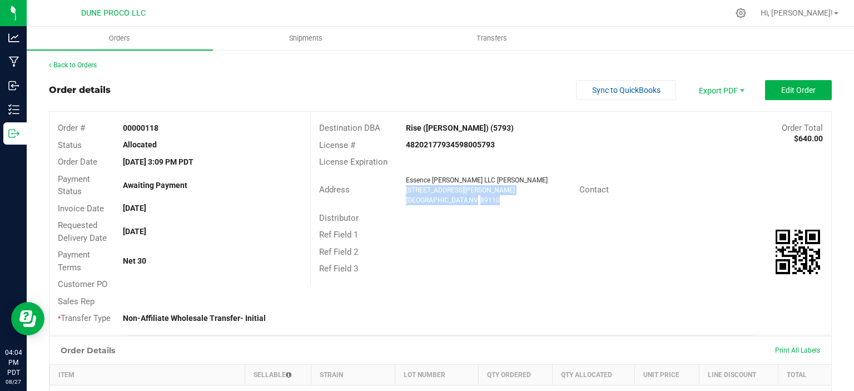
drag, startPoint x: 472, startPoint y: 200, endPoint x: 401, endPoint y: 192, distance: 70.5
click at [401, 192] on div "Essence Henderson LLC Nellis 871 N. Nellis Blvd Suite 9 Las Vegas , NV 89110" at bounding box center [489, 190] width 179 height 30
copy ngx-name-and-address "871 N. Nellis Blvd Suite 9 Las Vegas , NV 89110"
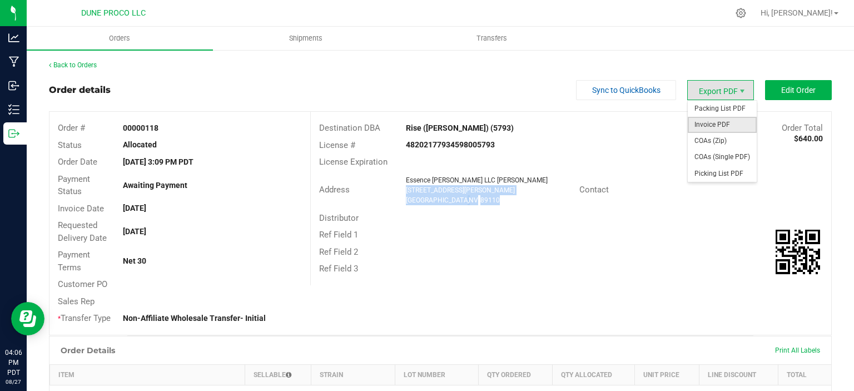
click at [718, 119] on span "Invoice PDF" at bounding box center [722, 125] width 69 height 16
click at [728, 153] on span "COAs (Single PDF)" at bounding box center [722, 157] width 69 height 16
click at [735, 125] on span "Invoice PDF" at bounding box center [722, 125] width 69 height 16
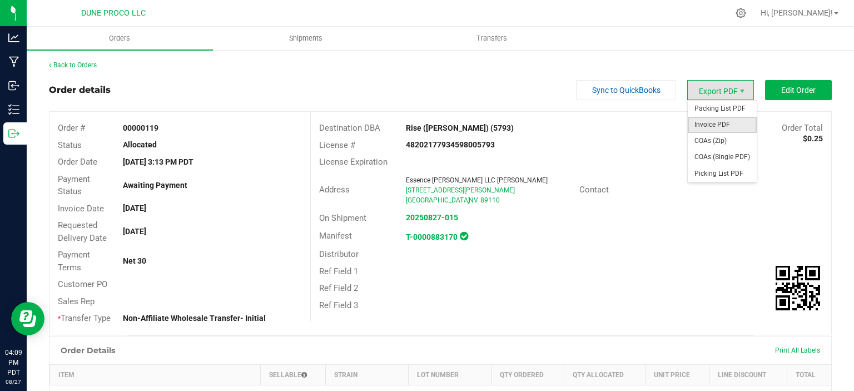
click at [712, 128] on span "Invoice PDF" at bounding box center [722, 125] width 69 height 16
click at [718, 152] on span "COAs (Single PDF)" at bounding box center [722, 157] width 69 height 16
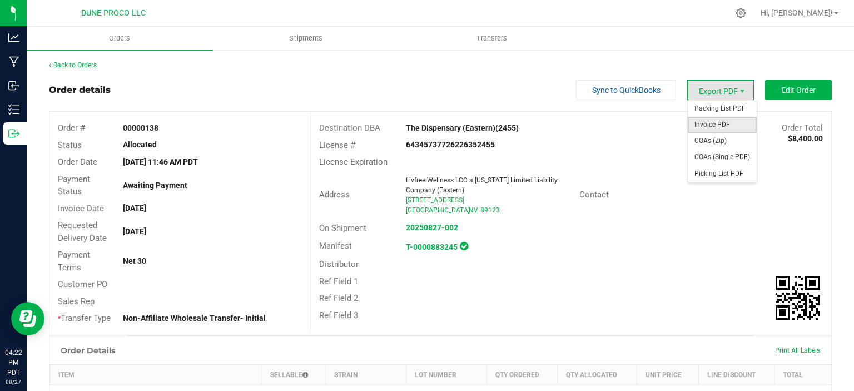
click at [715, 121] on span "Invoice PDF" at bounding box center [722, 125] width 69 height 16
click at [713, 92] on span "Export PDF" at bounding box center [720, 90] width 67 height 20
click at [713, 126] on span "Invoice PDF" at bounding box center [722, 125] width 69 height 16
click at [712, 124] on span "Invoice PDF" at bounding box center [722, 125] width 69 height 16
